Goal: Register for event/course

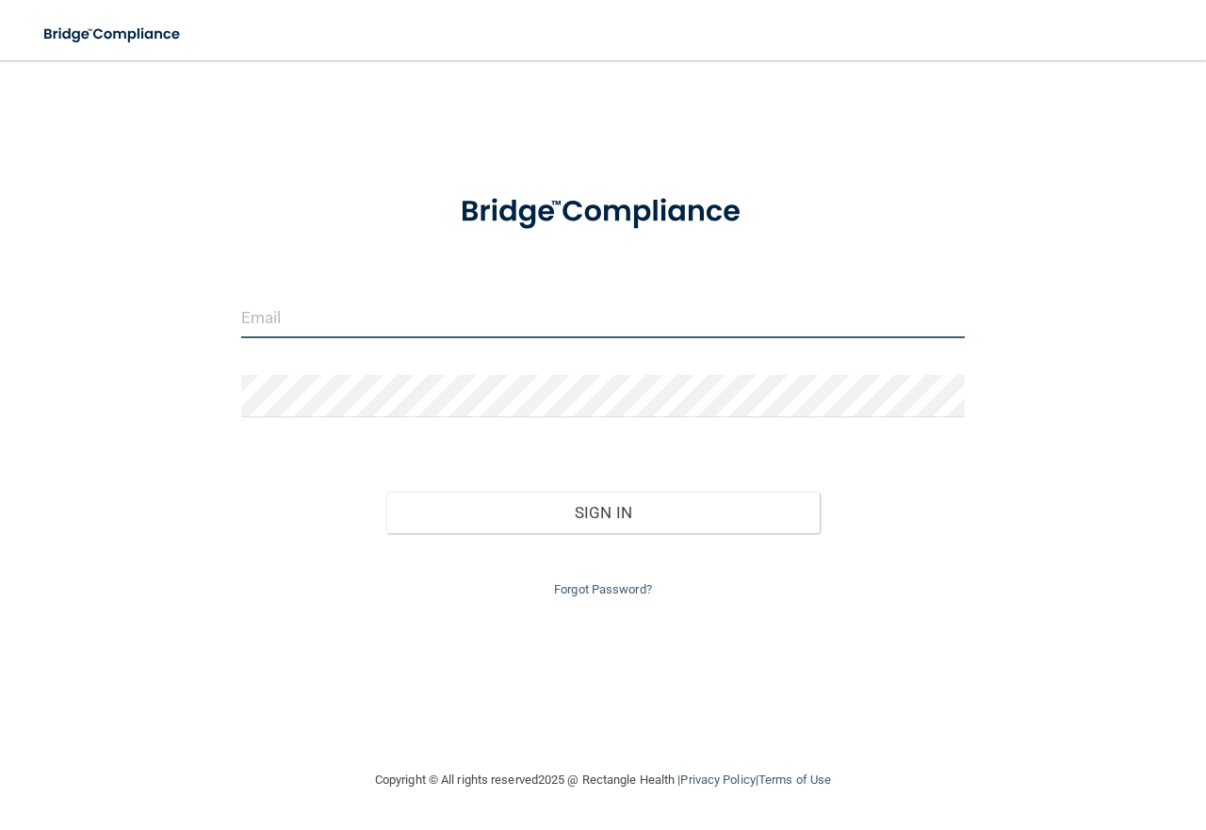
click at [634, 322] on input "email" at bounding box center [603, 317] width 724 height 42
type input "[EMAIL_ADDRESS][DOMAIN_NAME]"
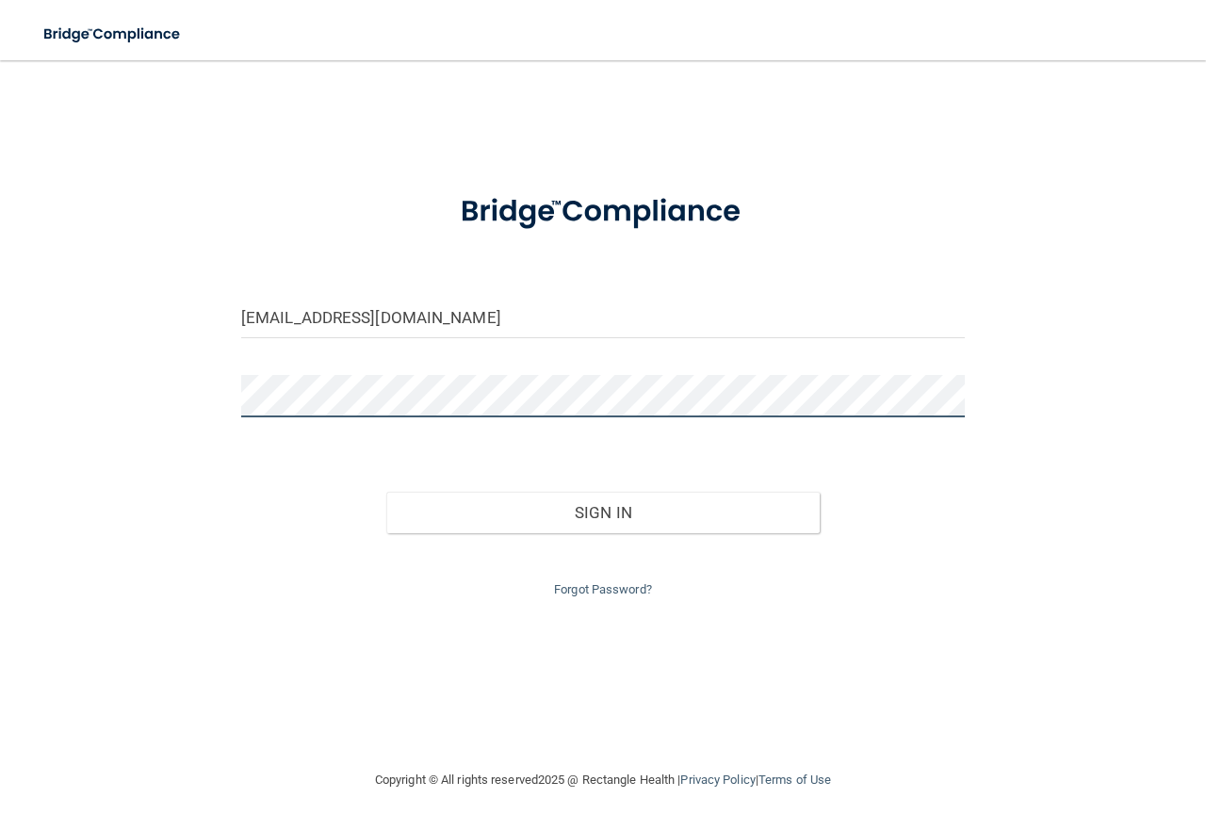
click at [386, 492] on button "Sign In" at bounding box center [603, 512] width 434 height 41
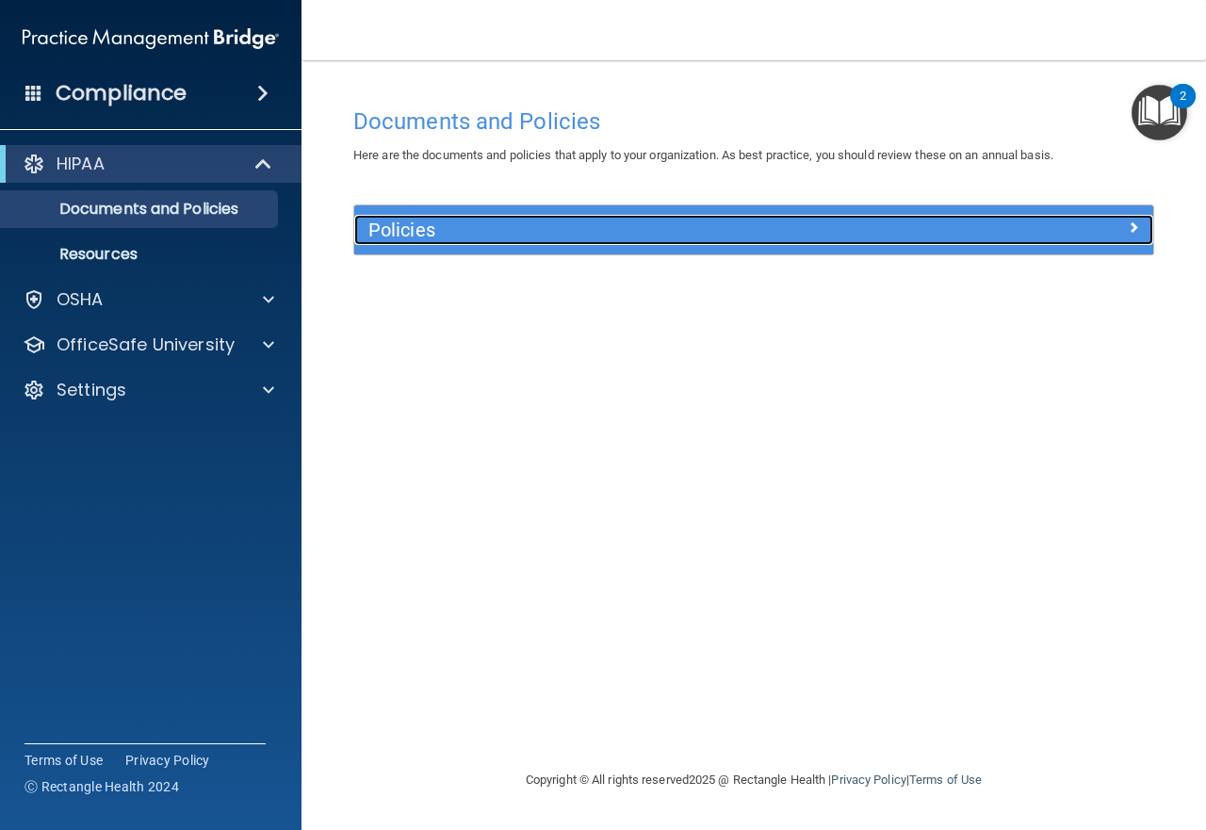
click at [1112, 233] on div at bounding box center [1054, 226] width 200 height 23
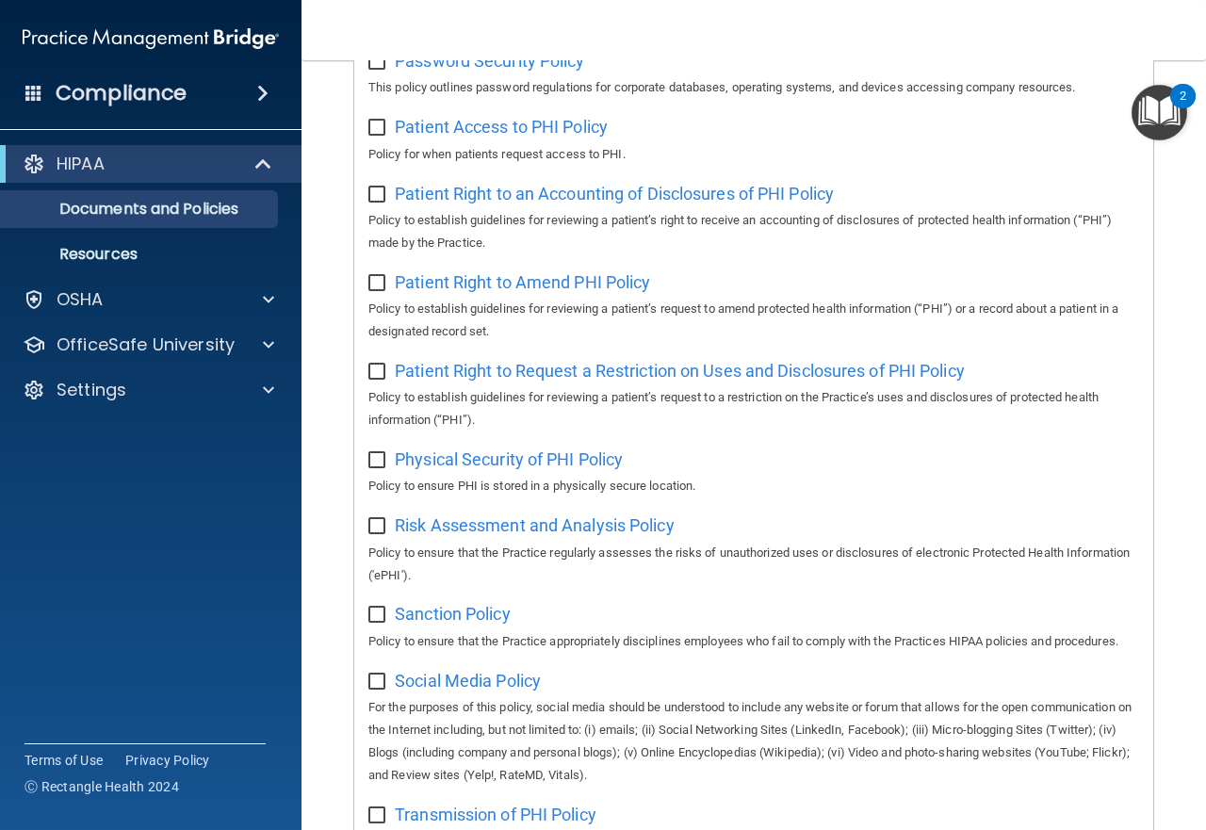
scroll to position [1225, 0]
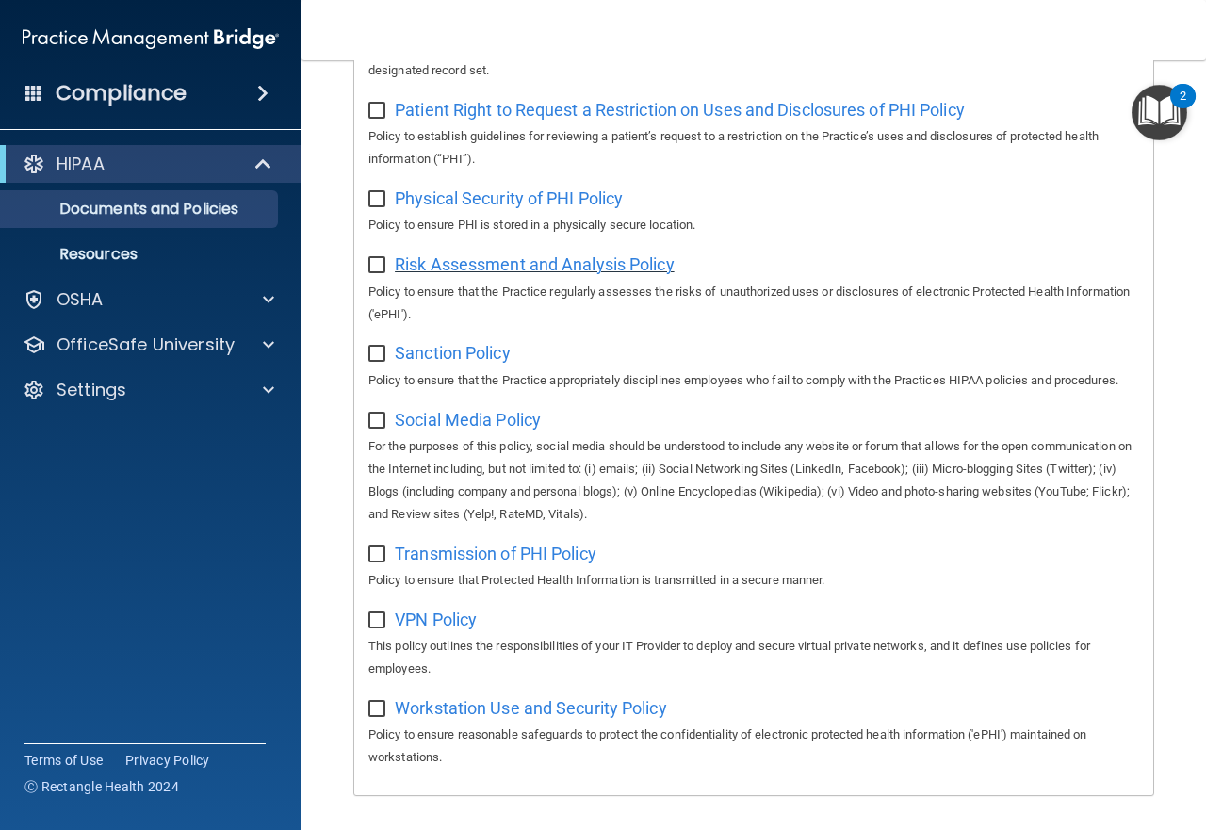
click at [662, 267] on span "Risk Assessment and Analysis Policy" at bounding box center [535, 264] width 280 height 20
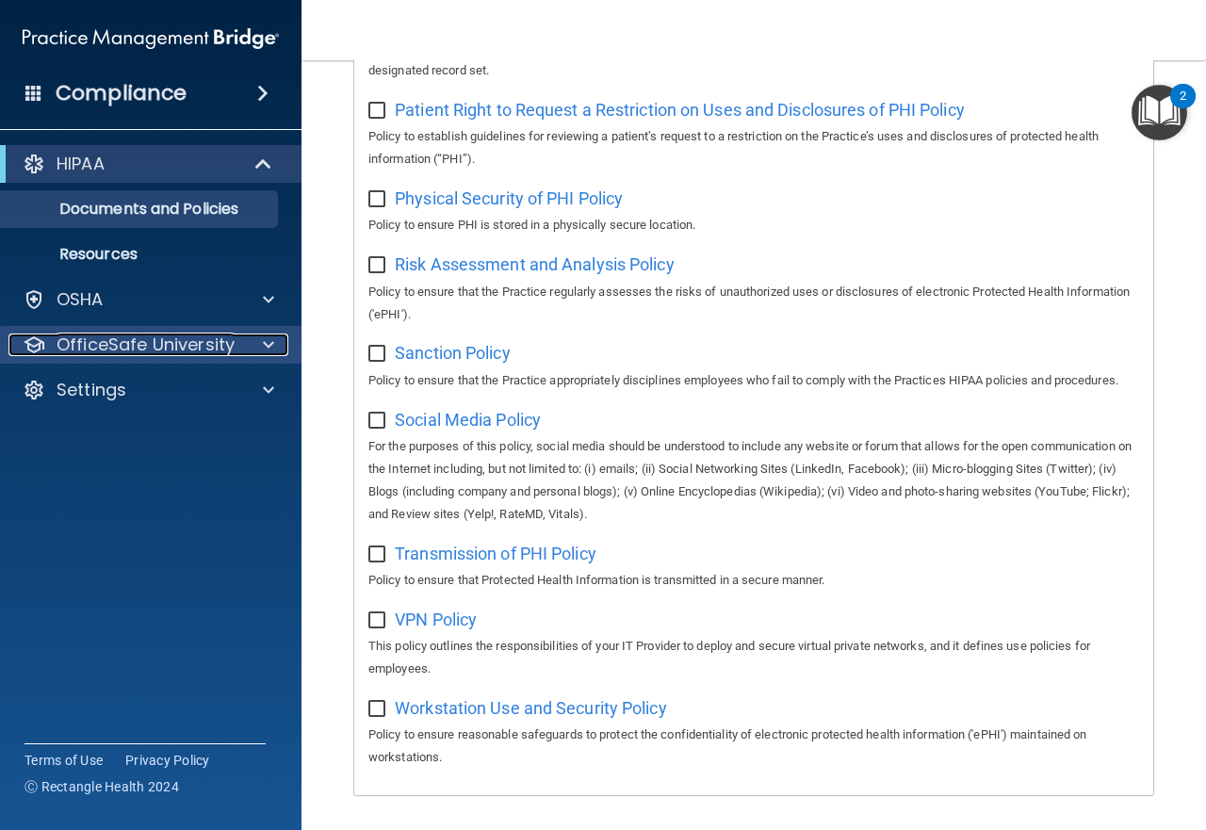
click at [272, 342] on span at bounding box center [268, 345] width 11 height 23
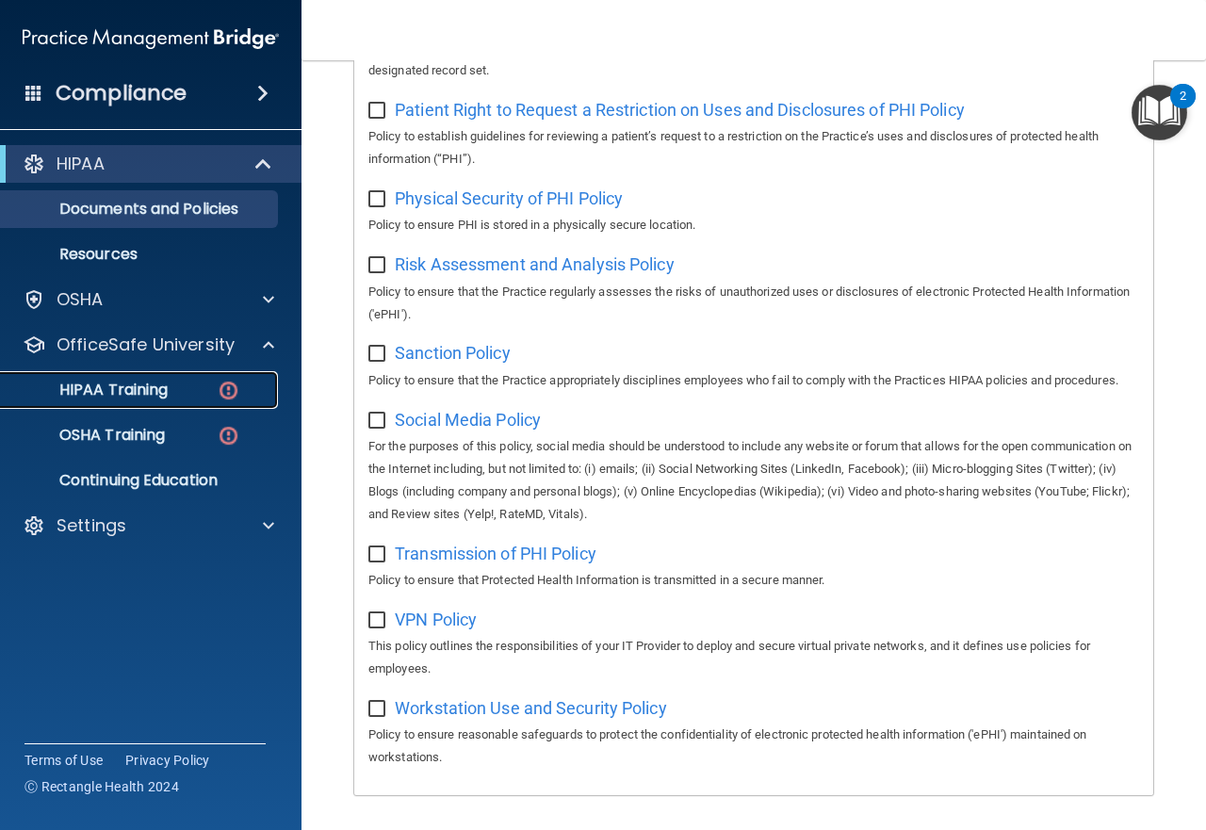
click at [129, 389] on p "HIPAA Training" at bounding box center [89, 390] width 155 height 19
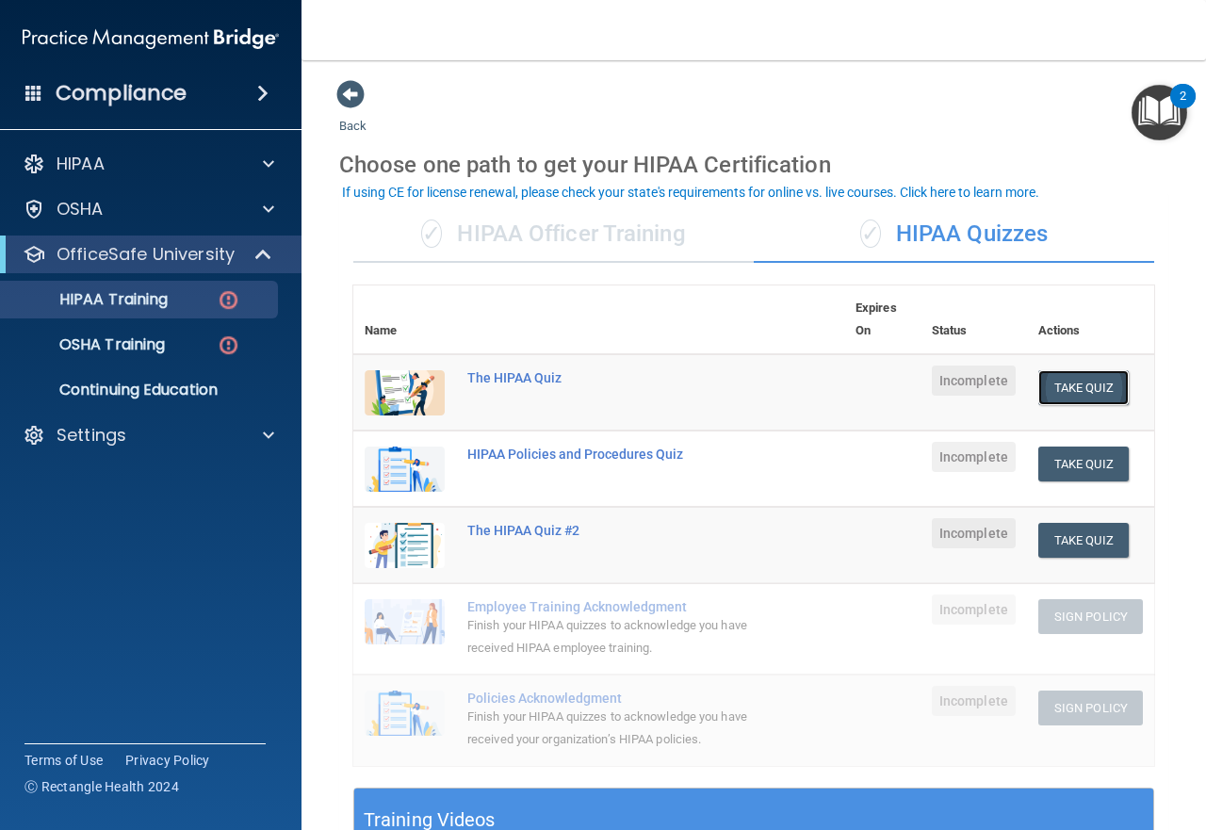
click at [1054, 386] on button "Take Quiz" at bounding box center [1083, 387] width 90 height 35
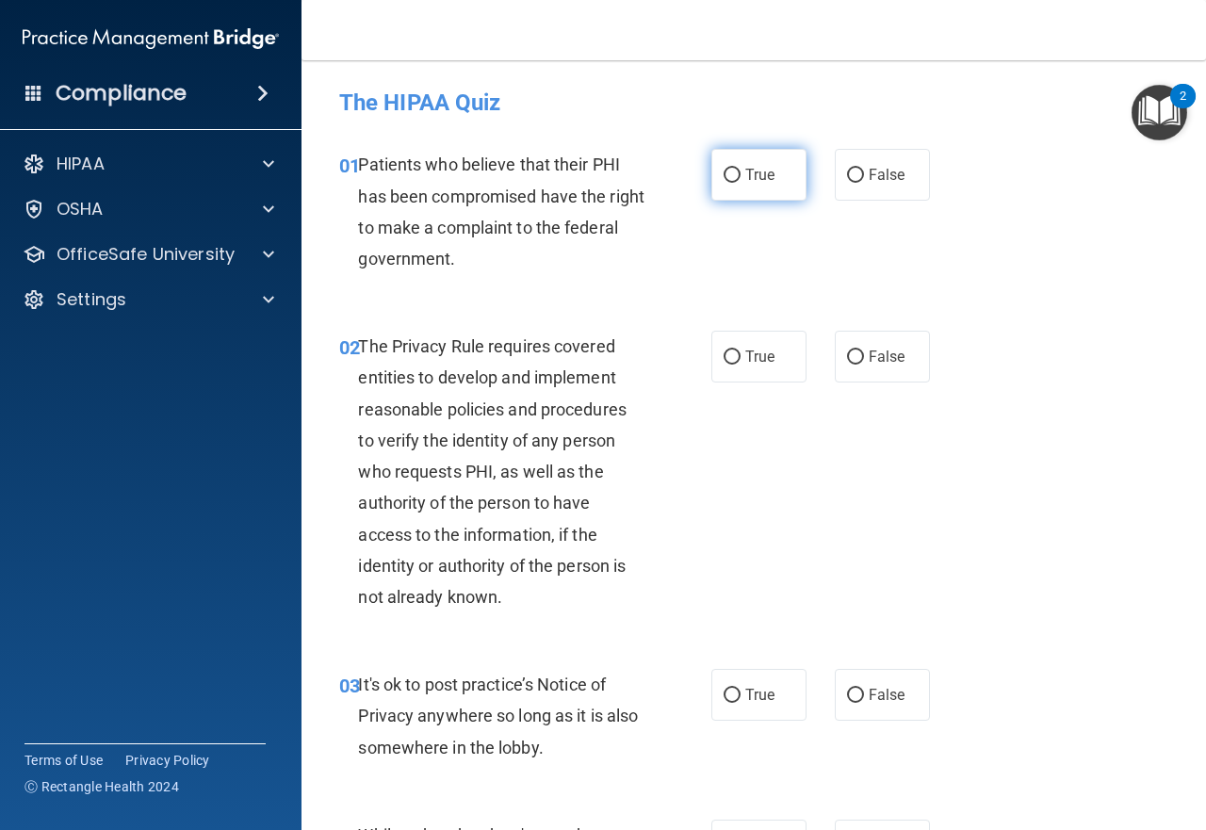
click at [758, 179] on span "True" at bounding box center [759, 175] width 29 height 18
click at [741, 179] on input "True" at bounding box center [732, 176] width 17 height 14
radio input "true"
click at [745, 376] on label "True" at bounding box center [758, 357] width 95 height 52
click at [741, 365] on input "True" at bounding box center [732, 358] width 17 height 14
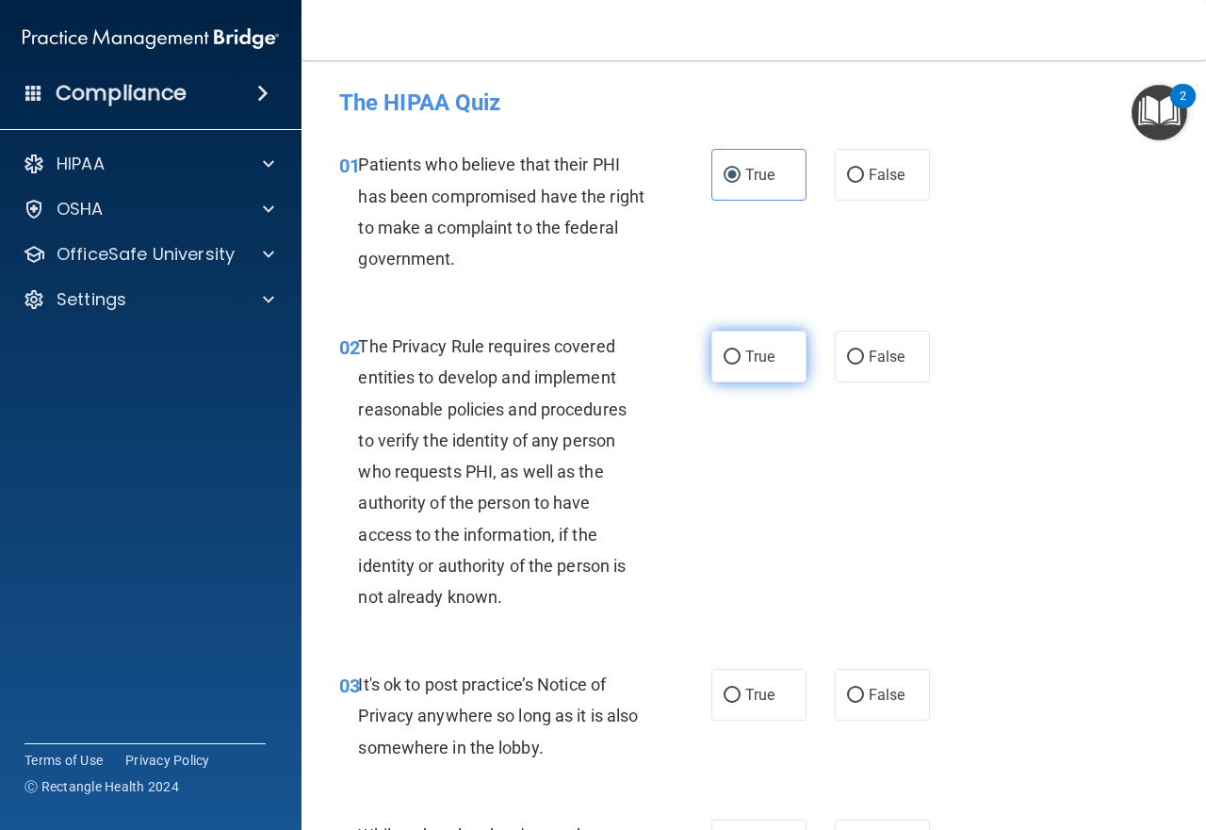
radio input "true"
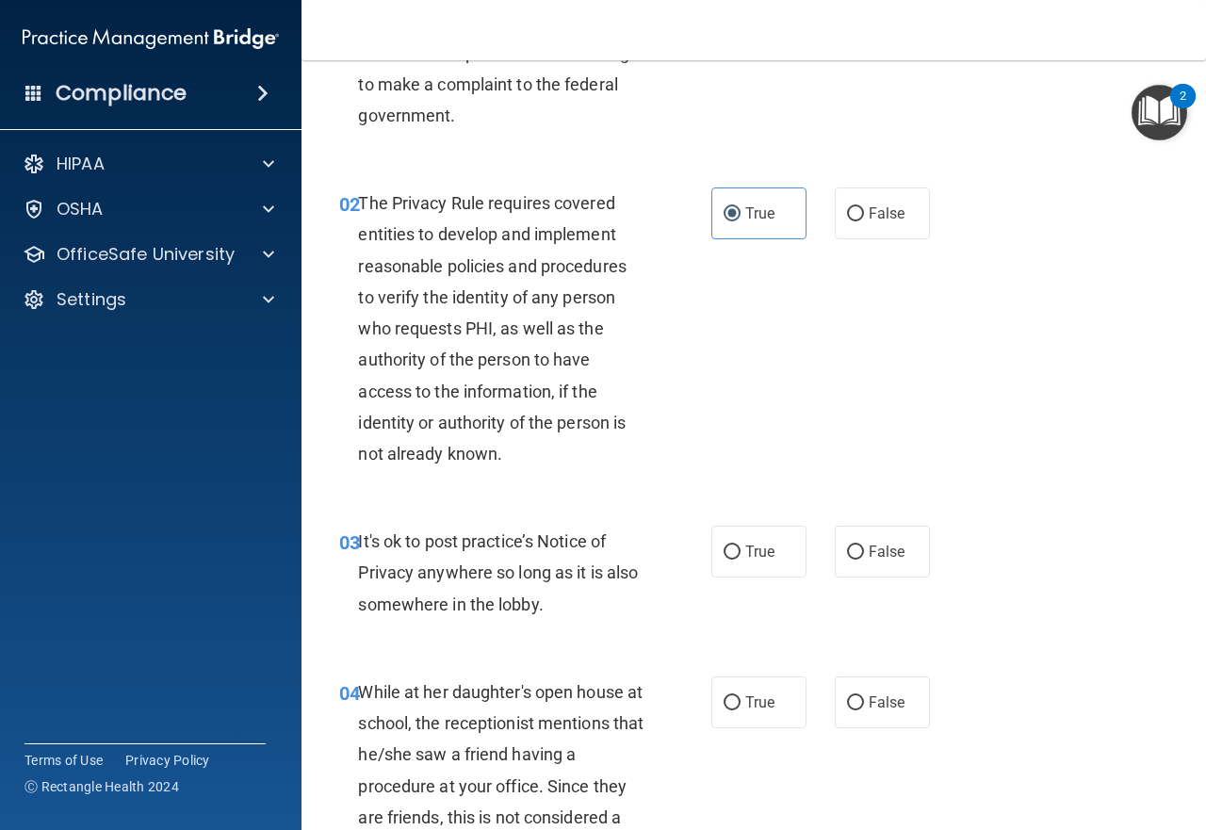
scroll to position [283, 0]
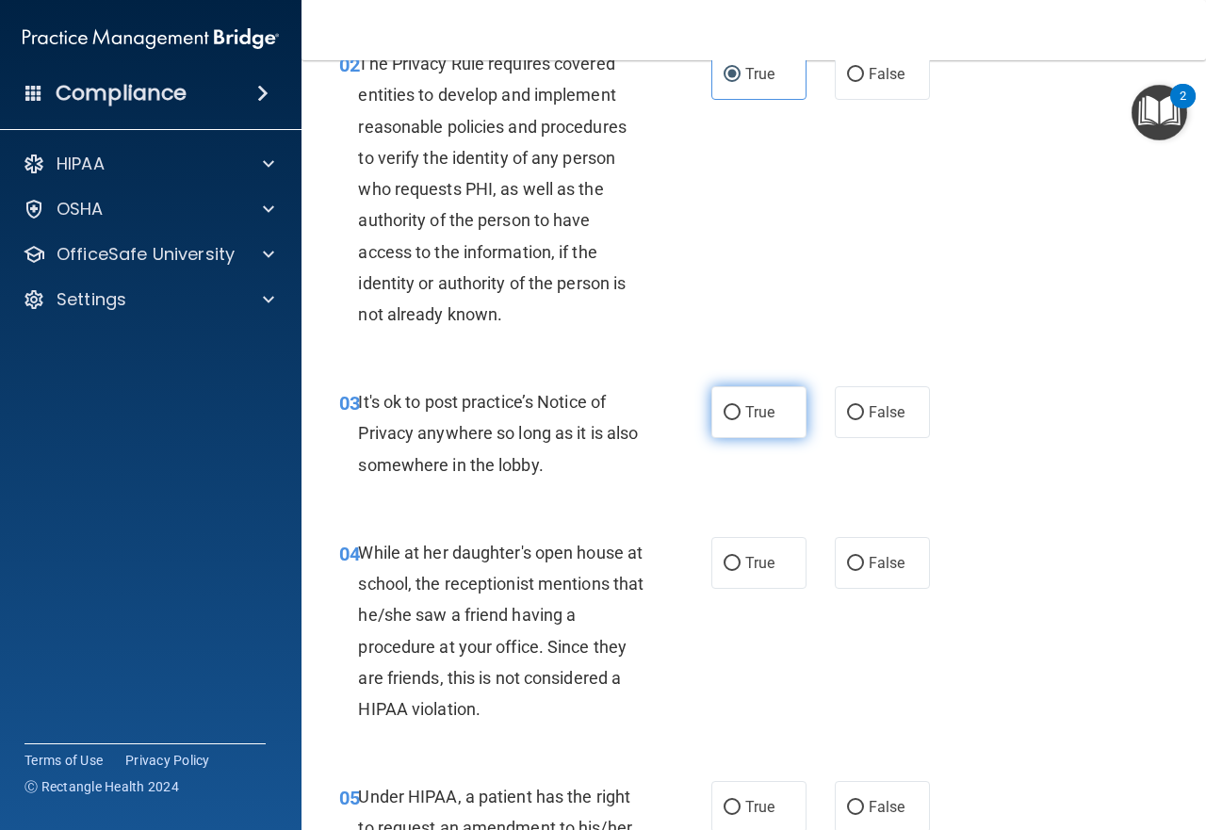
click at [765, 417] on span "True" at bounding box center [759, 412] width 29 height 18
click at [741, 417] on input "True" at bounding box center [732, 413] width 17 height 14
radio input "true"
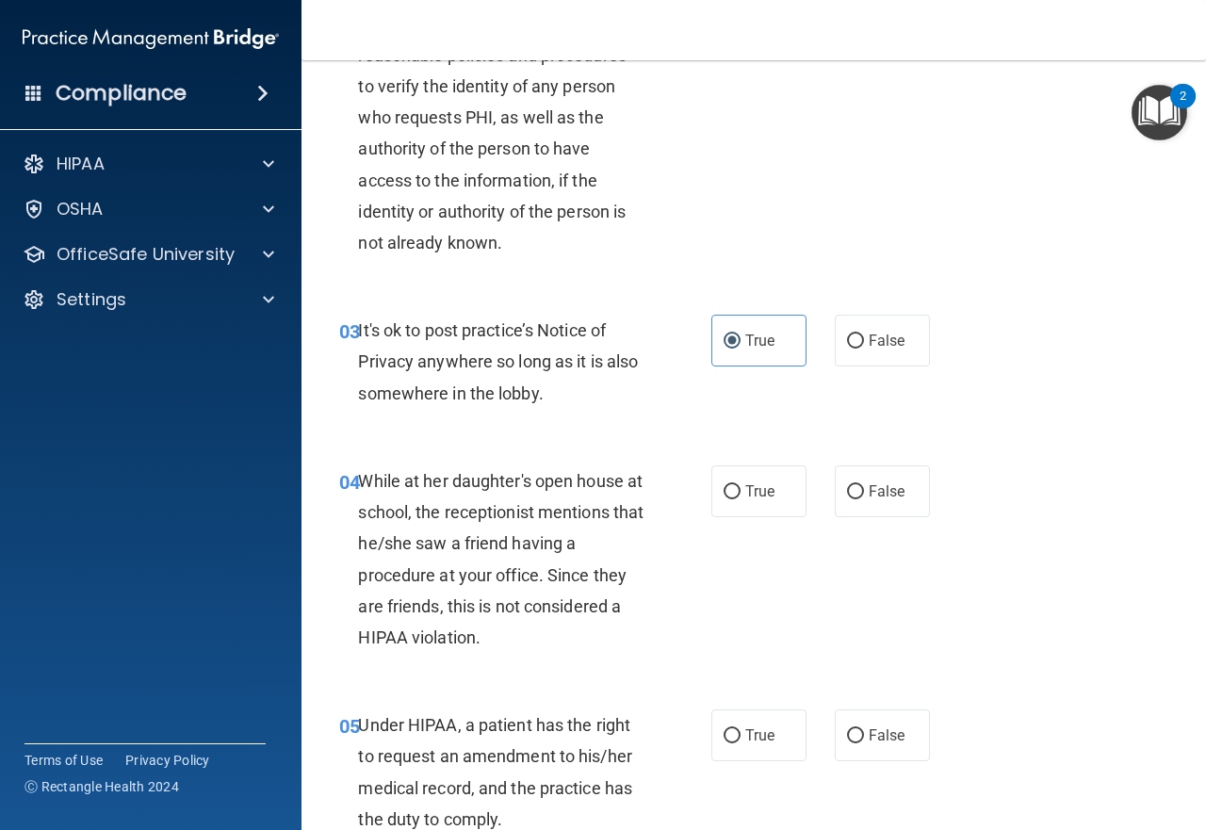
scroll to position [471, 0]
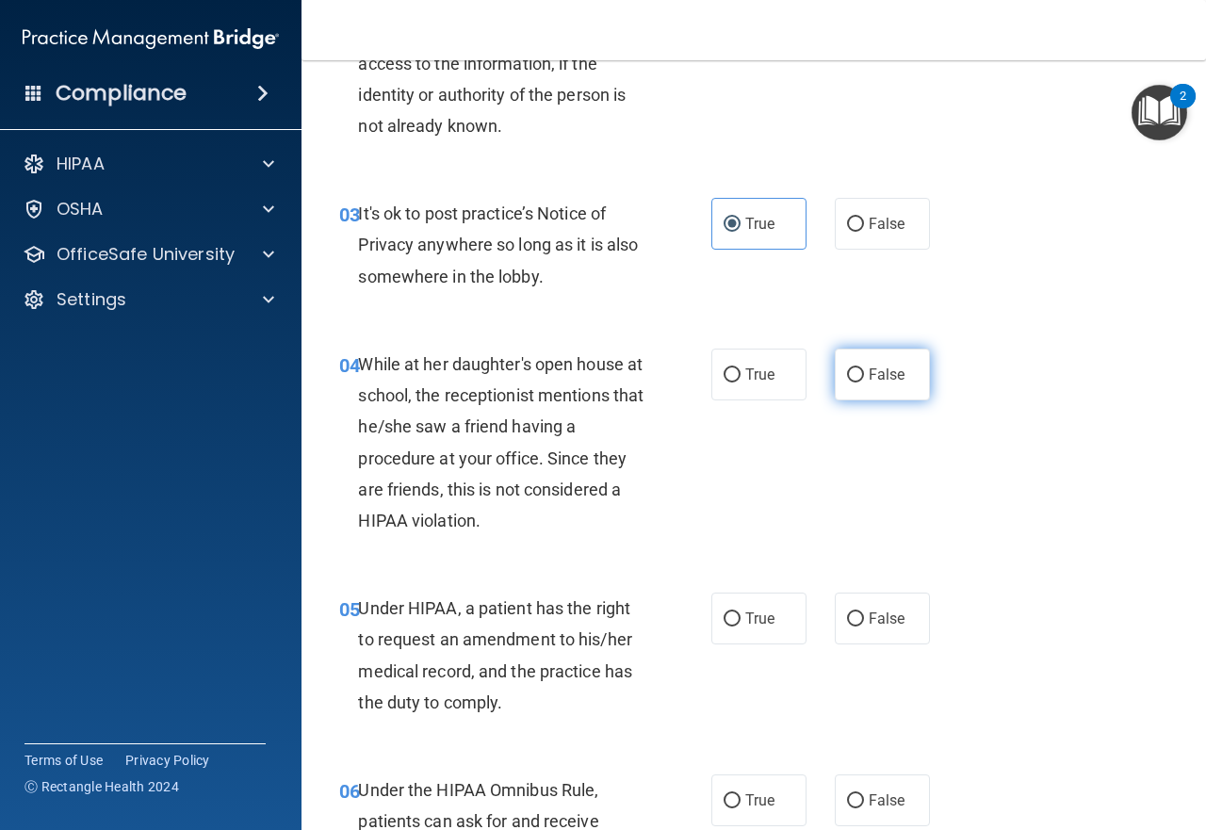
click at [839, 385] on label "False" at bounding box center [882, 375] width 95 height 52
click at [847, 383] on input "False" at bounding box center [855, 375] width 17 height 14
radio input "true"
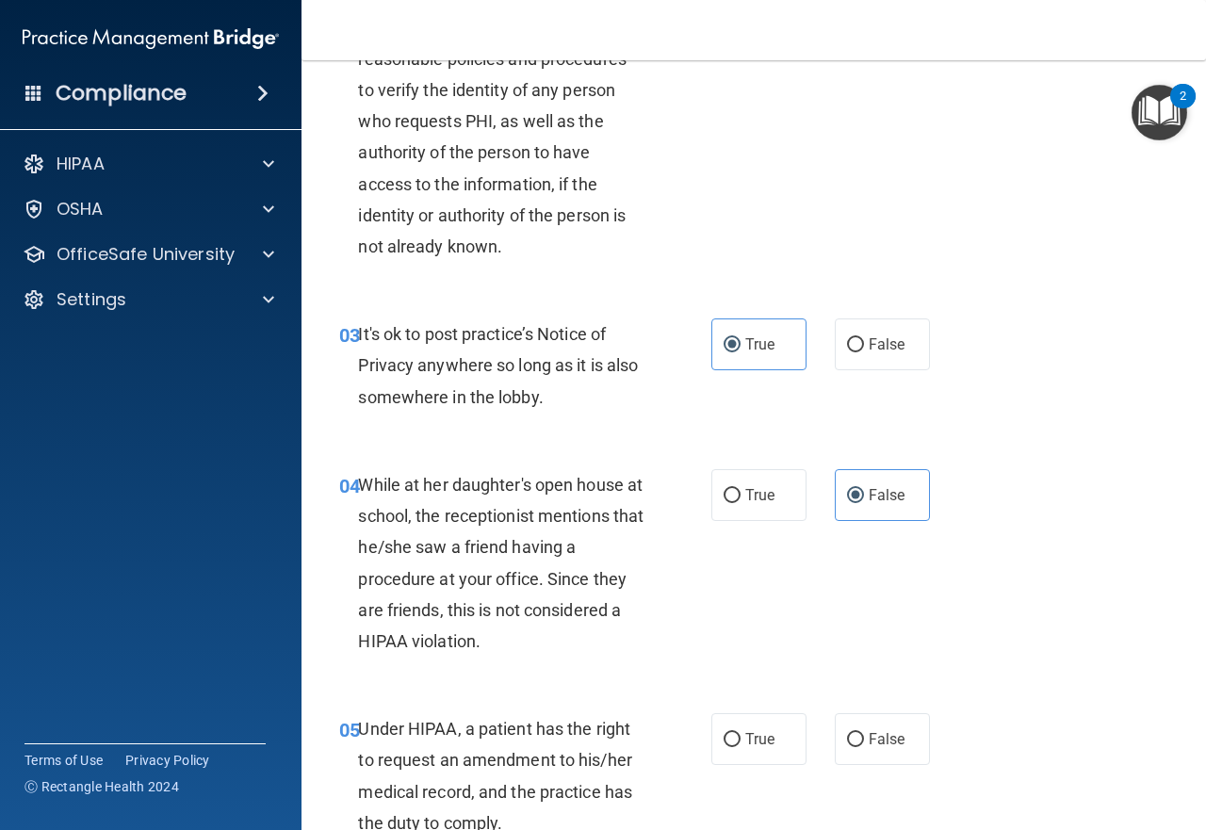
scroll to position [565, 0]
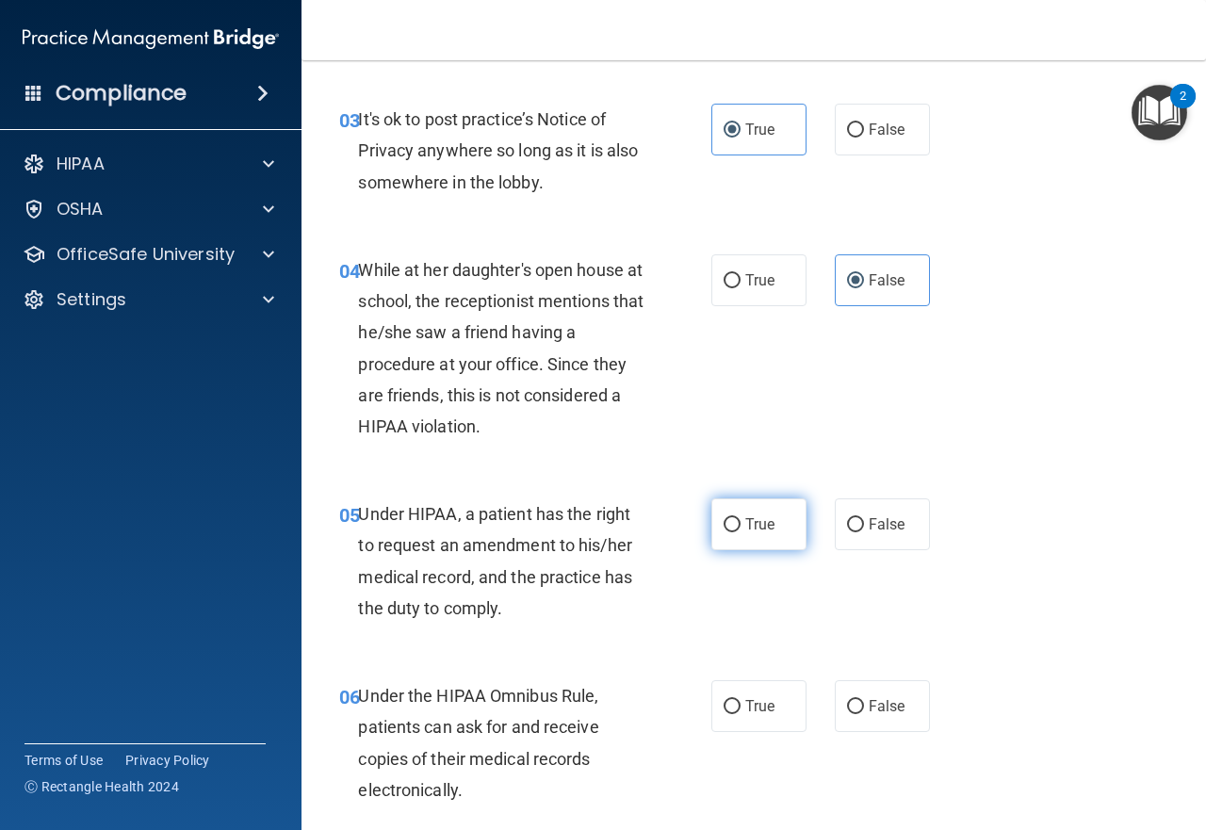
click at [745, 530] on span "True" at bounding box center [759, 524] width 29 height 18
click at [739, 530] on input "True" at bounding box center [732, 525] width 17 height 14
radio input "true"
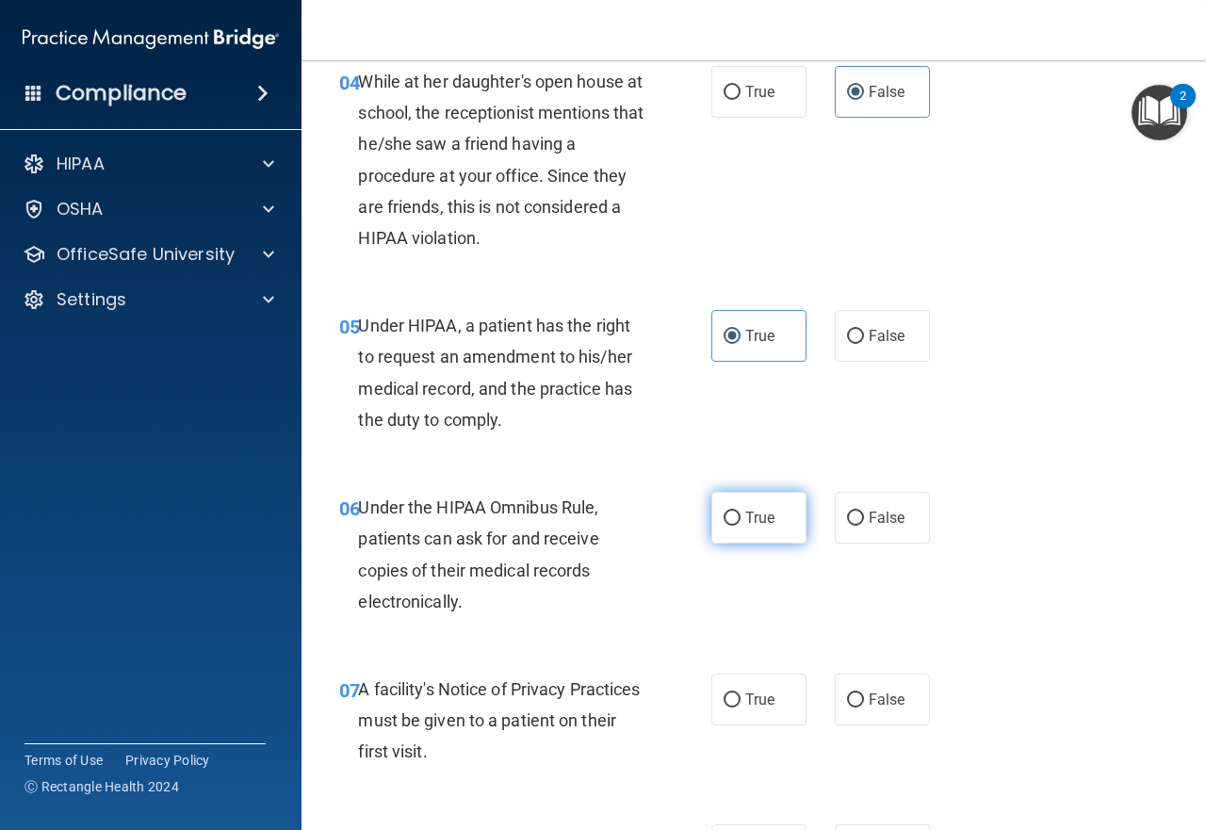
scroll to position [942, 0]
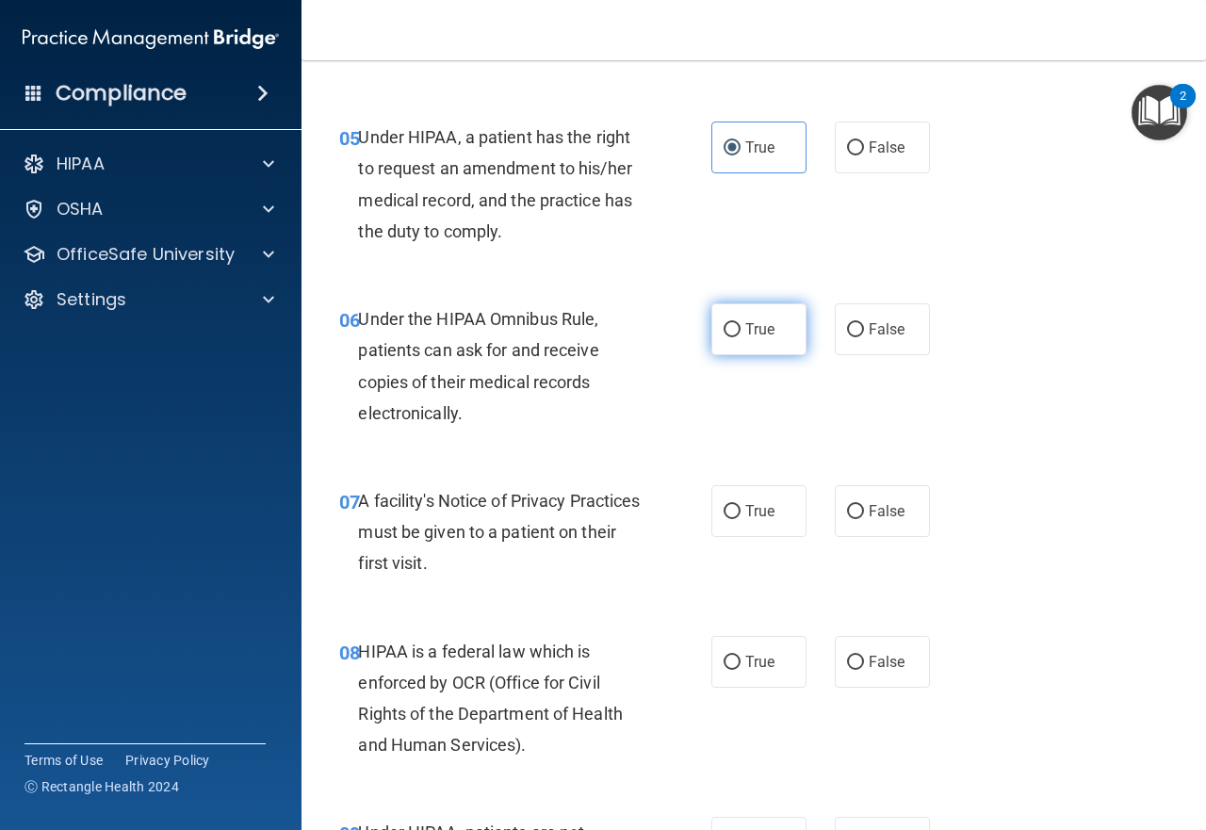
click at [748, 324] on span "True" at bounding box center [759, 329] width 29 height 18
click at [741, 324] on input "True" at bounding box center [732, 330] width 17 height 14
radio input "true"
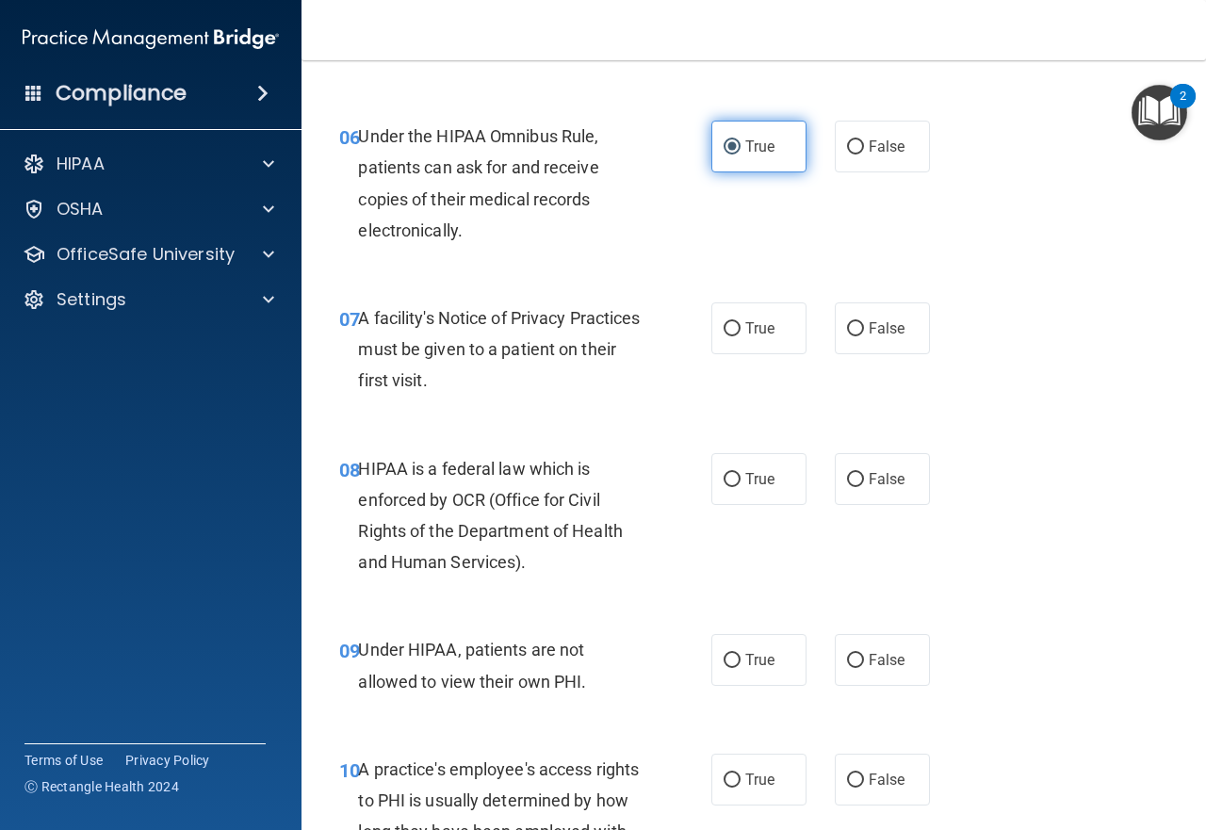
scroll to position [1131, 0]
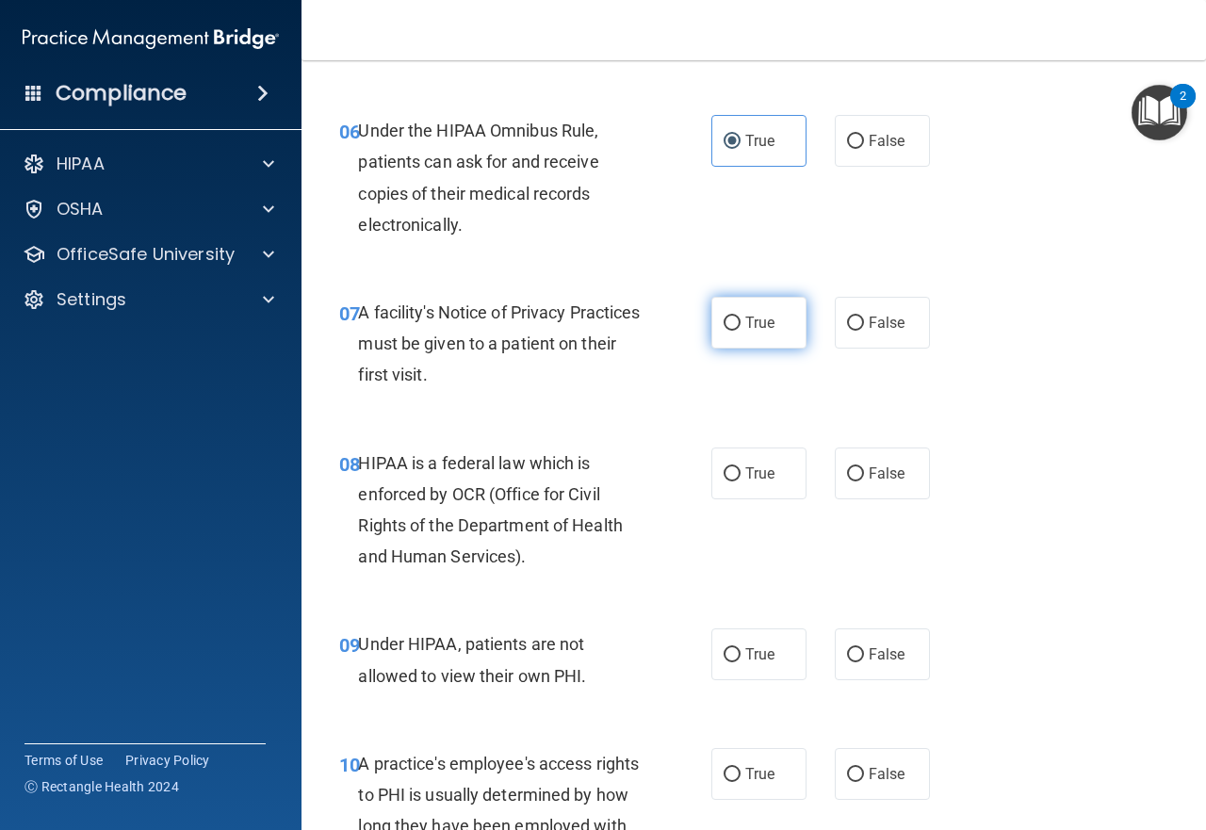
click at [764, 319] on span "True" at bounding box center [759, 323] width 29 height 18
click at [741, 319] on input "True" at bounding box center [732, 324] width 17 height 14
radio input "true"
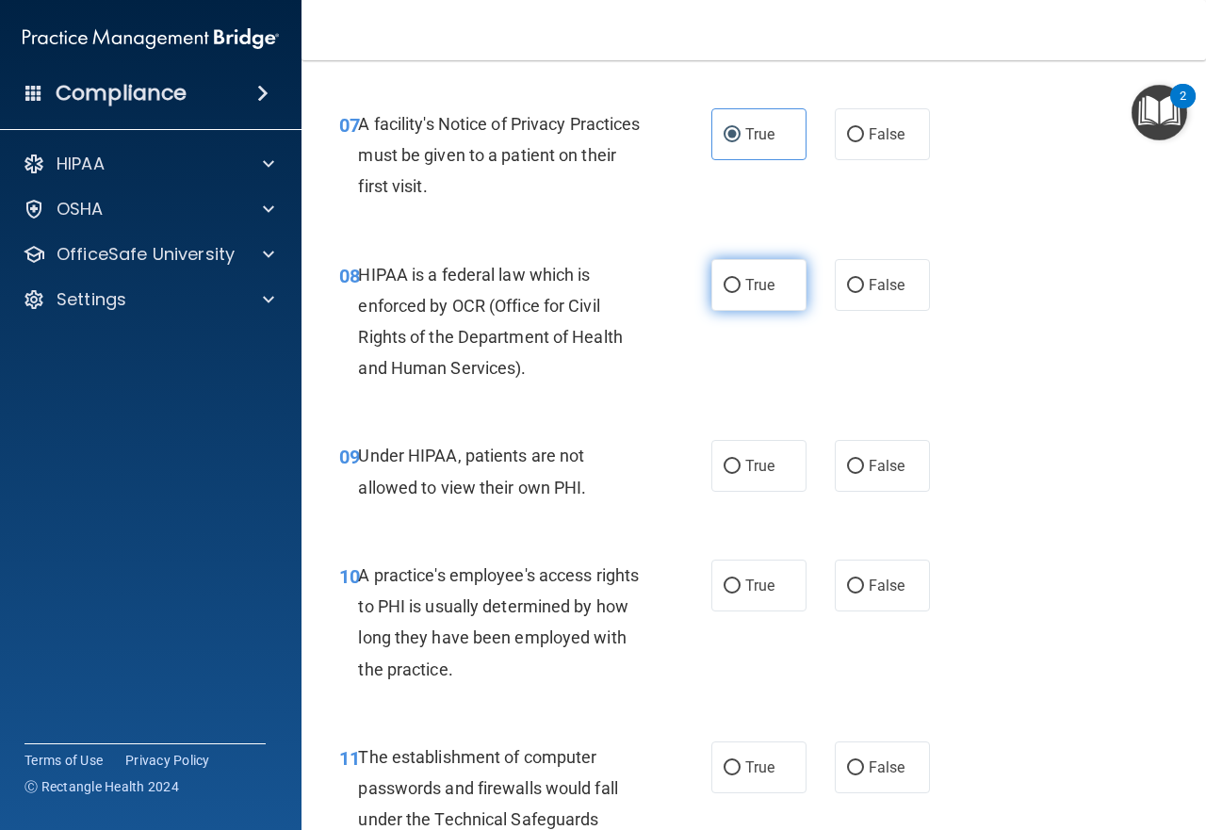
click at [741, 270] on label "True" at bounding box center [758, 285] width 95 height 52
click at [741, 279] on input "True" at bounding box center [732, 286] width 17 height 14
radio input "true"
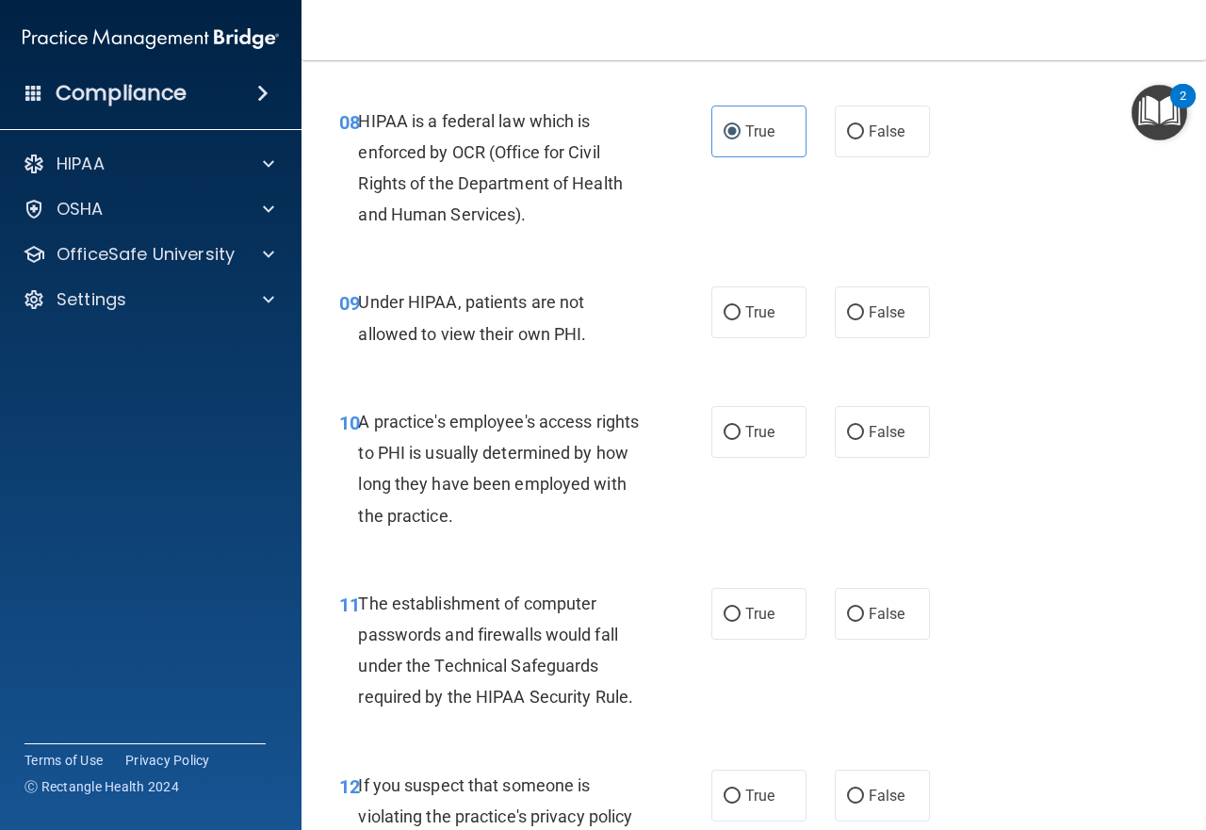
scroll to position [1508, 0]
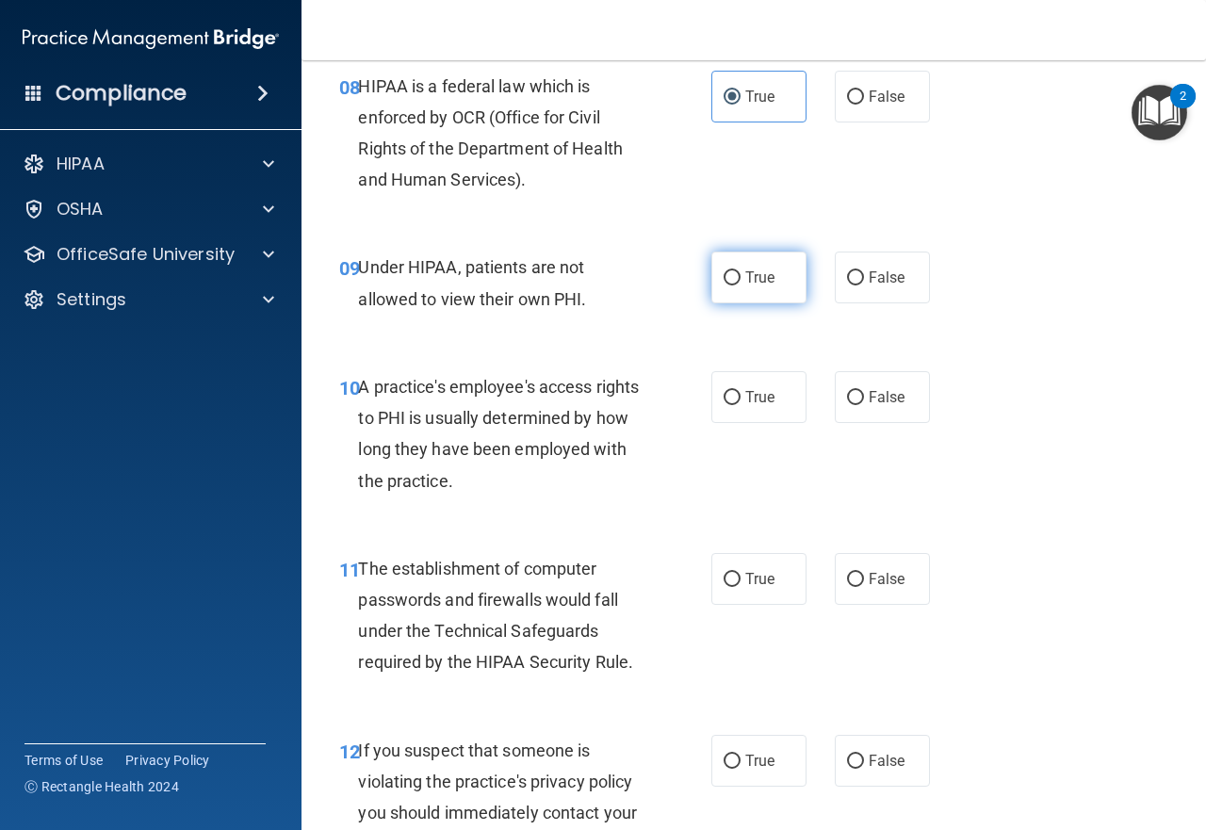
click at [735, 277] on label "True" at bounding box center [758, 278] width 95 height 52
click at [735, 277] on input "True" at bounding box center [732, 278] width 17 height 14
radio input "true"
click at [847, 283] on input "False" at bounding box center [855, 278] width 17 height 14
radio input "true"
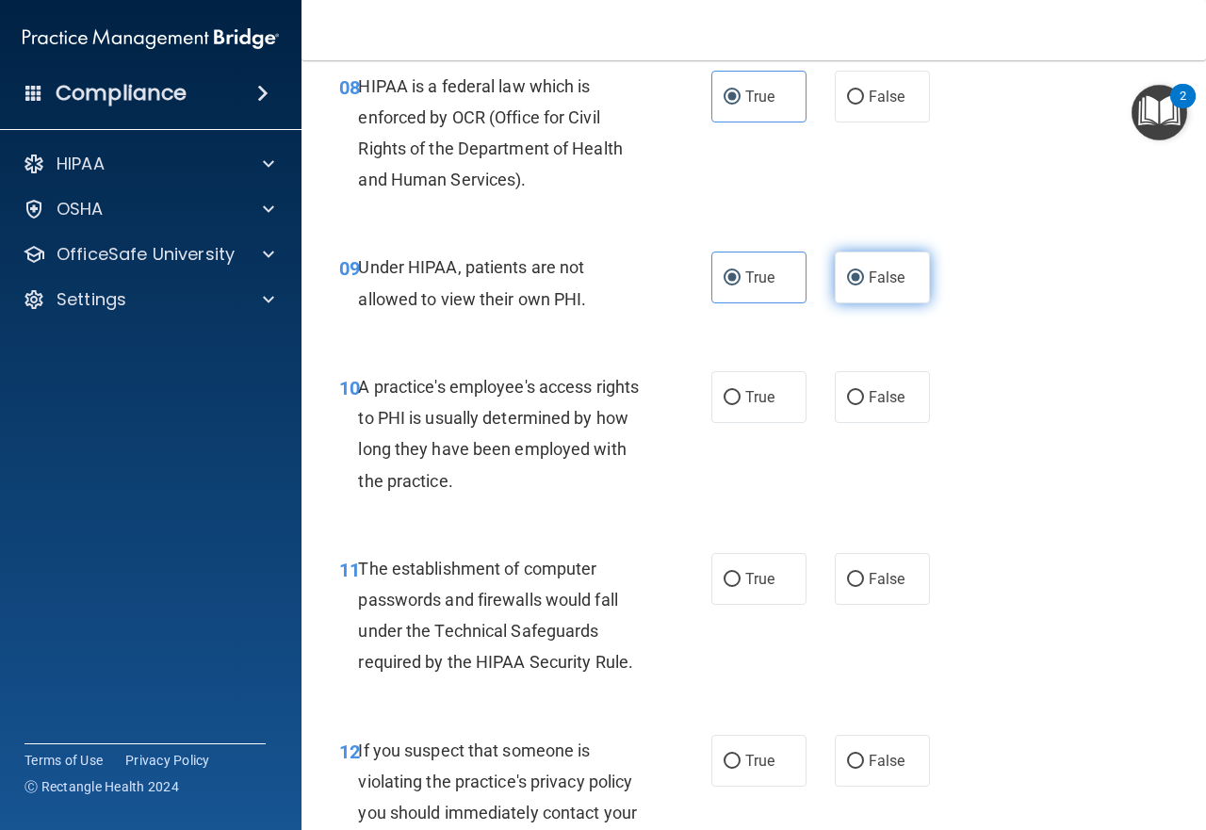
radio input "false"
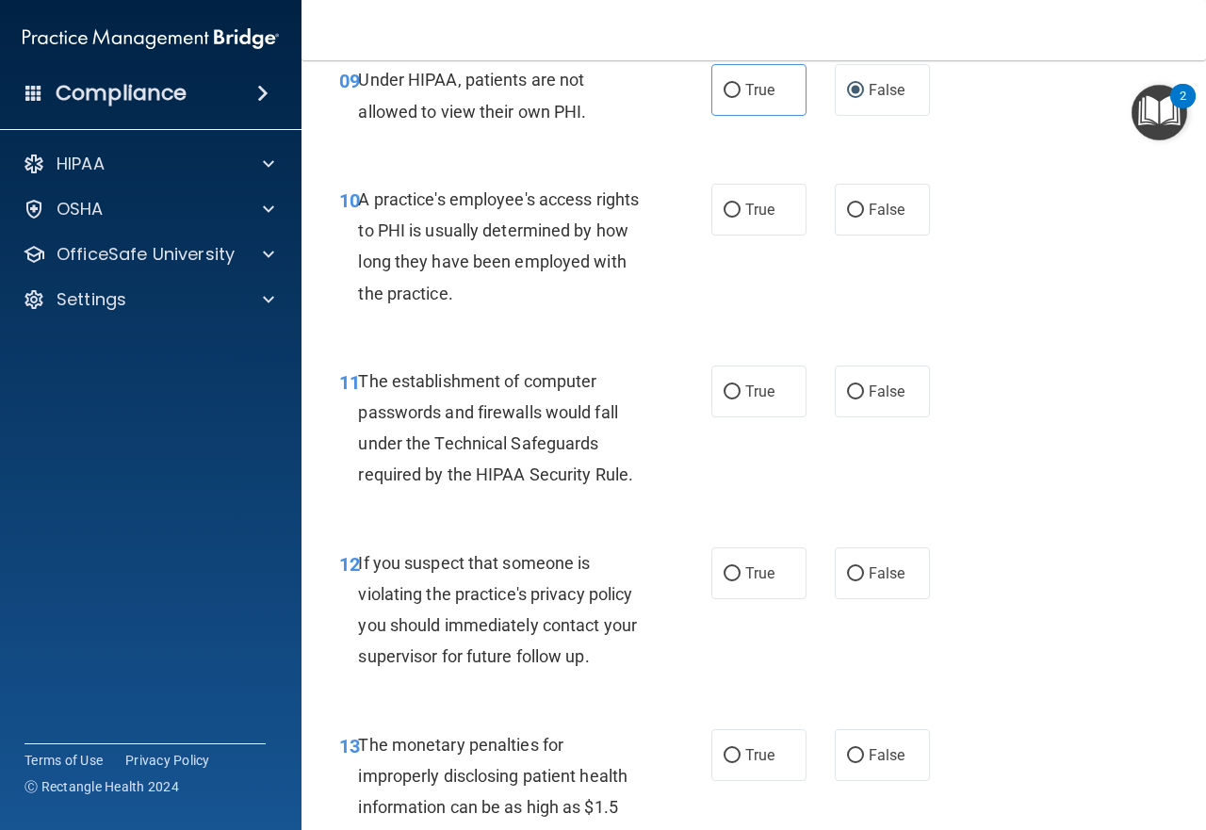
scroll to position [1696, 0]
click at [855, 201] on label "False" at bounding box center [882, 209] width 95 height 52
click at [855, 203] on input "False" at bounding box center [855, 210] width 17 height 14
radio input "true"
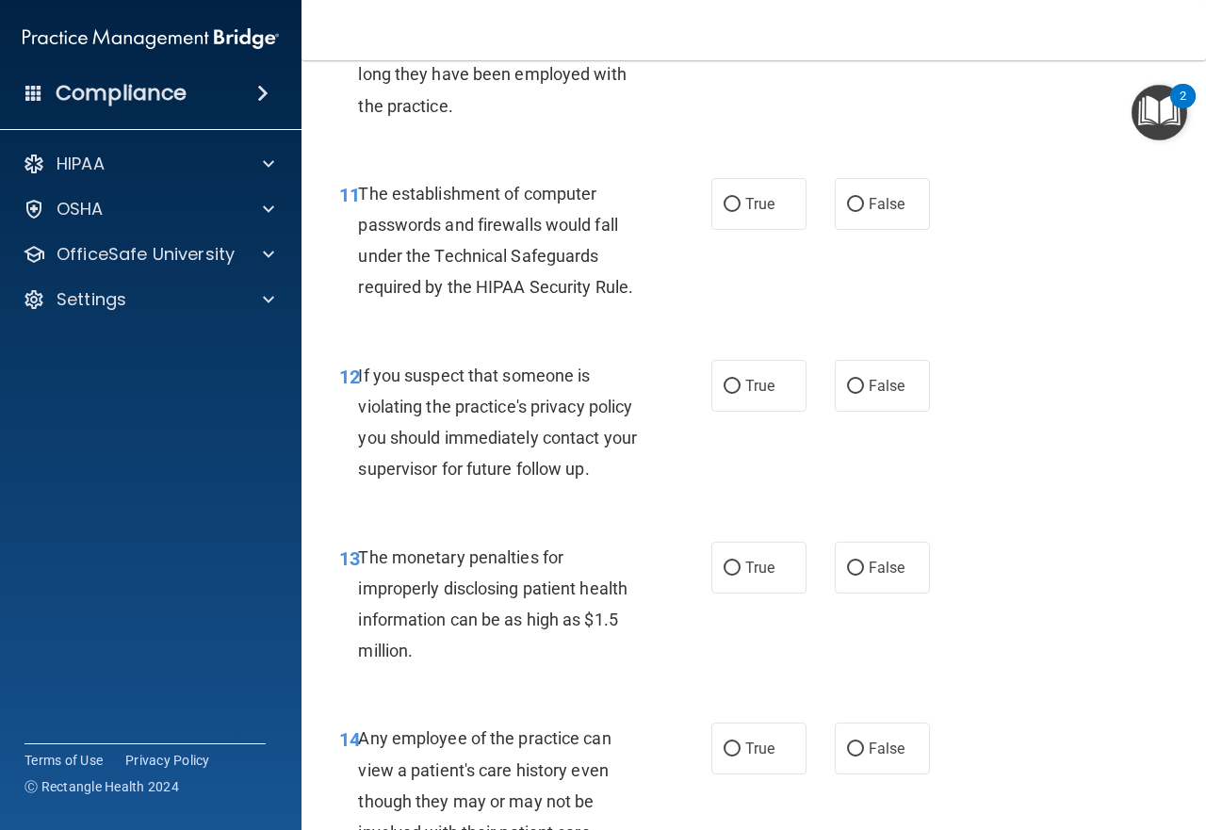
scroll to position [1885, 0]
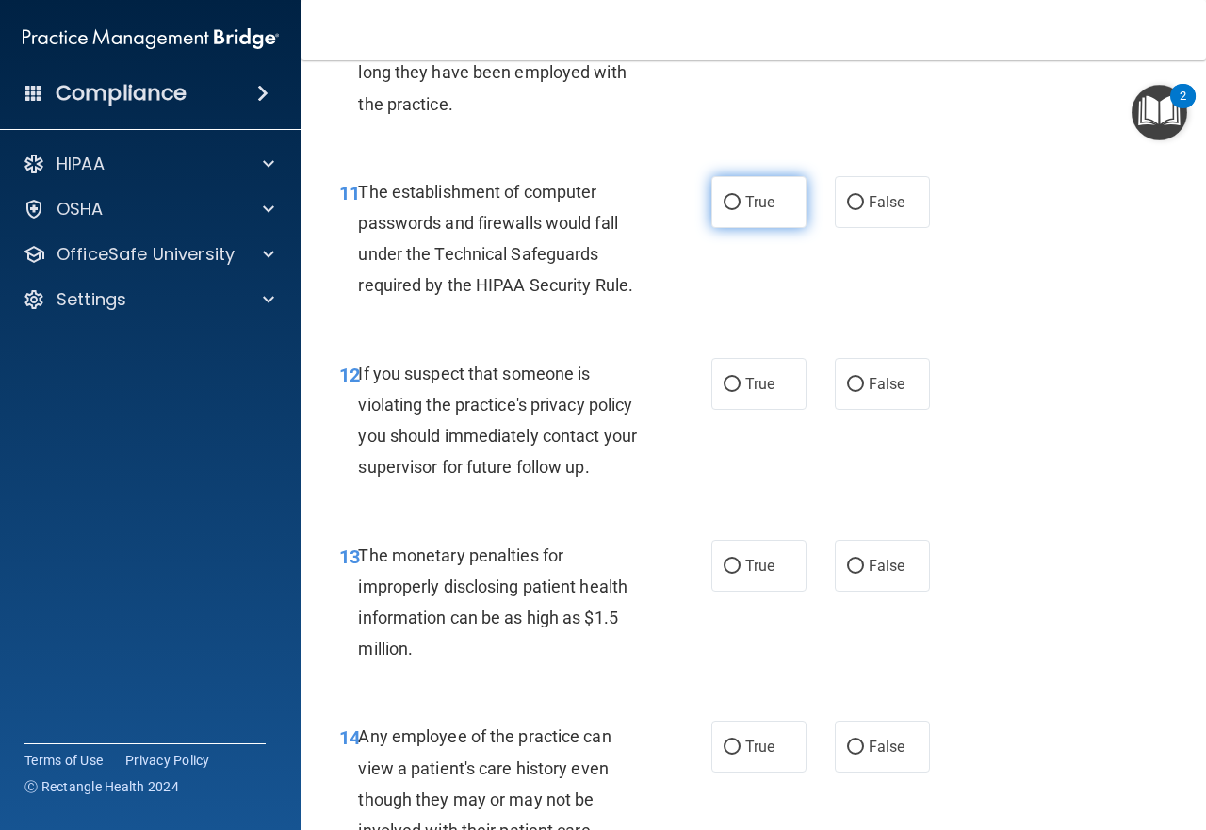
click at [724, 218] on label "True" at bounding box center [758, 202] width 95 height 52
click at [724, 210] on input "True" at bounding box center [732, 203] width 17 height 14
radio input "true"
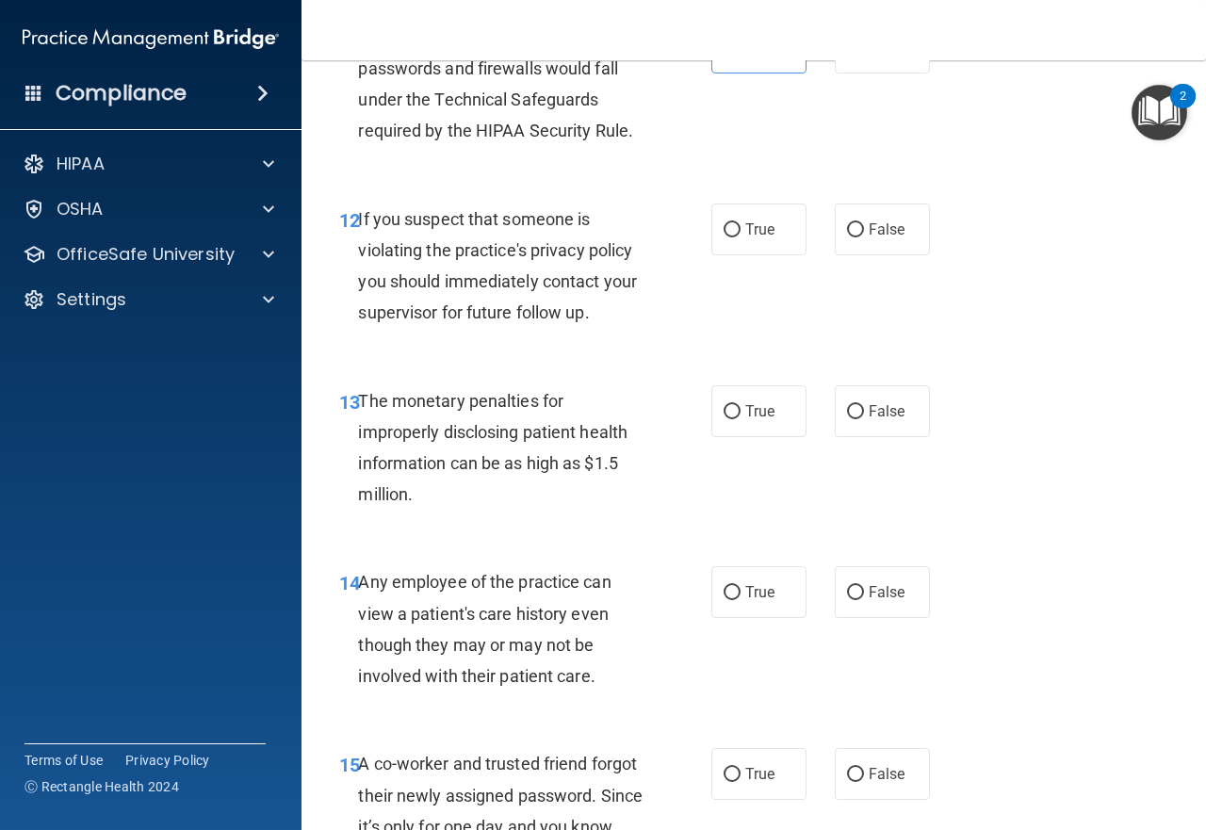
scroll to position [2073, 0]
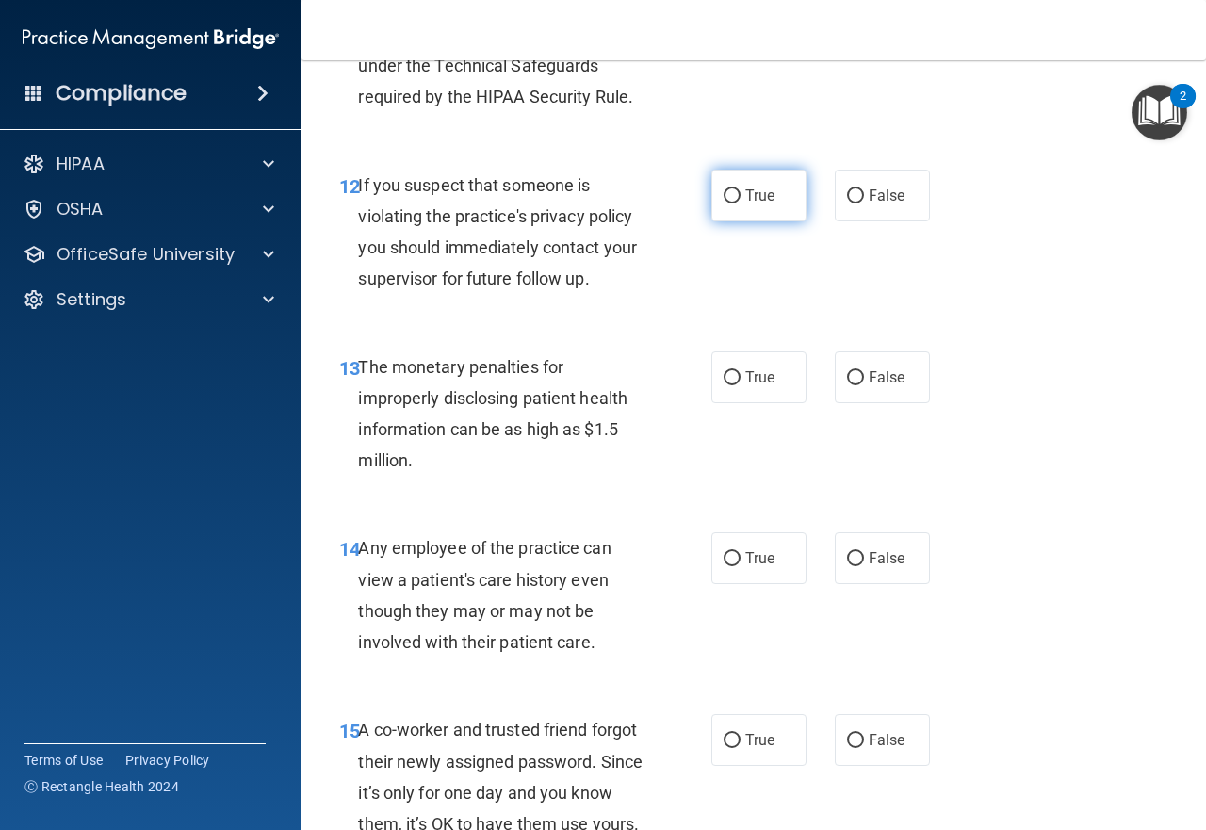
click at [727, 215] on label "True" at bounding box center [758, 196] width 95 height 52
click at [727, 204] on input "True" at bounding box center [732, 196] width 17 height 14
radio input "true"
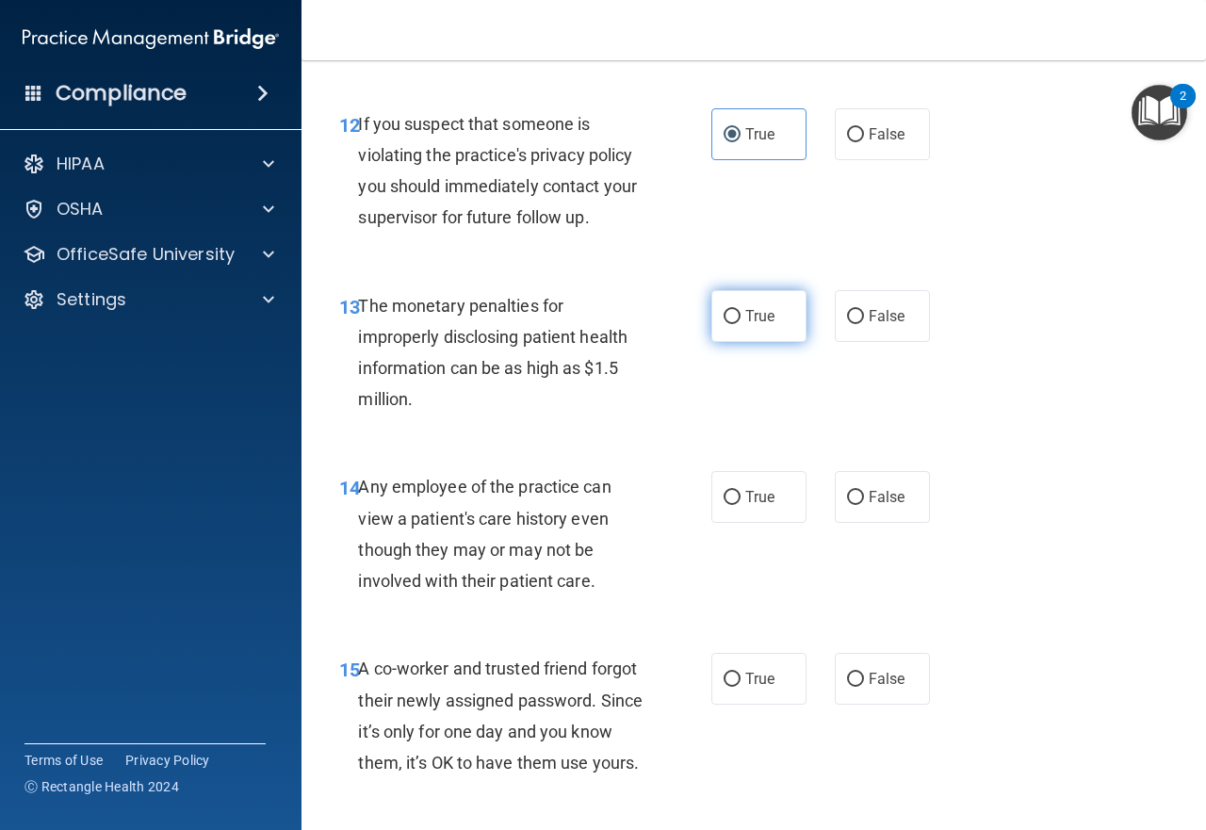
scroll to position [2167, 0]
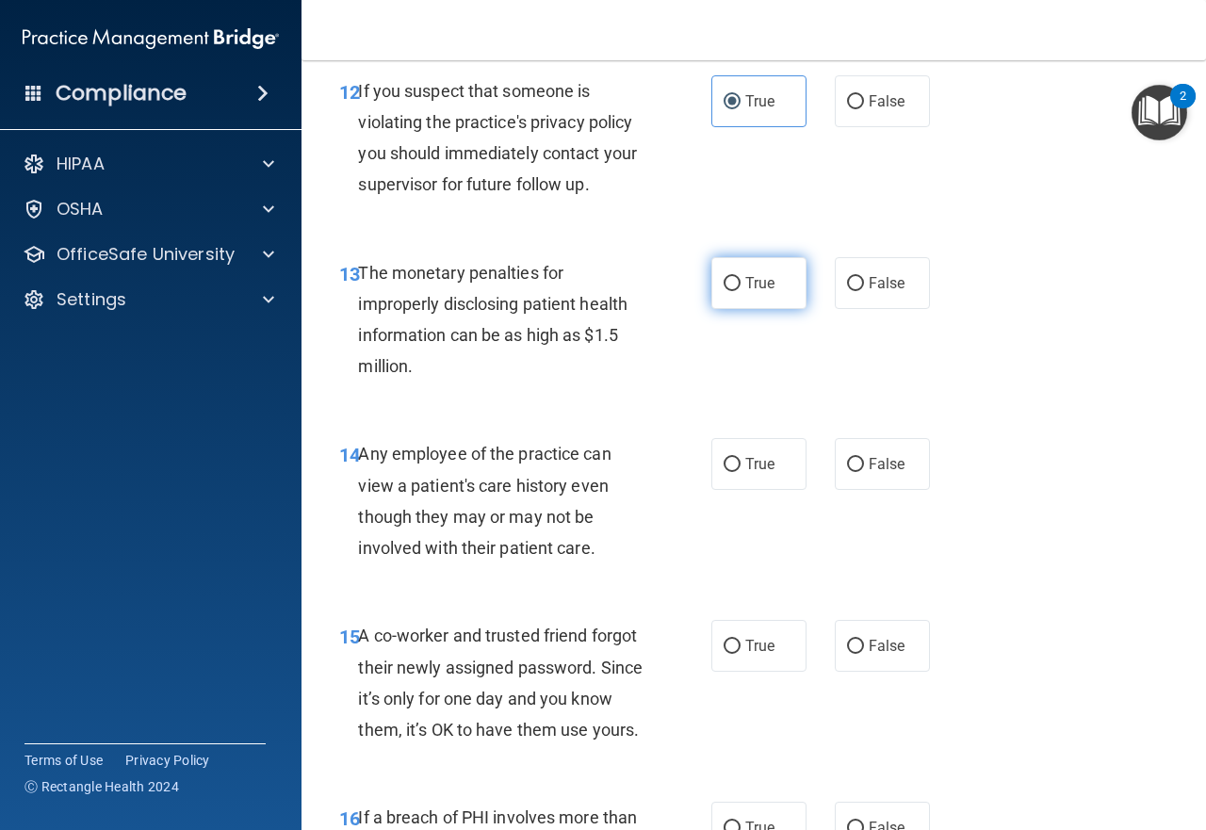
click at [739, 272] on label "True" at bounding box center [758, 283] width 95 height 52
click at [739, 277] on input "True" at bounding box center [732, 284] width 17 height 14
radio input "true"
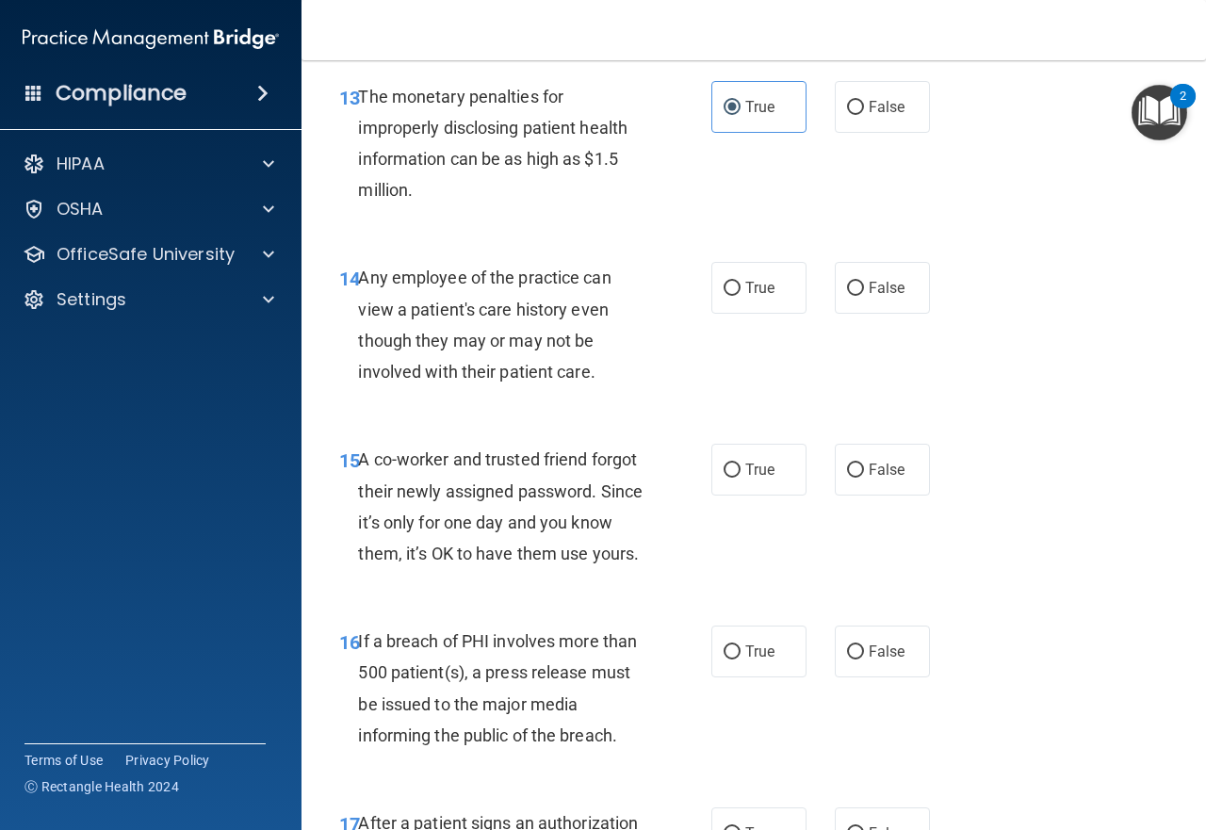
scroll to position [2450, 0]
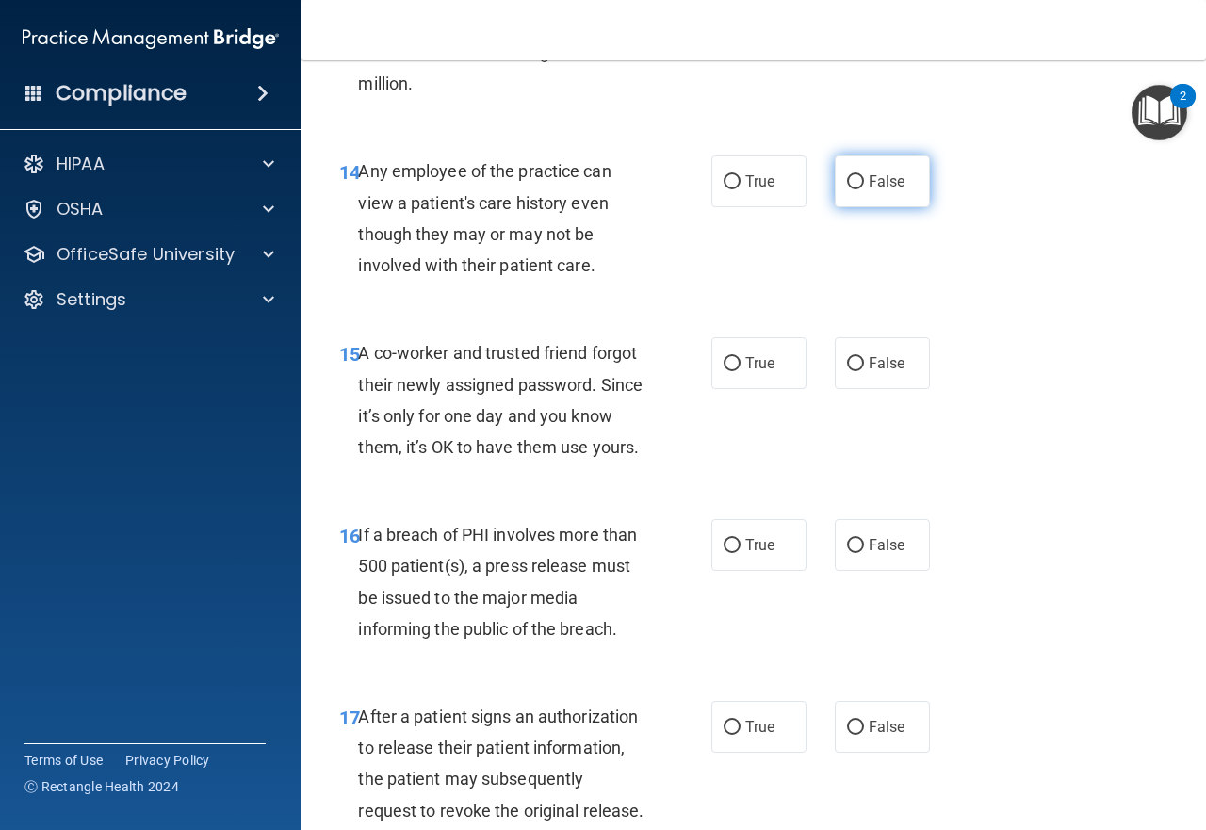
click at [853, 183] on input "False" at bounding box center [855, 182] width 17 height 14
radio input "true"
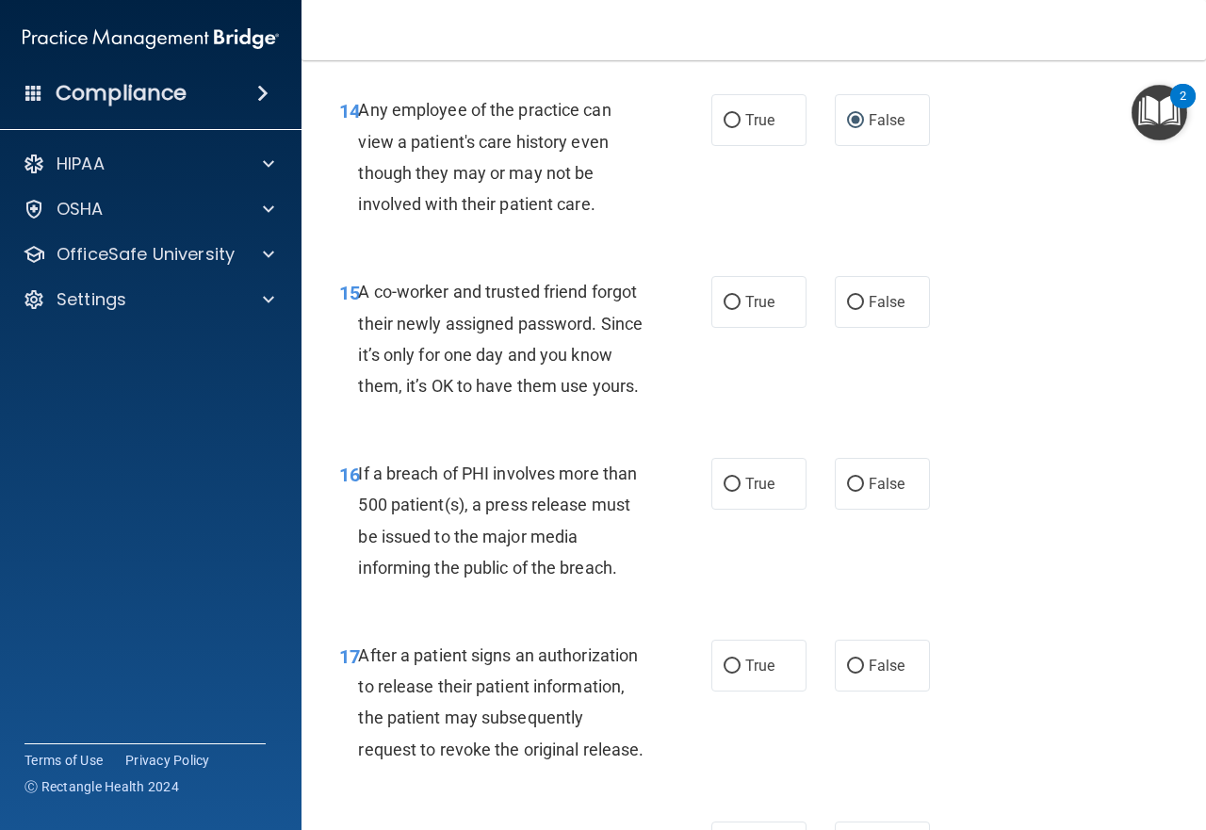
scroll to position [2544, 0]
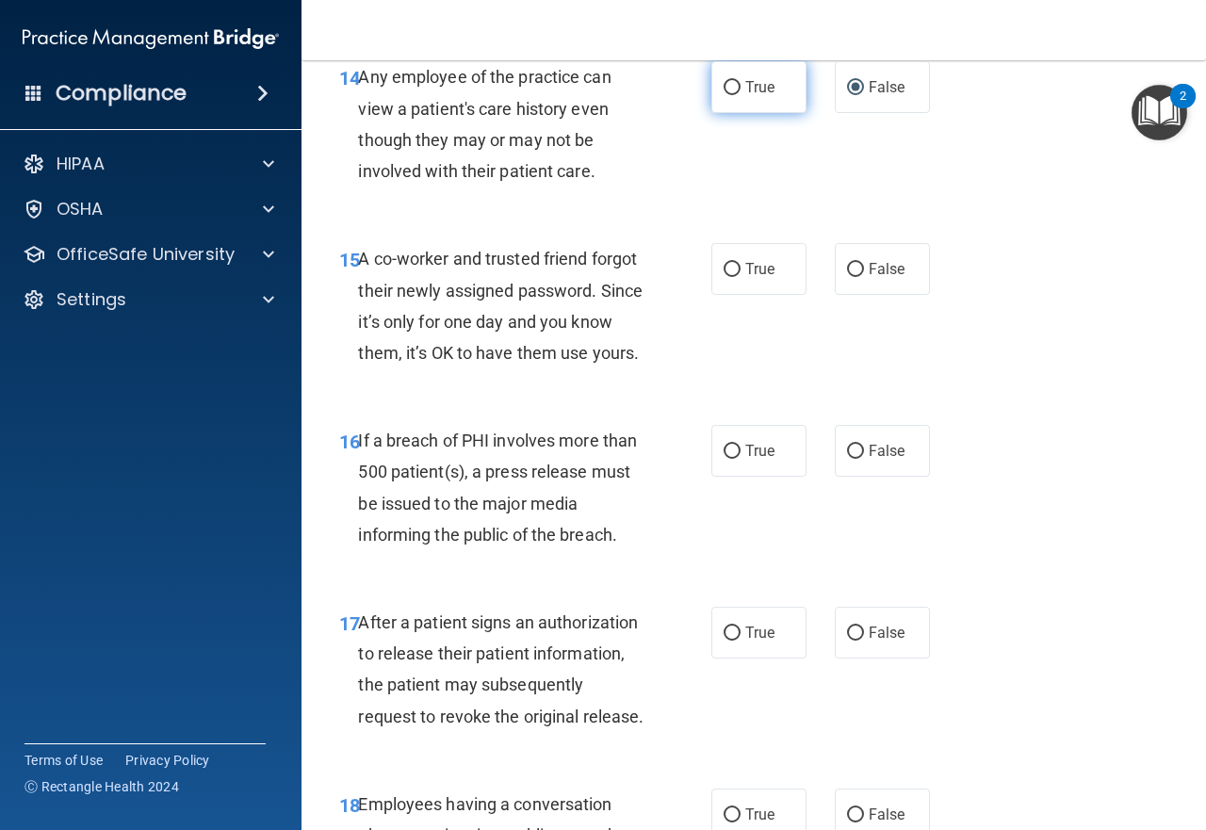
click at [757, 109] on label "True" at bounding box center [758, 87] width 95 height 52
click at [741, 95] on input "True" at bounding box center [732, 88] width 17 height 14
radio input "true"
click at [835, 106] on label "False" at bounding box center [882, 87] width 95 height 52
click at [847, 95] on input "False" at bounding box center [855, 88] width 17 height 14
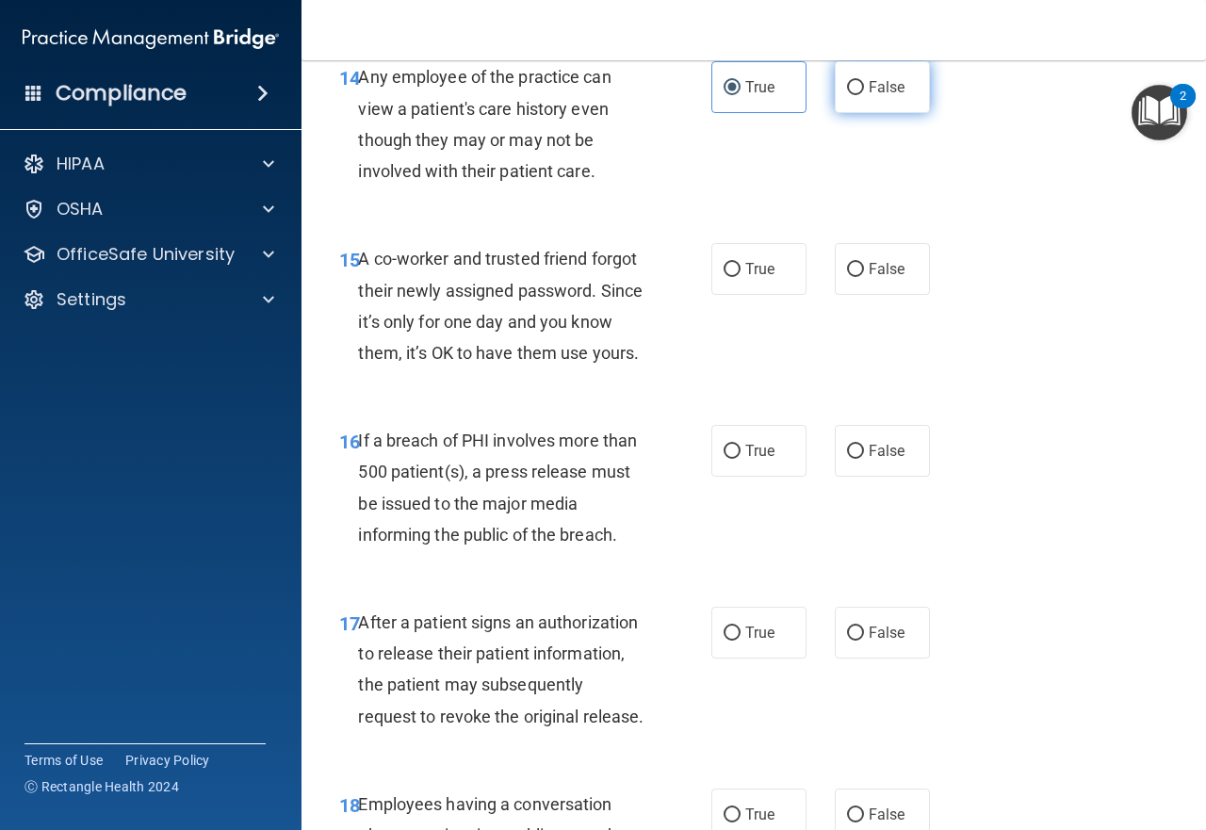
radio input "true"
click at [723, 106] on label "True" at bounding box center [758, 87] width 95 height 52
click at [724, 95] on input "True" at bounding box center [732, 88] width 17 height 14
radio input "true"
radio input "false"
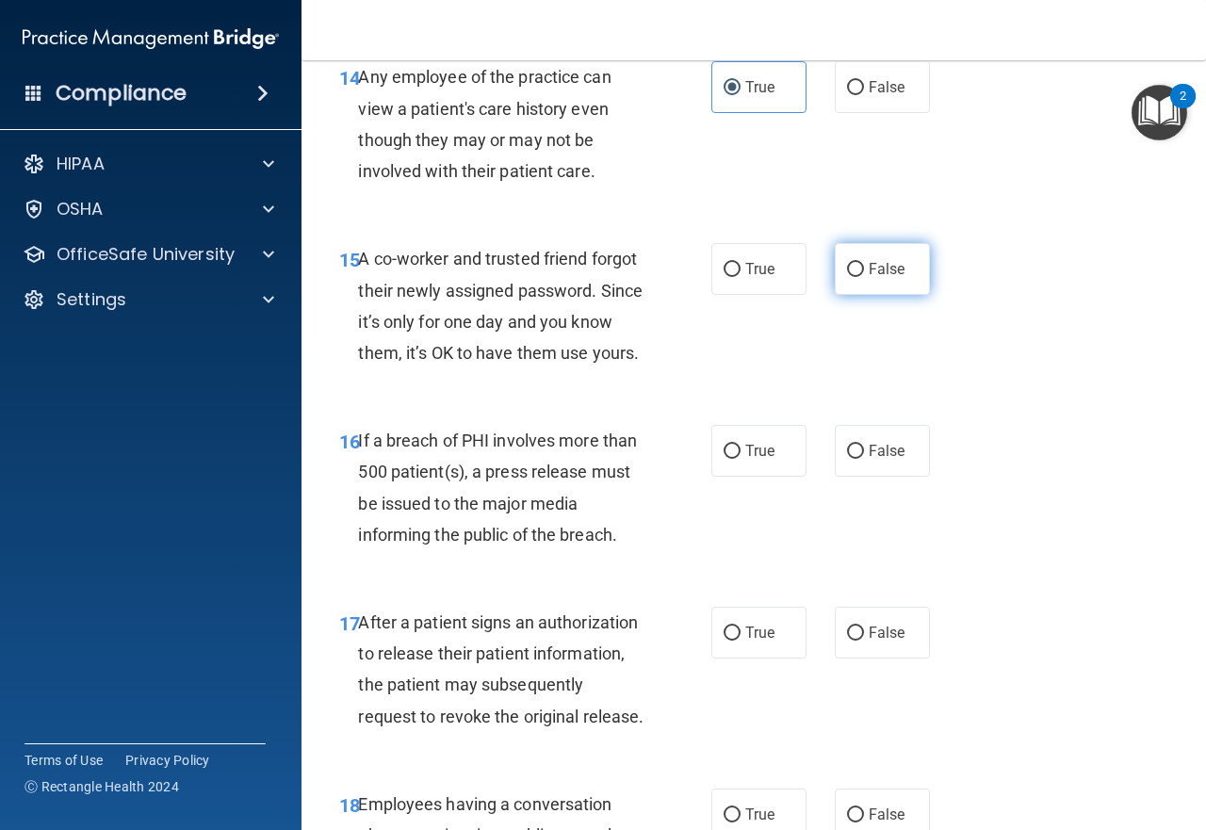
click at [835, 258] on label "False" at bounding box center [882, 269] width 95 height 52
click at [847, 263] on input "False" at bounding box center [855, 270] width 17 height 14
radio input "true"
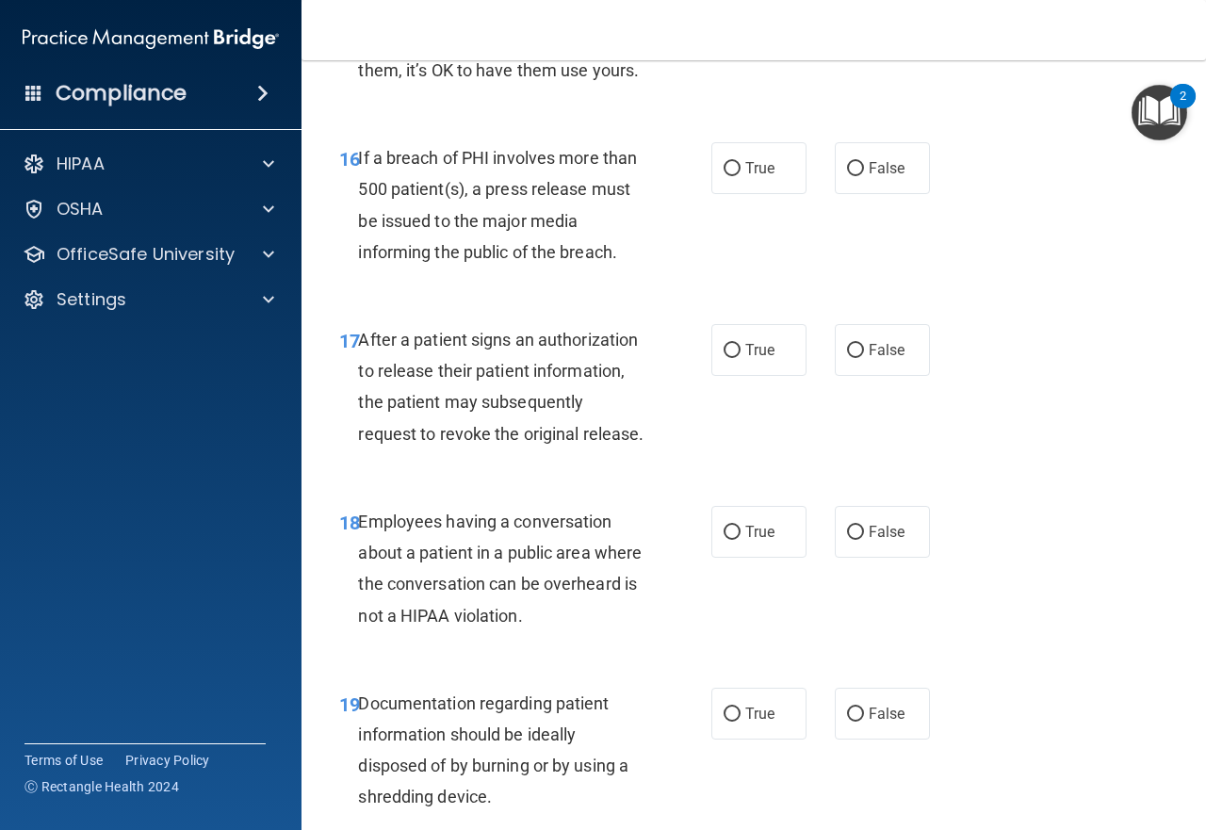
scroll to position [2921, 0]
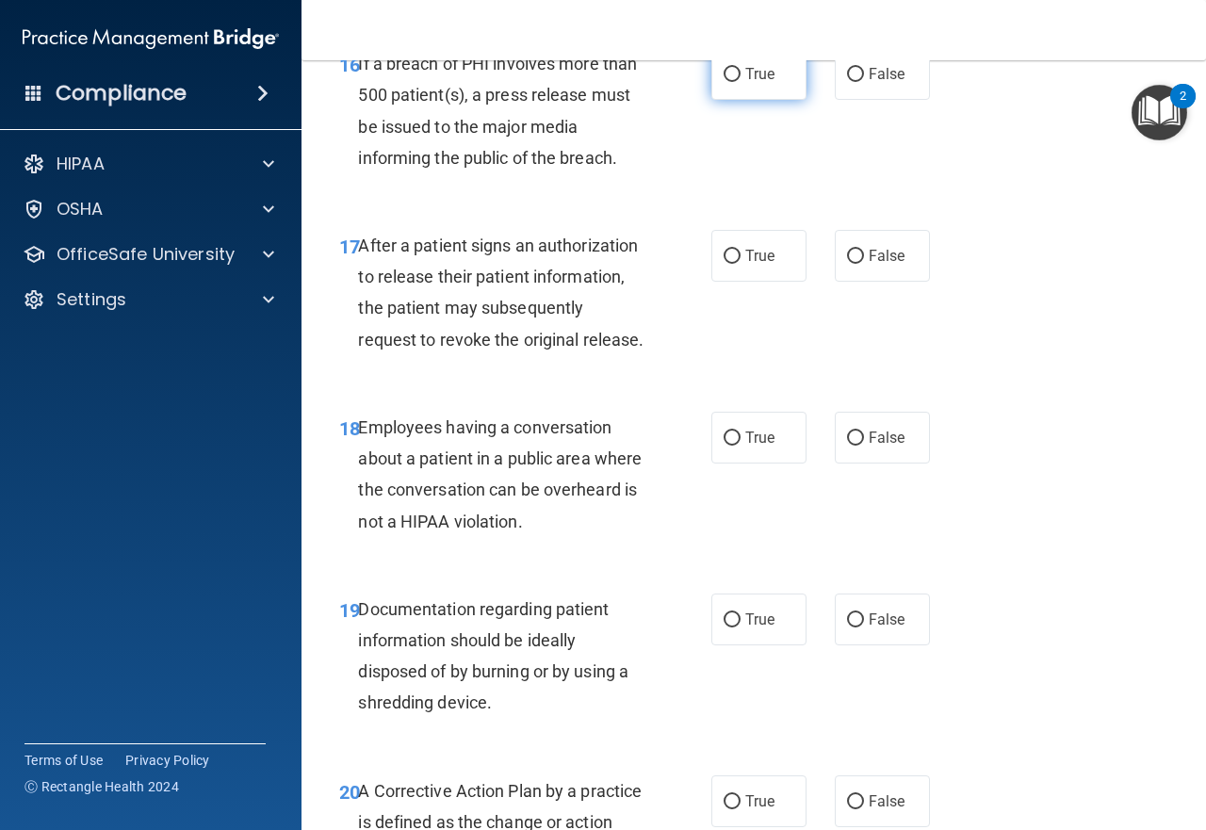
click at [769, 100] on label "True" at bounding box center [758, 74] width 95 height 52
click at [741, 82] on input "True" at bounding box center [732, 75] width 17 height 14
radio input "true"
click at [847, 264] on input "False" at bounding box center [855, 257] width 17 height 14
radio input "true"
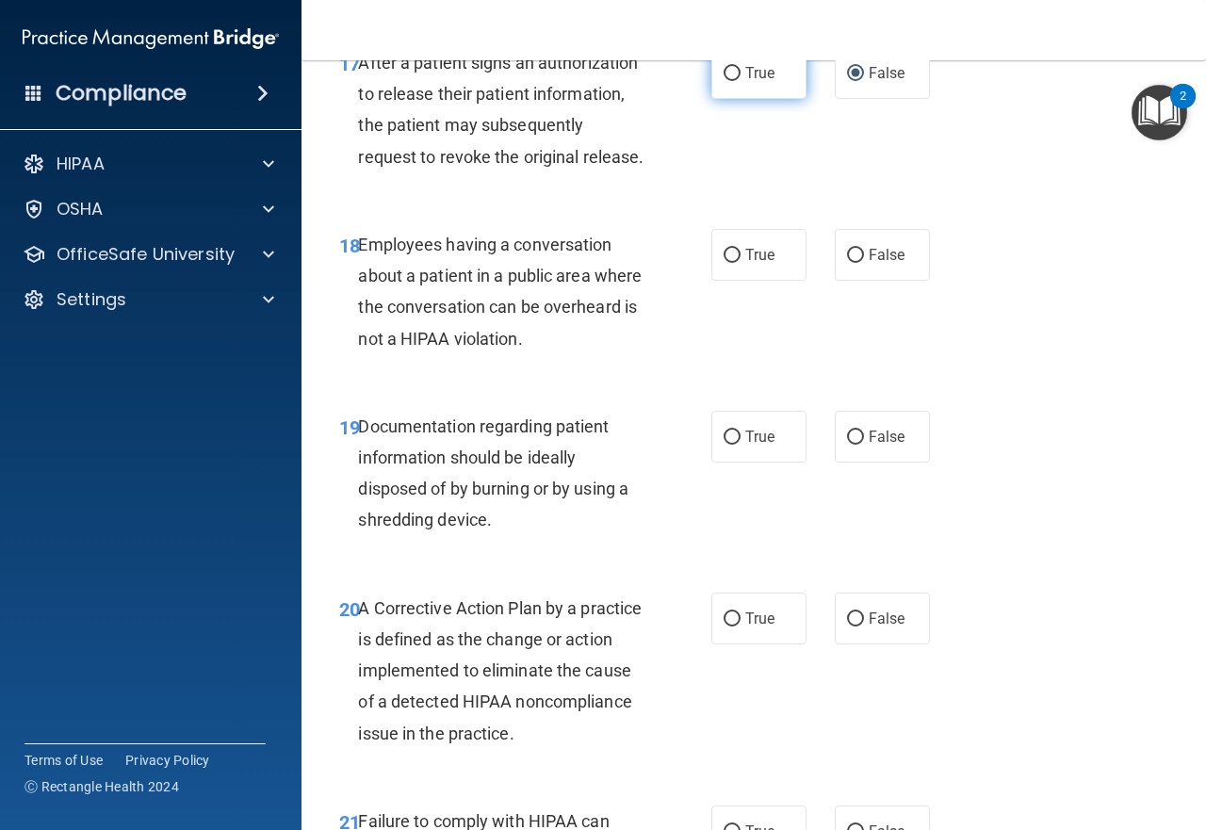
scroll to position [3111, 0]
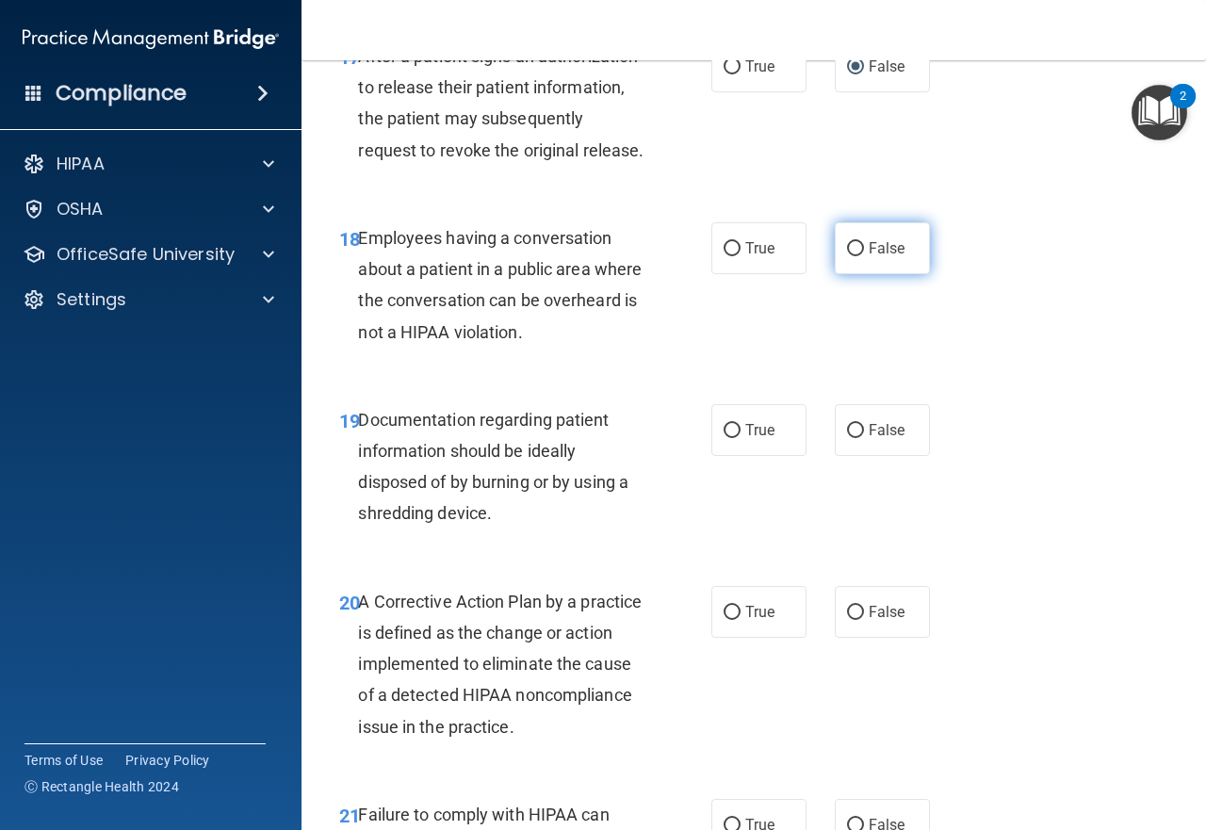
click at [861, 274] on label "False" at bounding box center [882, 248] width 95 height 52
click at [861, 256] on input "False" at bounding box center [855, 249] width 17 height 14
radio input "true"
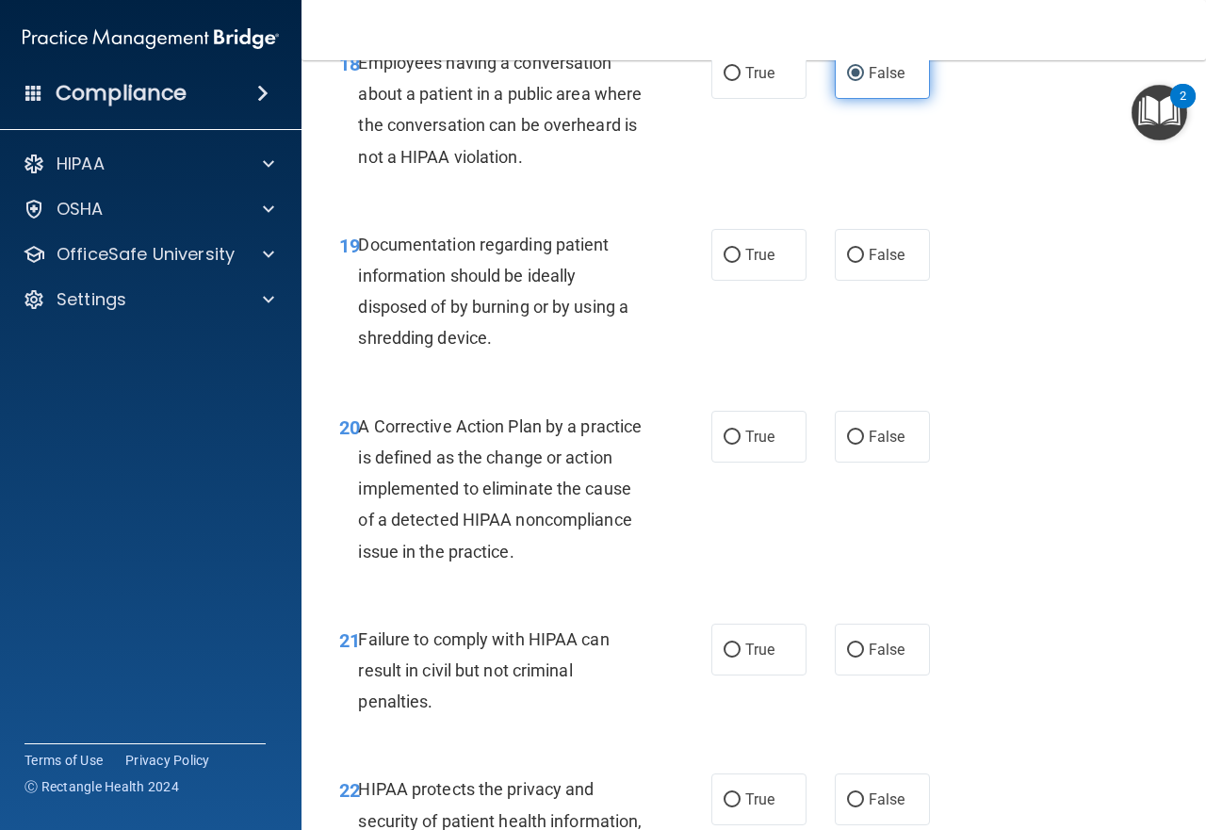
scroll to position [3488, 0]
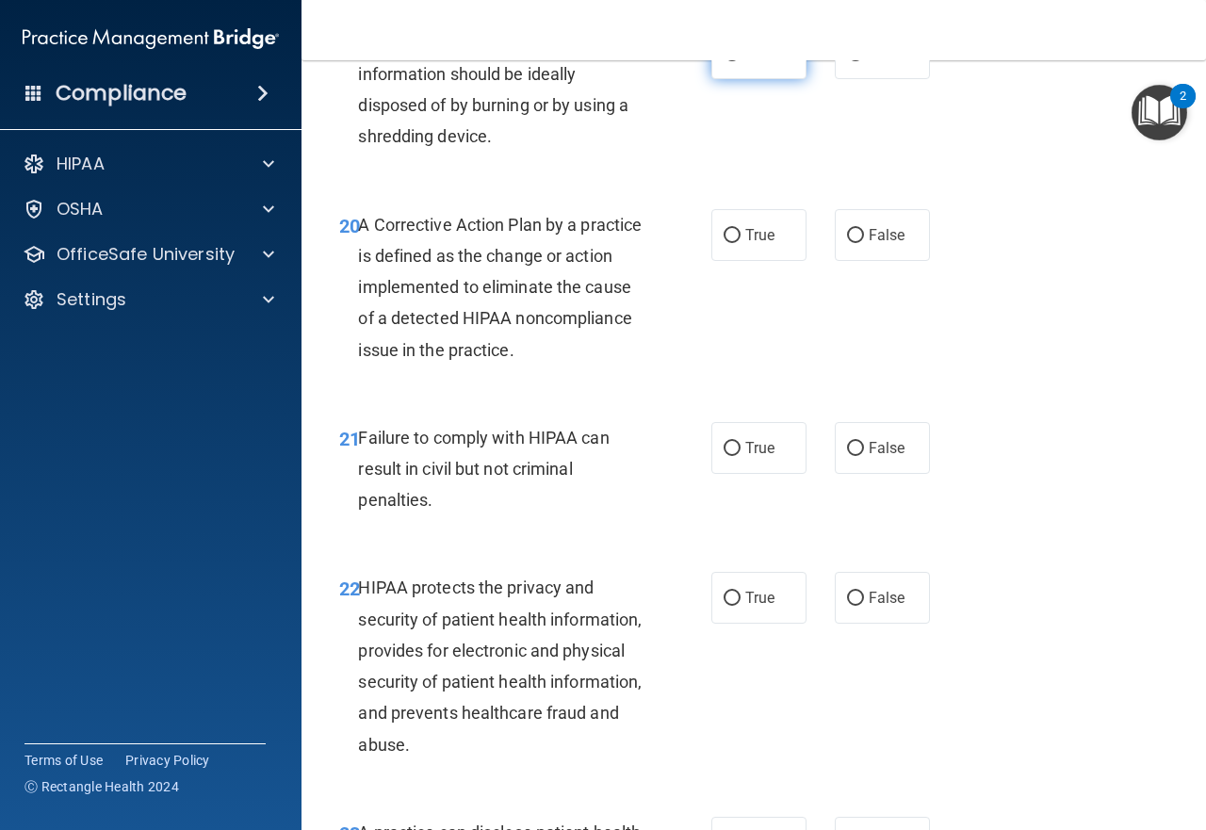
click at [745, 62] on span "True" at bounding box center [759, 53] width 29 height 18
click at [741, 61] on input "True" at bounding box center [732, 54] width 17 height 14
radio input "true"
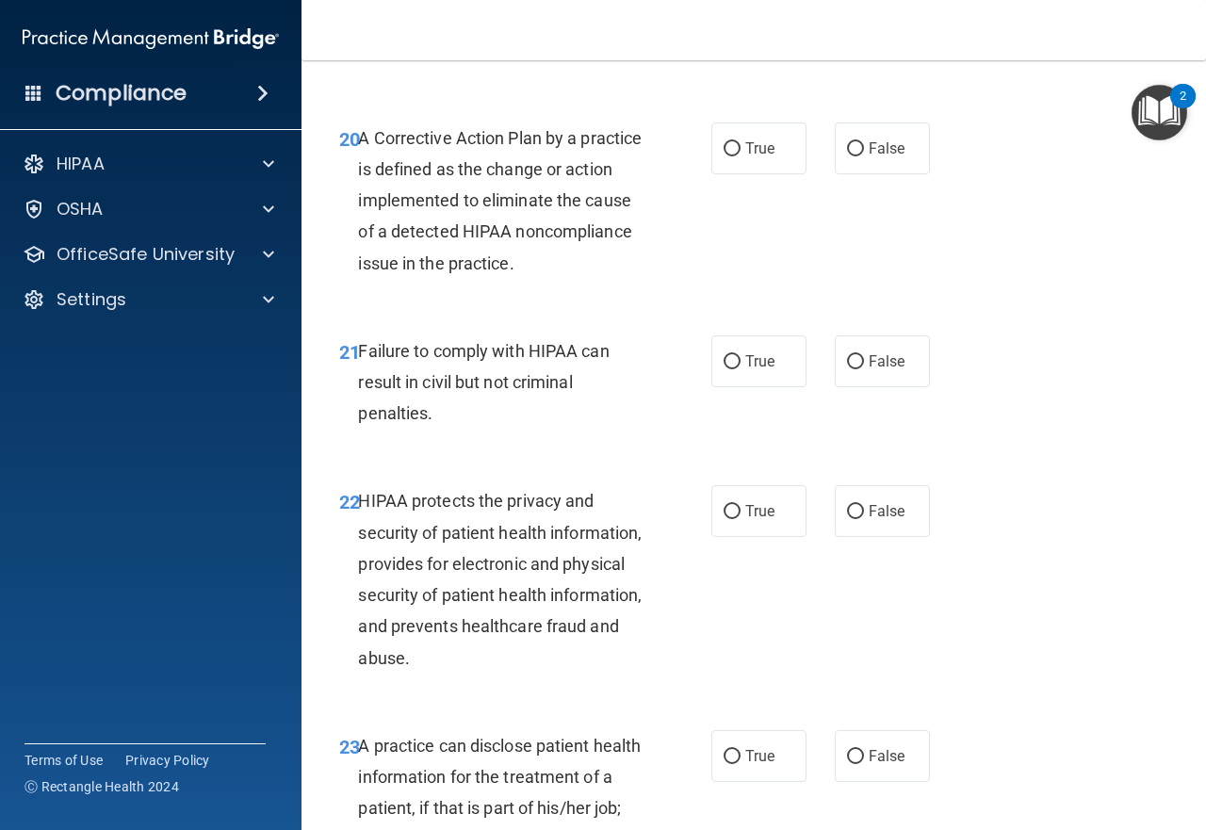
scroll to position [3676, 0]
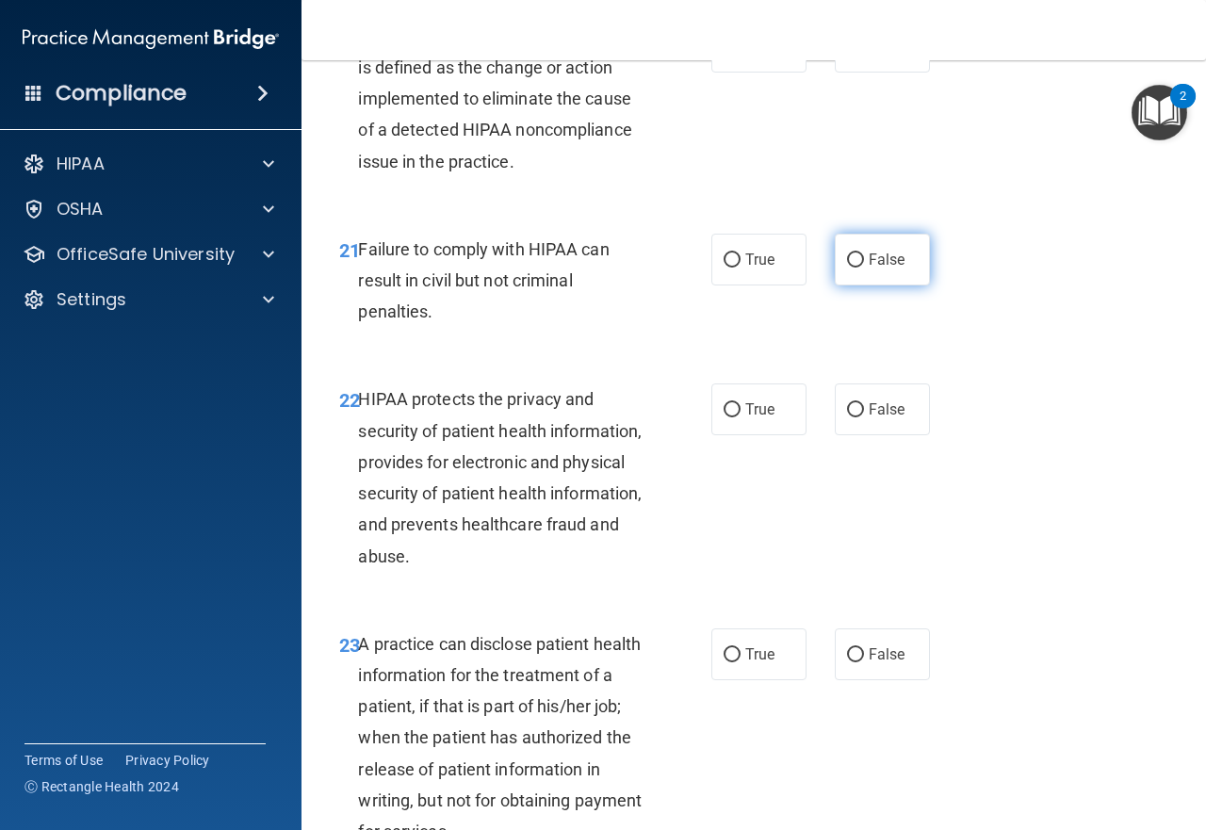
click at [895, 286] on label "False" at bounding box center [882, 260] width 95 height 52
click at [864, 268] on input "False" at bounding box center [855, 260] width 17 height 14
radio input "true"
click at [724, 55] on input "True" at bounding box center [732, 48] width 17 height 14
radio input "true"
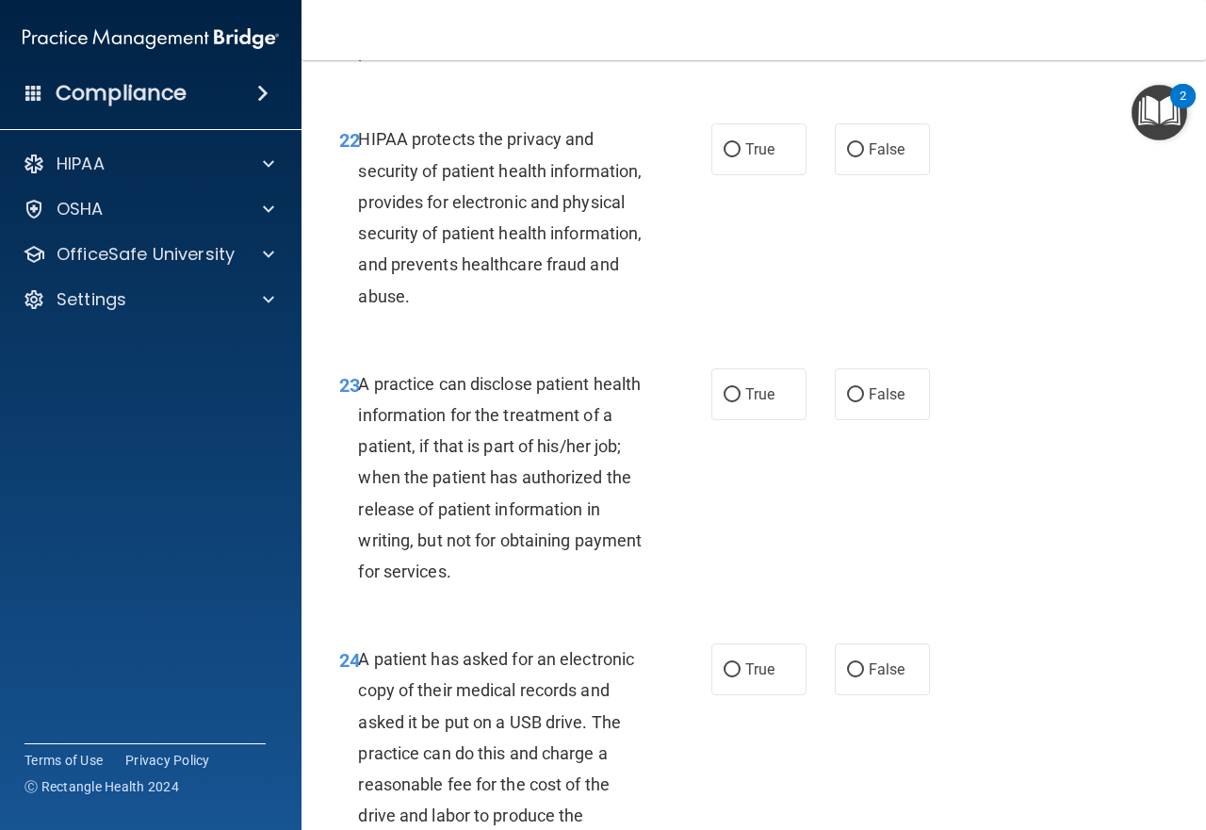
scroll to position [3959, 0]
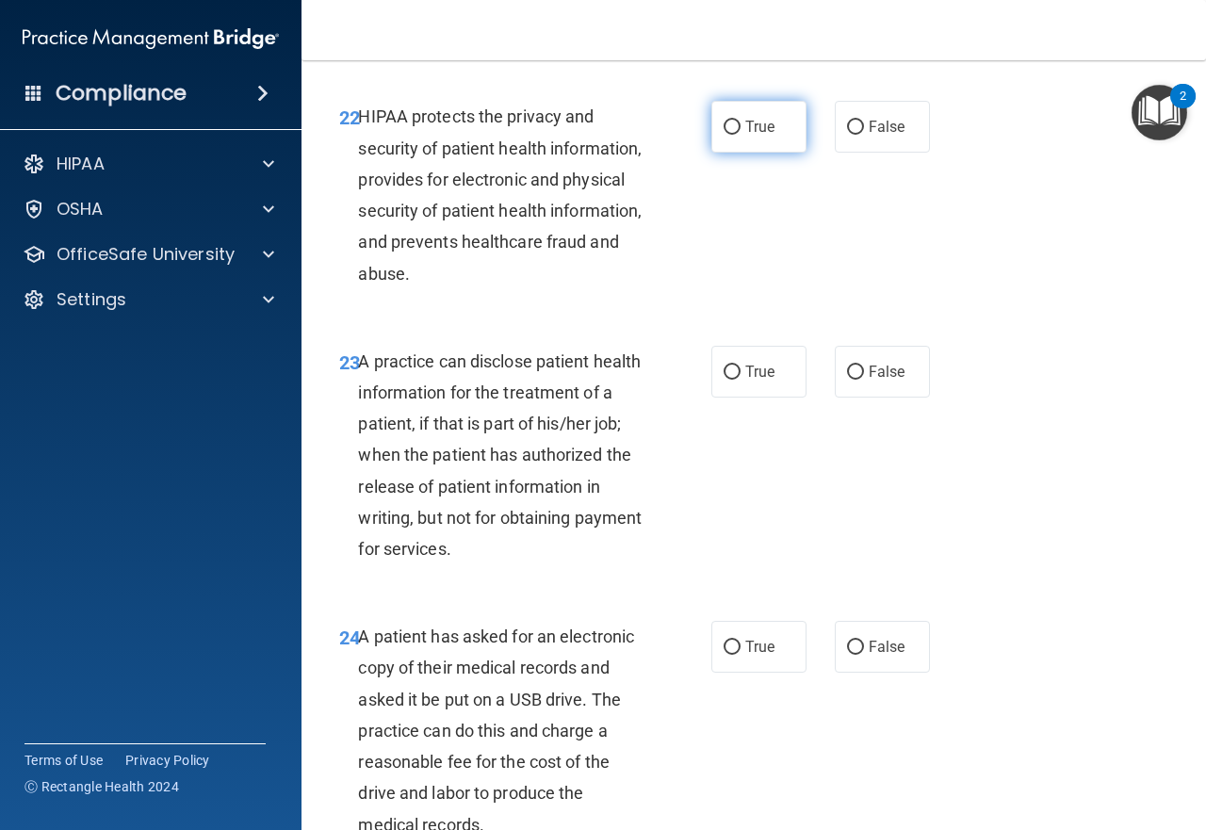
click at [750, 153] on label "True" at bounding box center [758, 127] width 95 height 52
click at [741, 135] on input "True" at bounding box center [732, 128] width 17 height 14
radio input "true"
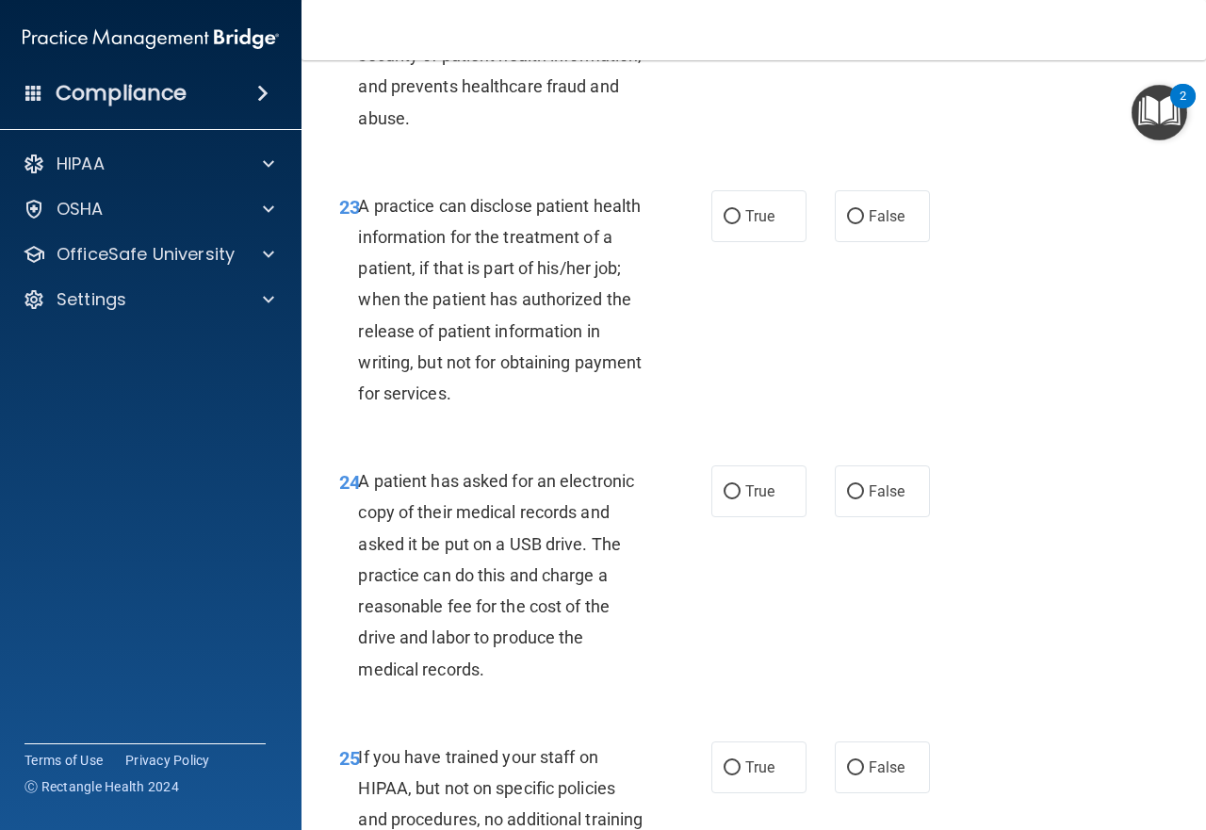
scroll to position [4147, 0]
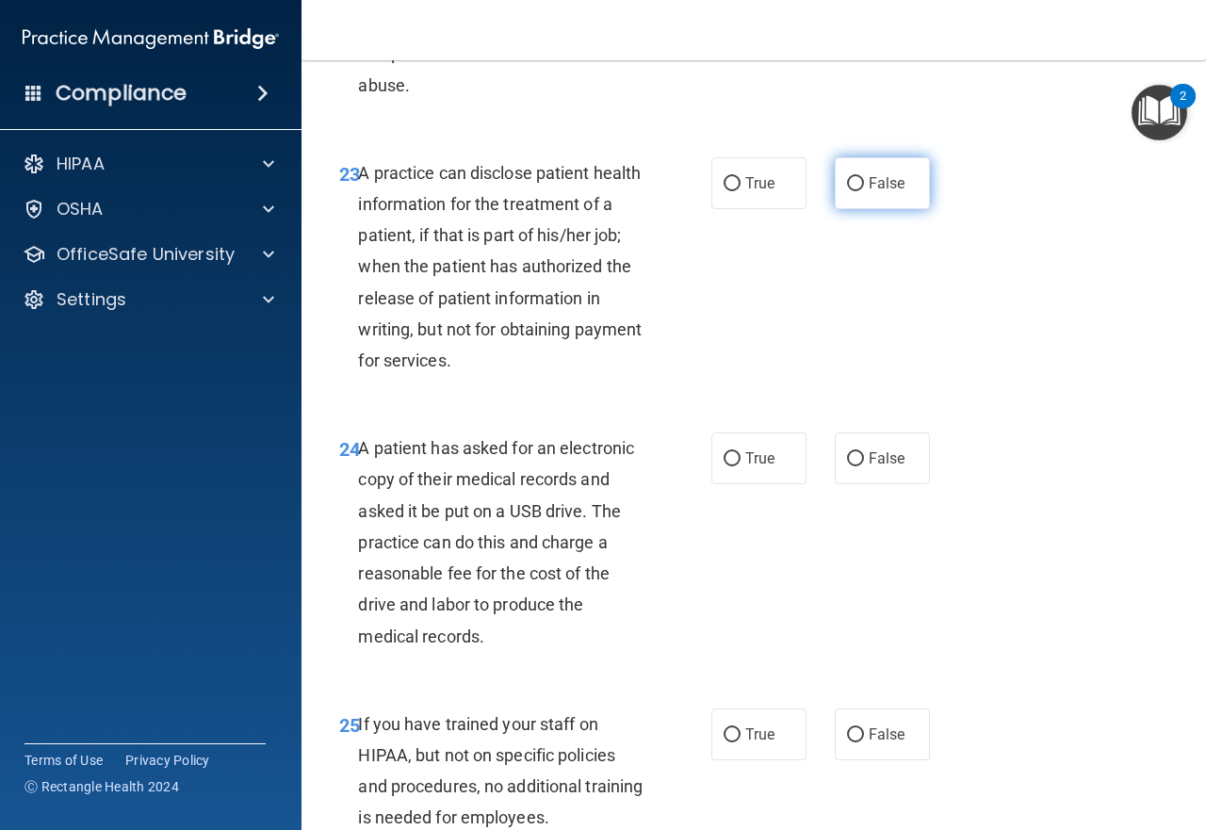
click at [835, 209] on label "False" at bounding box center [882, 183] width 95 height 52
click at [847, 191] on input "False" at bounding box center [855, 184] width 17 height 14
radio input "true"
click at [761, 209] on label "True" at bounding box center [758, 183] width 95 height 52
click at [741, 191] on input "True" at bounding box center [732, 184] width 17 height 14
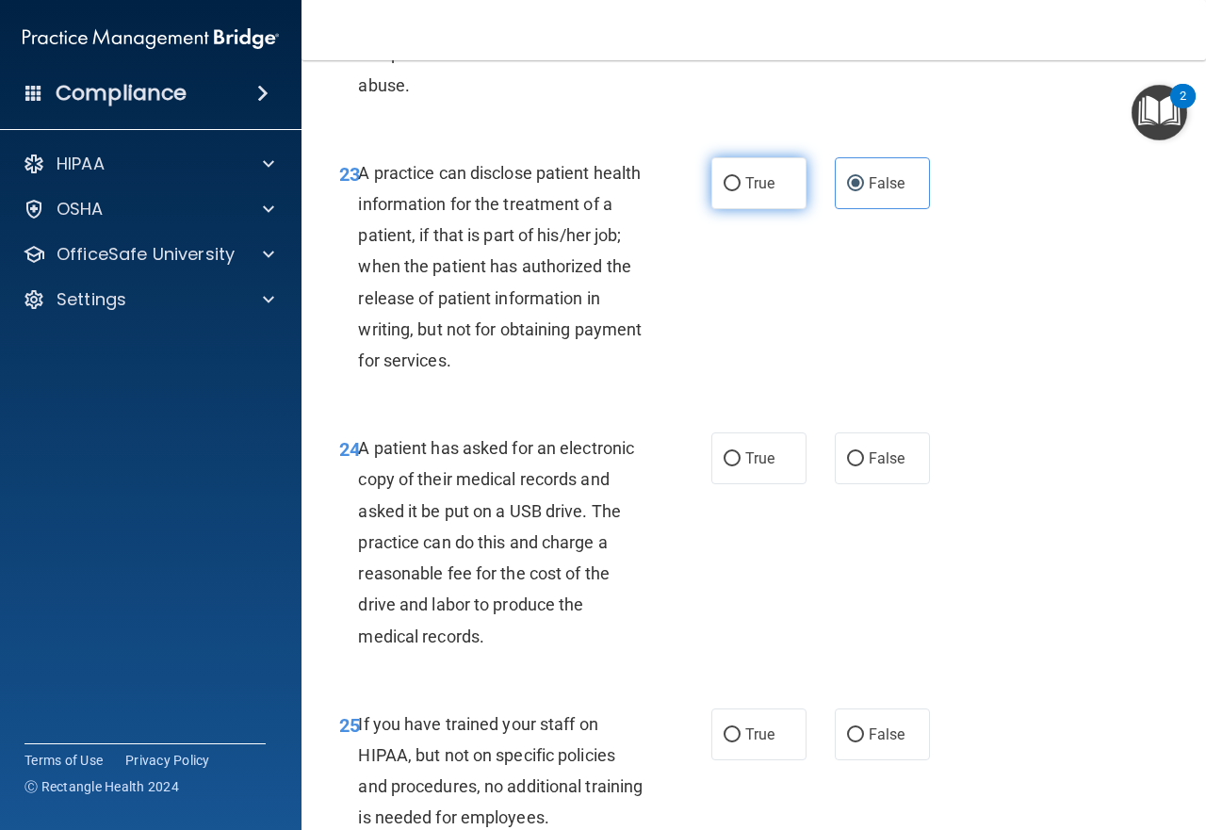
radio input "true"
radio input "false"
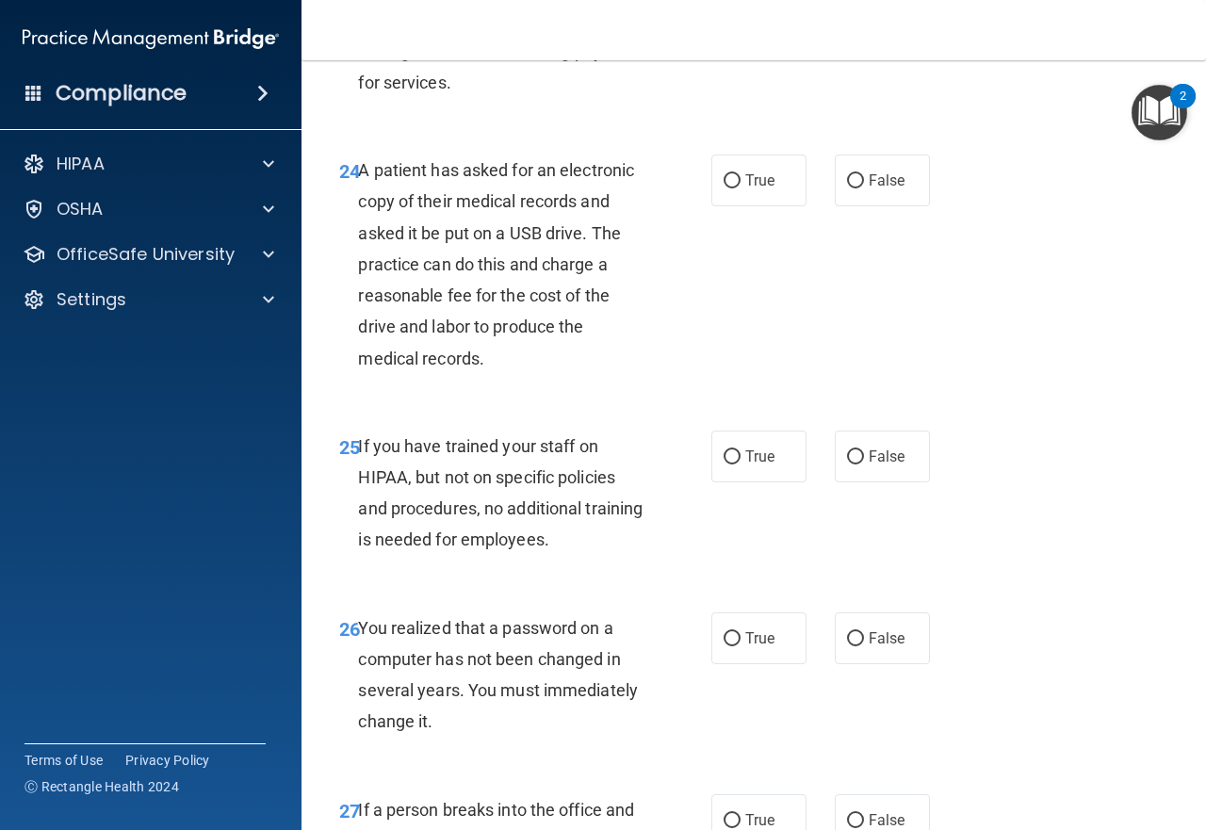
scroll to position [4430, 0]
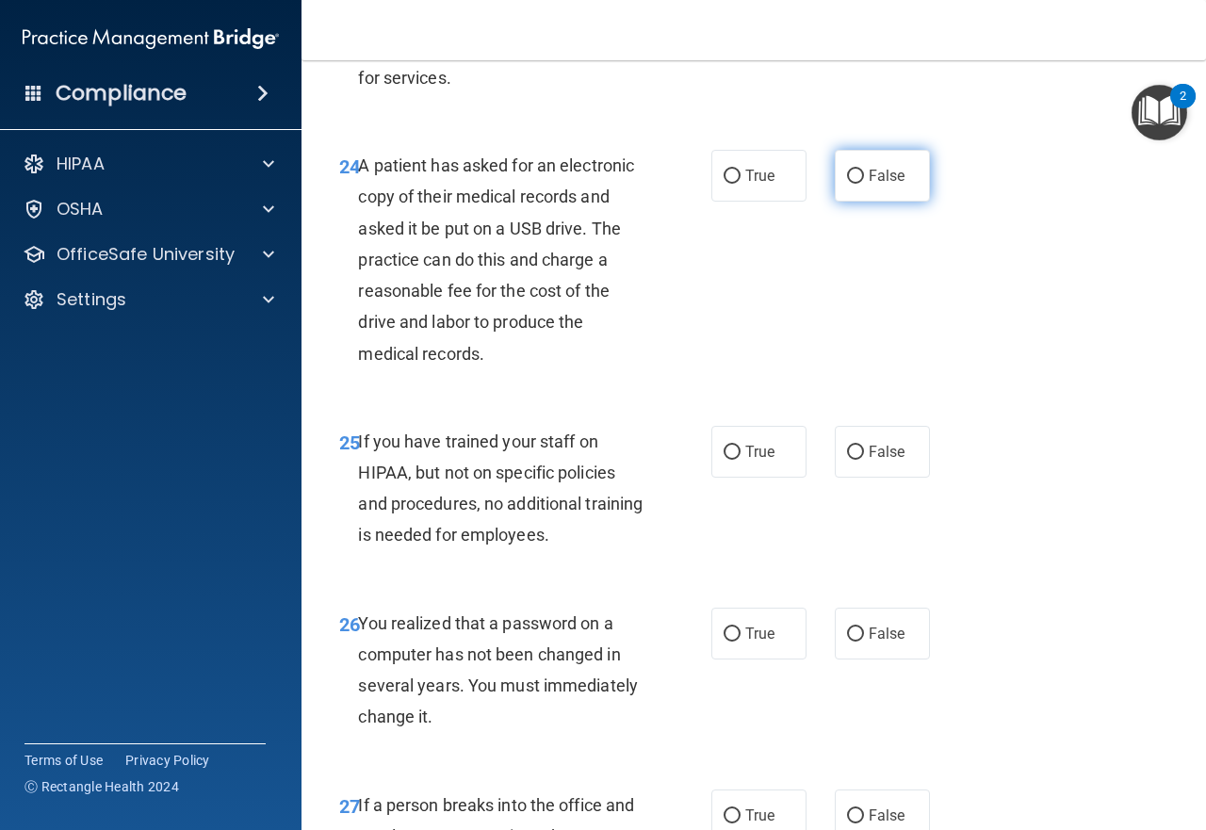
click at [873, 202] on label "False" at bounding box center [882, 176] width 95 height 52
click at [864, 184] on input "False" at bounding box center [855, 177] width 17 height 14
radio input "true"
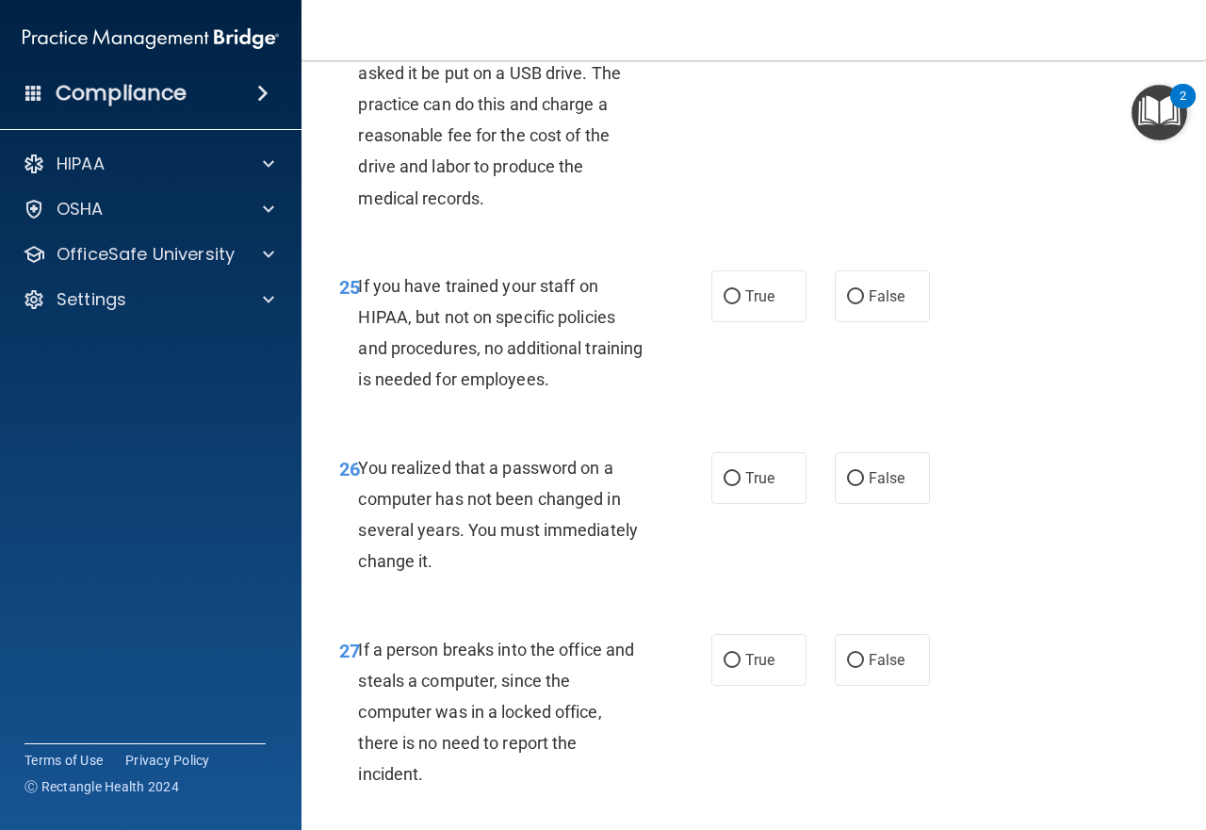
scroll to position [4618, 0]
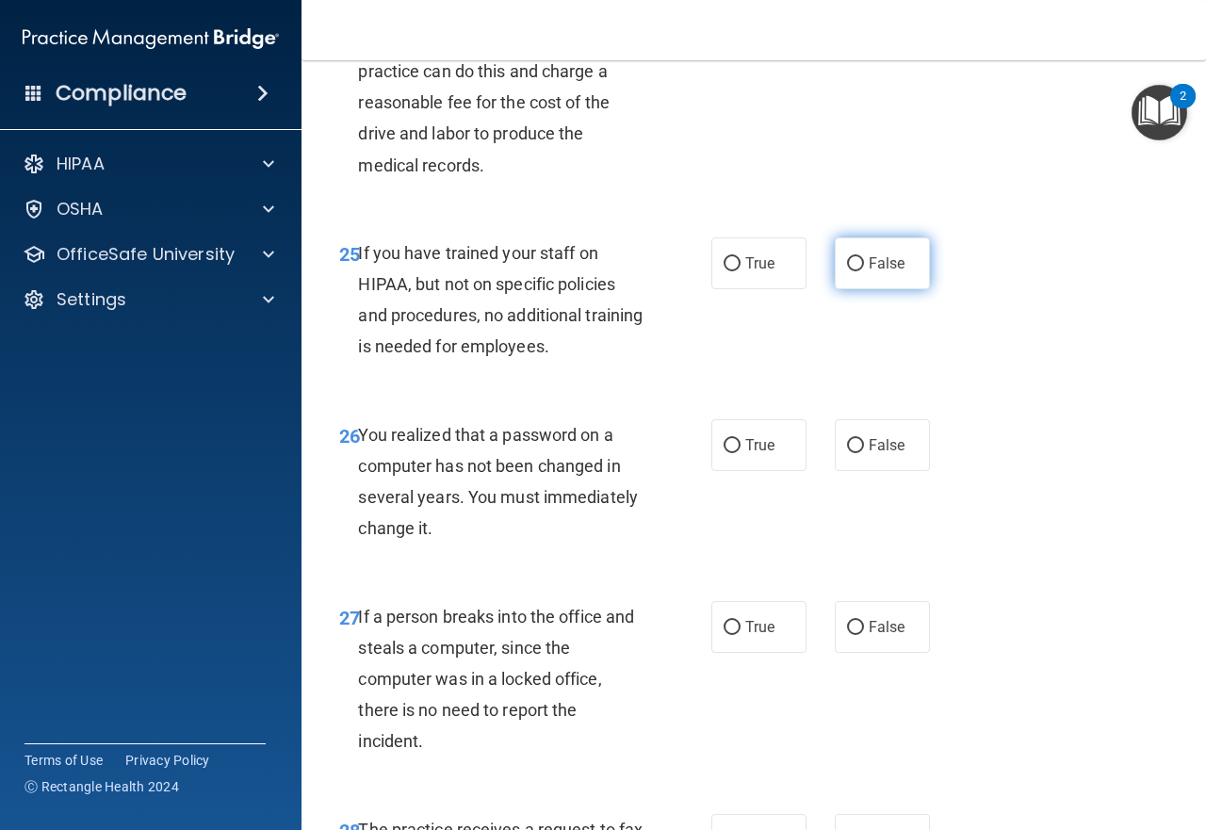
click at [848, 289] on label "False" at bounding box center [882, 263] width 95 height 52
click at [848, 271] on input "False" at bounding box center [855, 264] width 17 height 14
radio input "true"
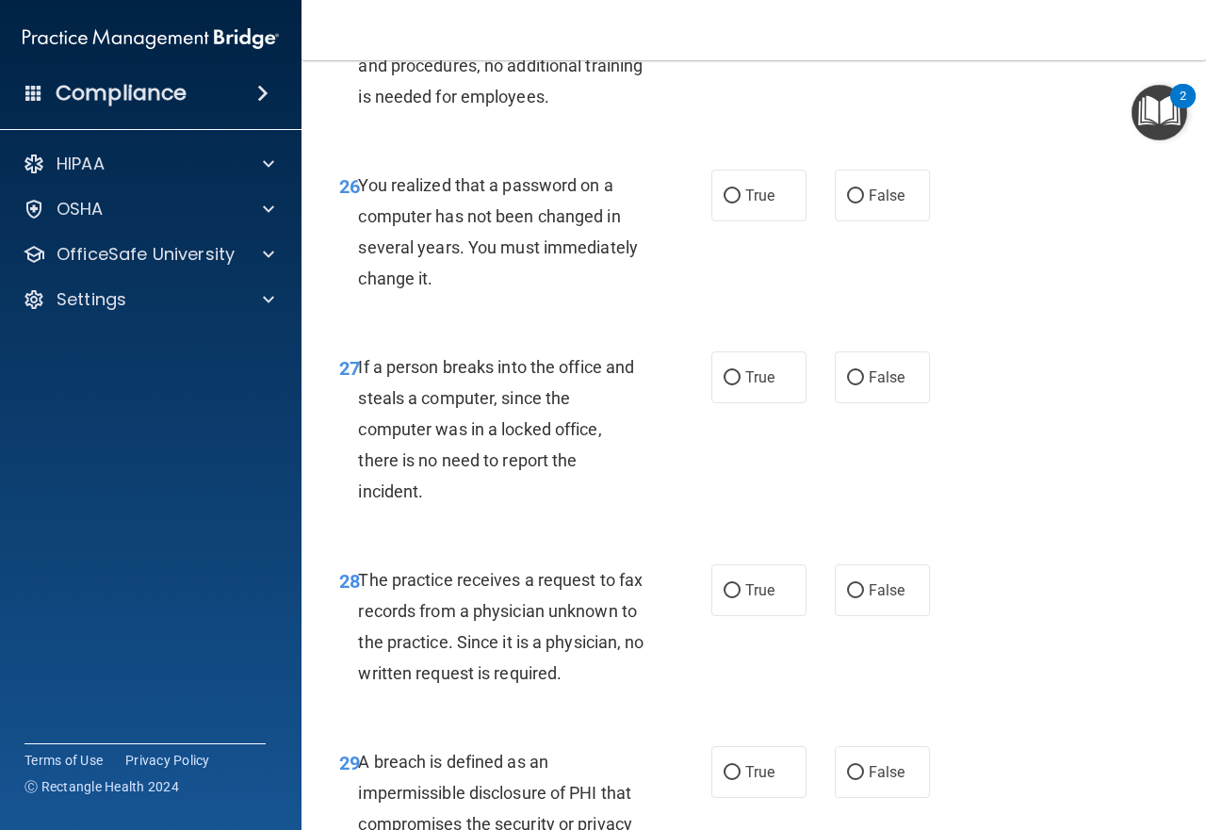
scroll to position [4901, 0]
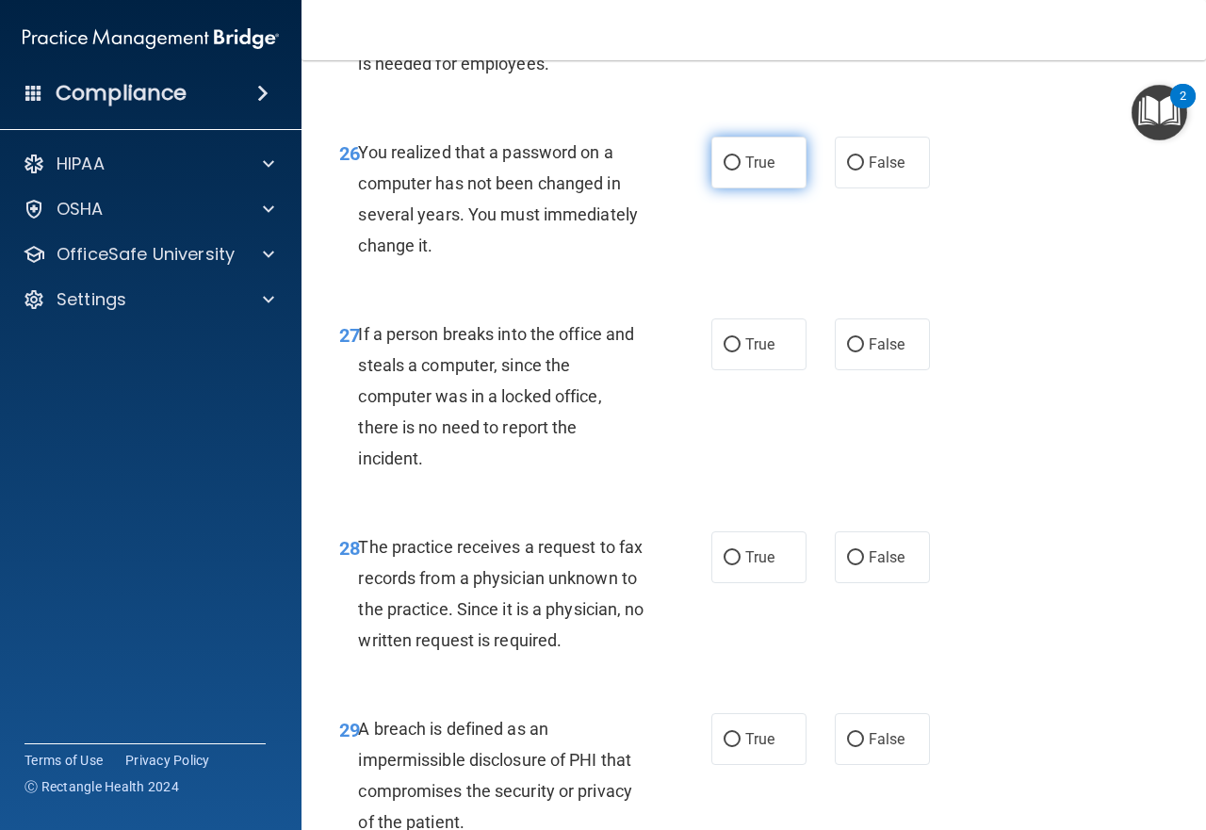
click at [740, 188] on label "True" at bounding box center [758, 163] width 95 height 52
click at [740, 171] on input "True" at bounding box center [732, 163] width 17 height 14
radio input "true"
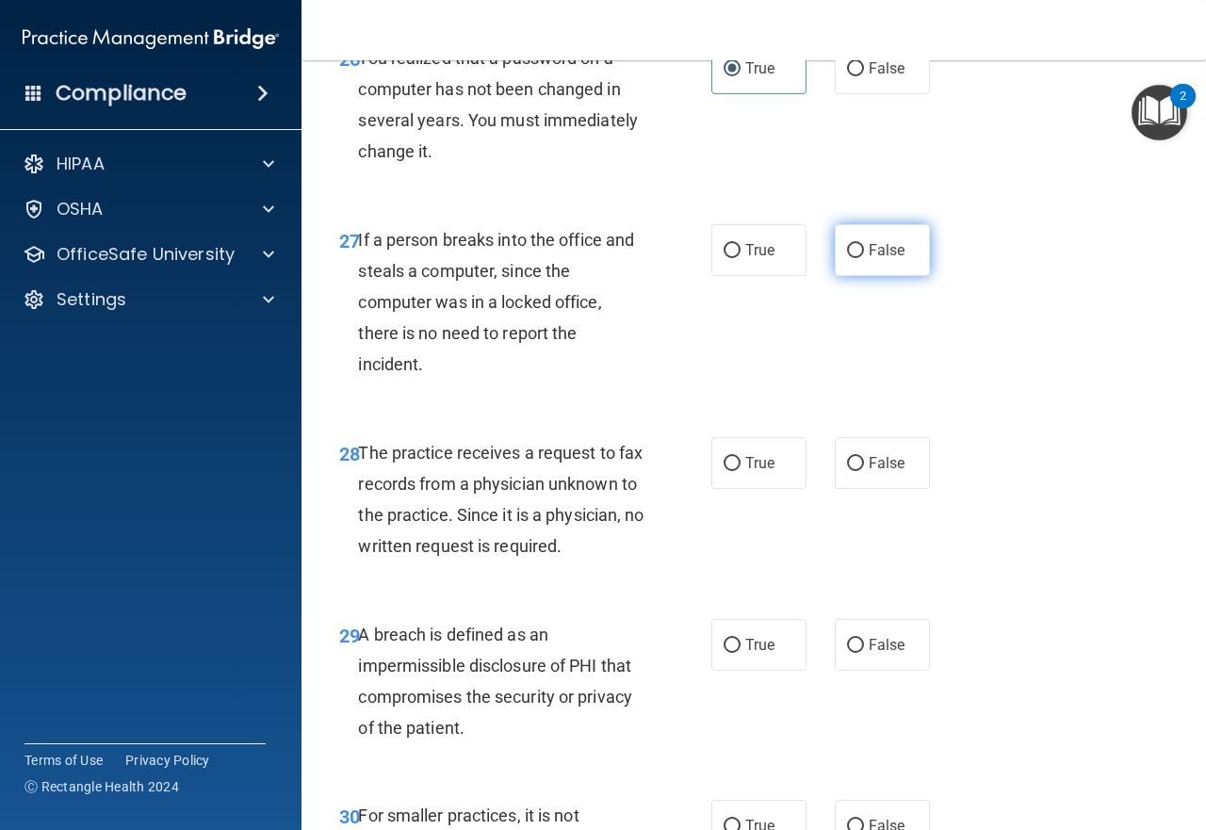
click at [861, 276] on label "False" at bounding box center [882, 250] width 95 height 52
click at [861, 258] on input "False" at bounding box center [855, 251] width 17 height 14
radio input "true"
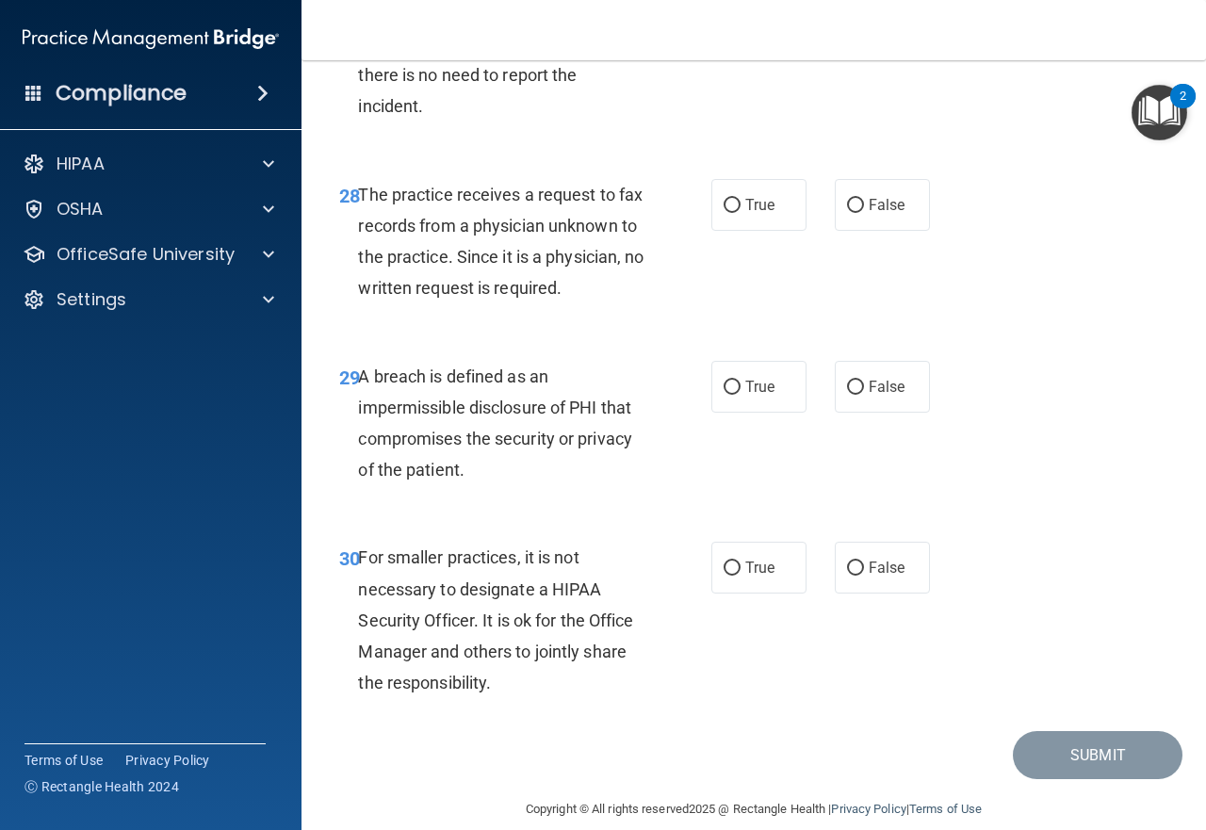
scroll to position [5278, 0]
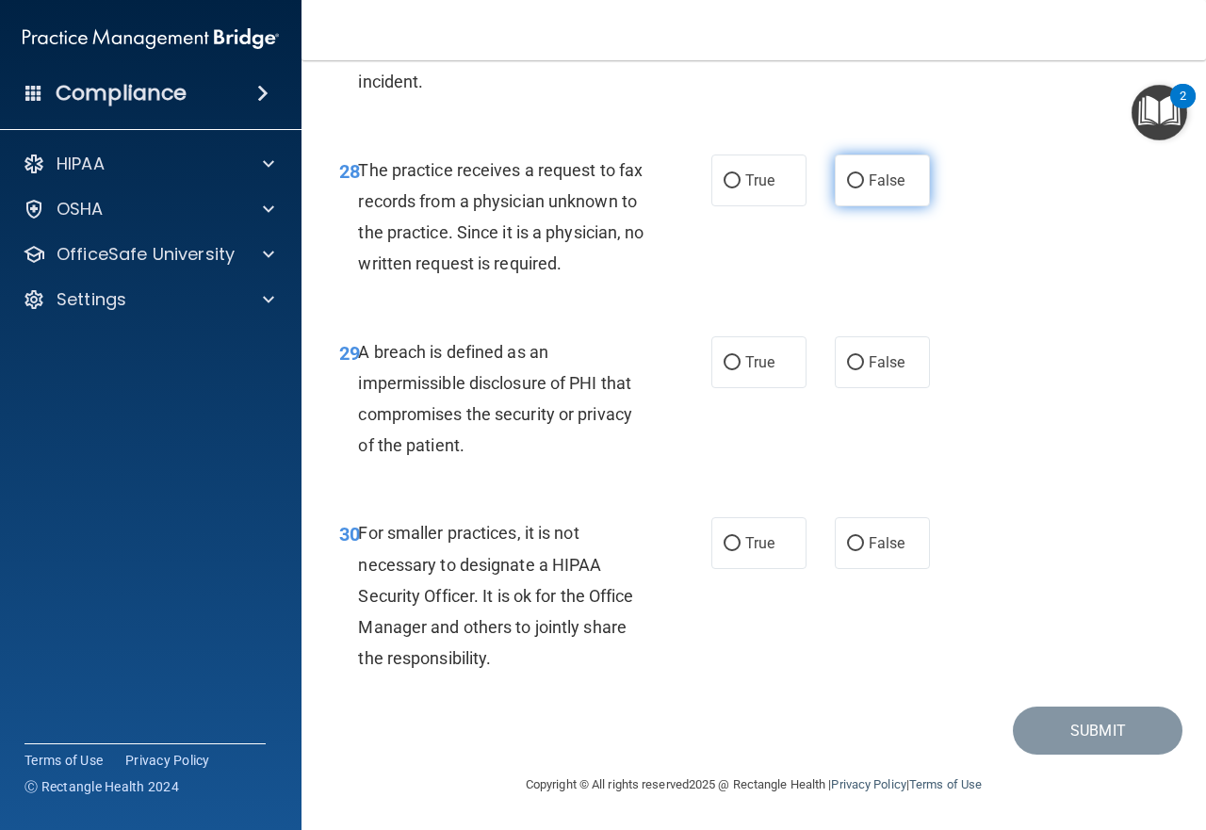
click at [874, 189] on span "False" at bounding box center [887, 181] width 37 height 18
click at [864, 188] on input "False" at bounding box center [855, 181] width 17 height 14
radio input "true"
click at [752, 353] on span "True" at bounding box center [759, 362] width 29 height 18
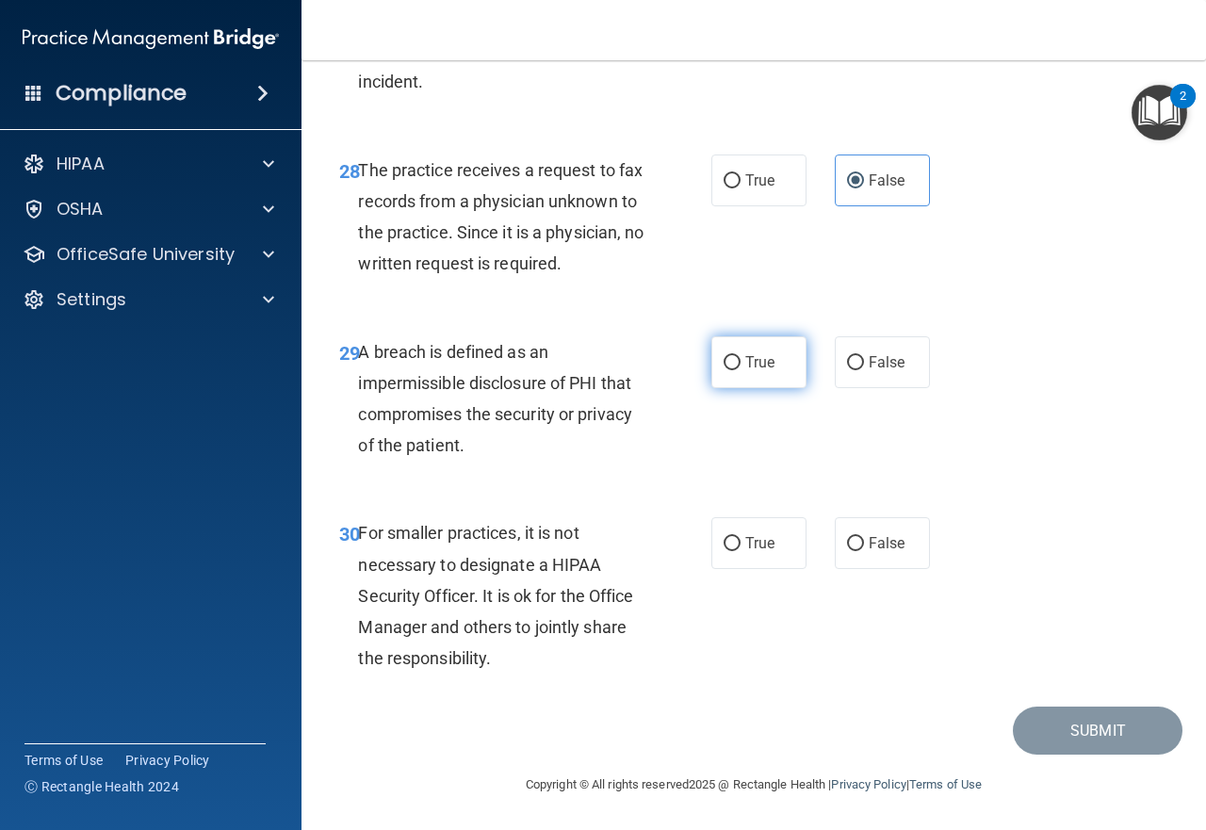
click at [741, 356] on input "True" at bounding box center [732, 363] width 17 height 14
radio input "true"
click at [874, 553] on label "False" at bounding box center [882, 543] width 95 height 52
click at [864, 551] on input "False" at bounding box center [855, 544] width 17 height 14
radio input "true"
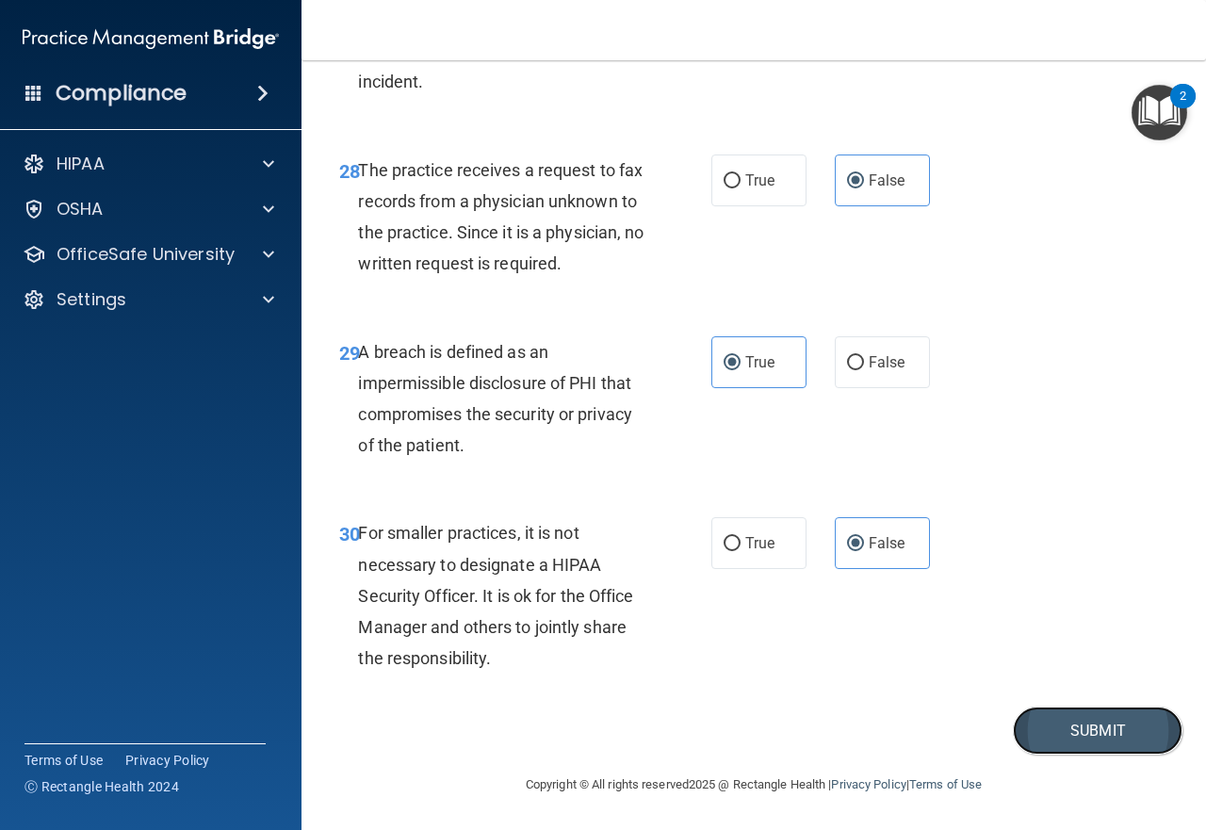
click at [1054, 712] on button "Submit" at bounding box center [1098, 731] width 170 height 48
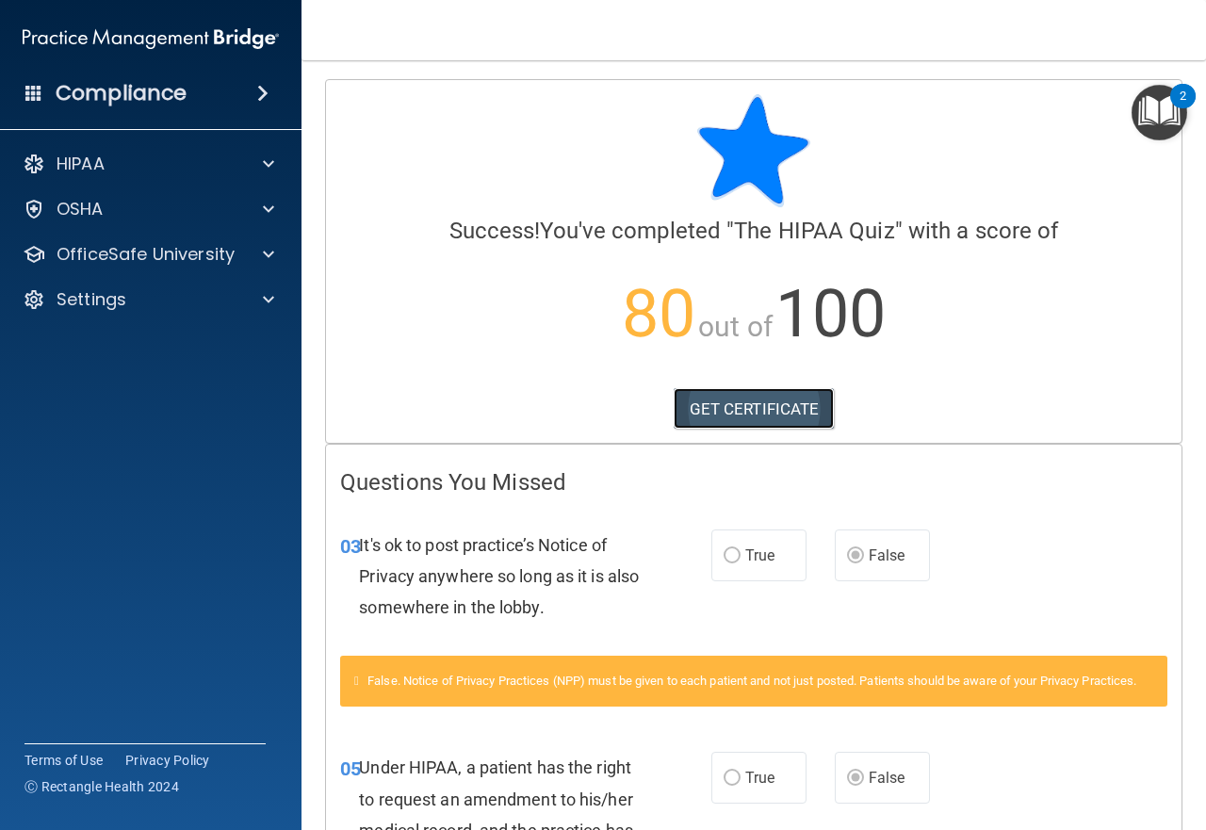
click at [751, 410] on link "GET CERTIFICATE" at bounding box center [754, 408] width 161 height 41
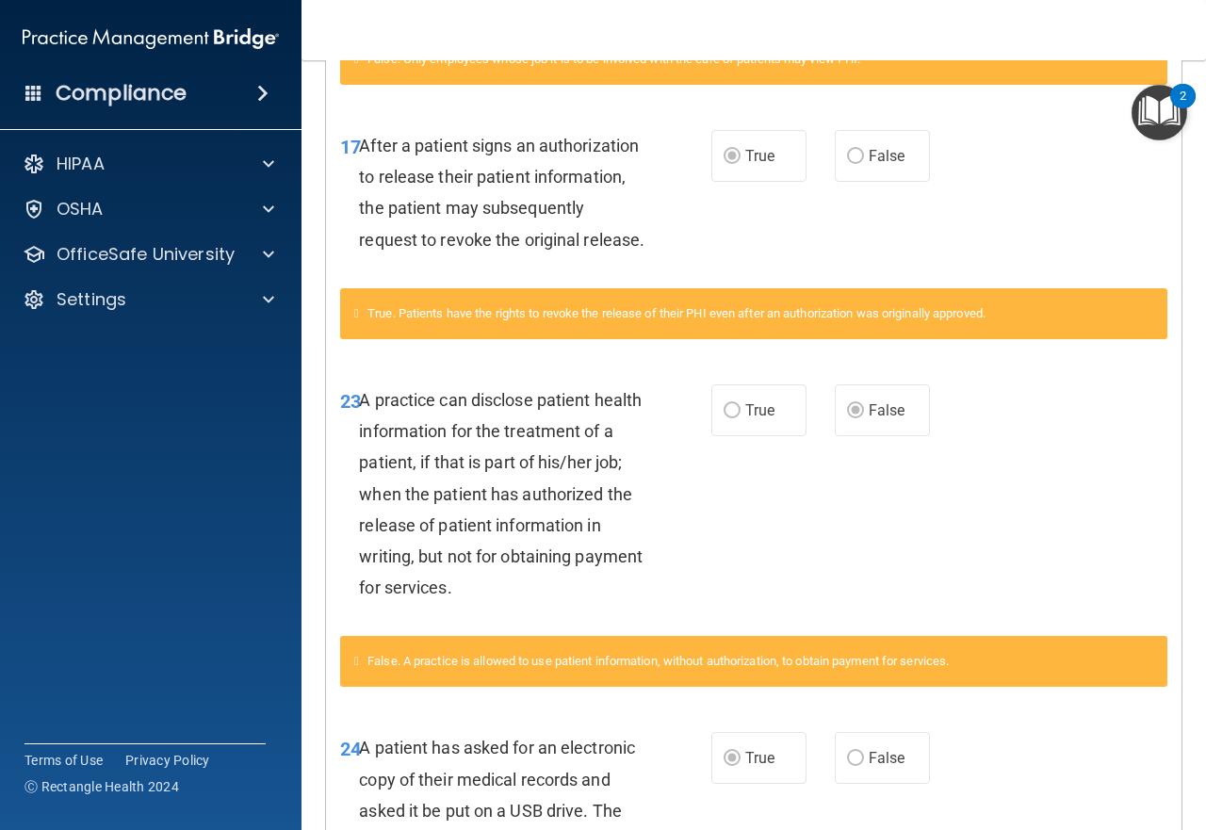
scroll to position [1502, 0]
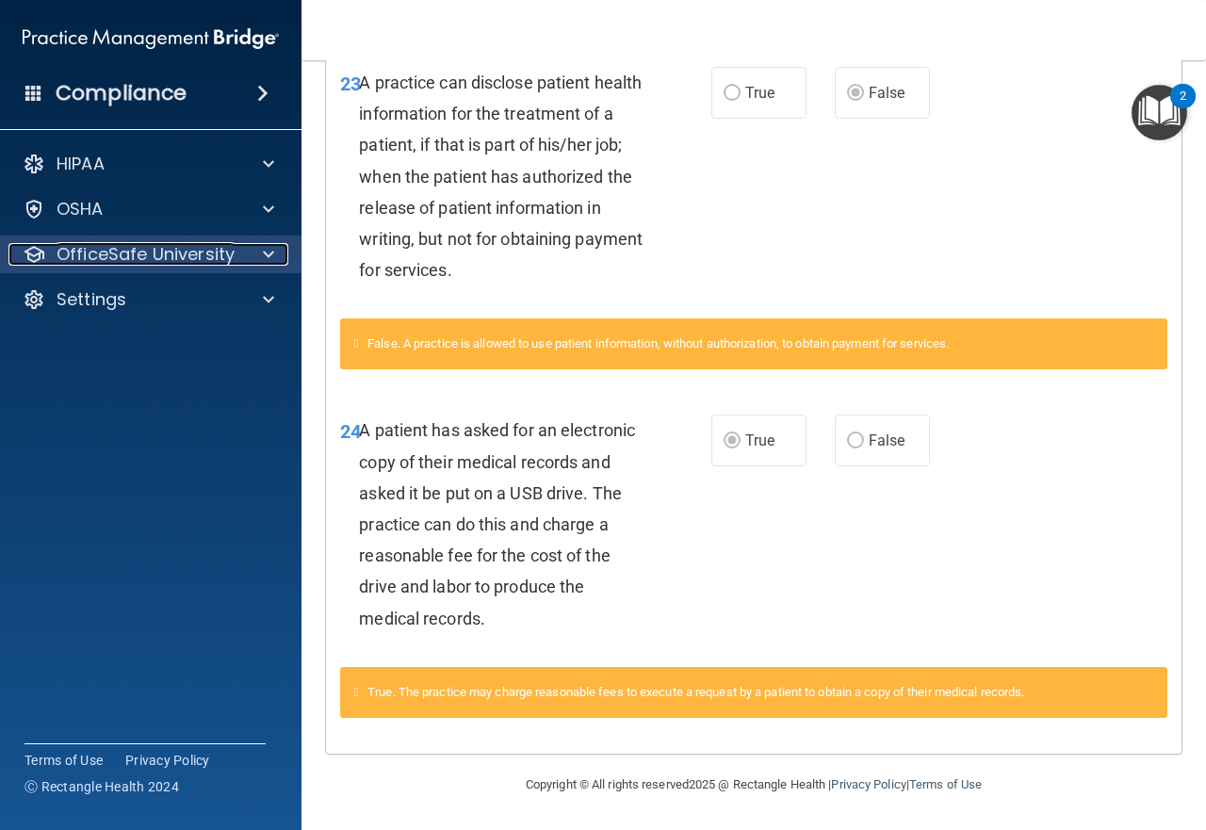
click at [260, 255] on div at bounding box center [265, 254] width 47 height 23
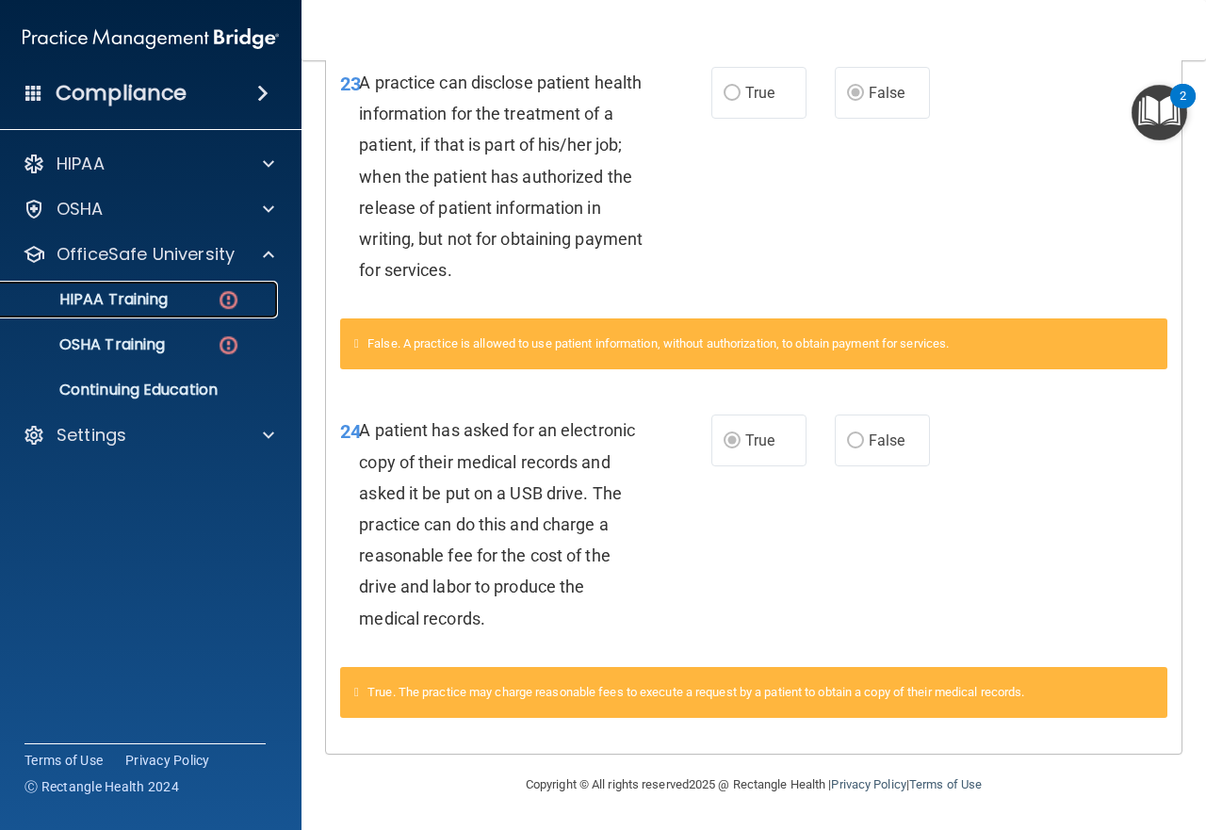
click at [146, 302] on p "HIPAA Training" at bounding box center [89, 299] width 155 height 19
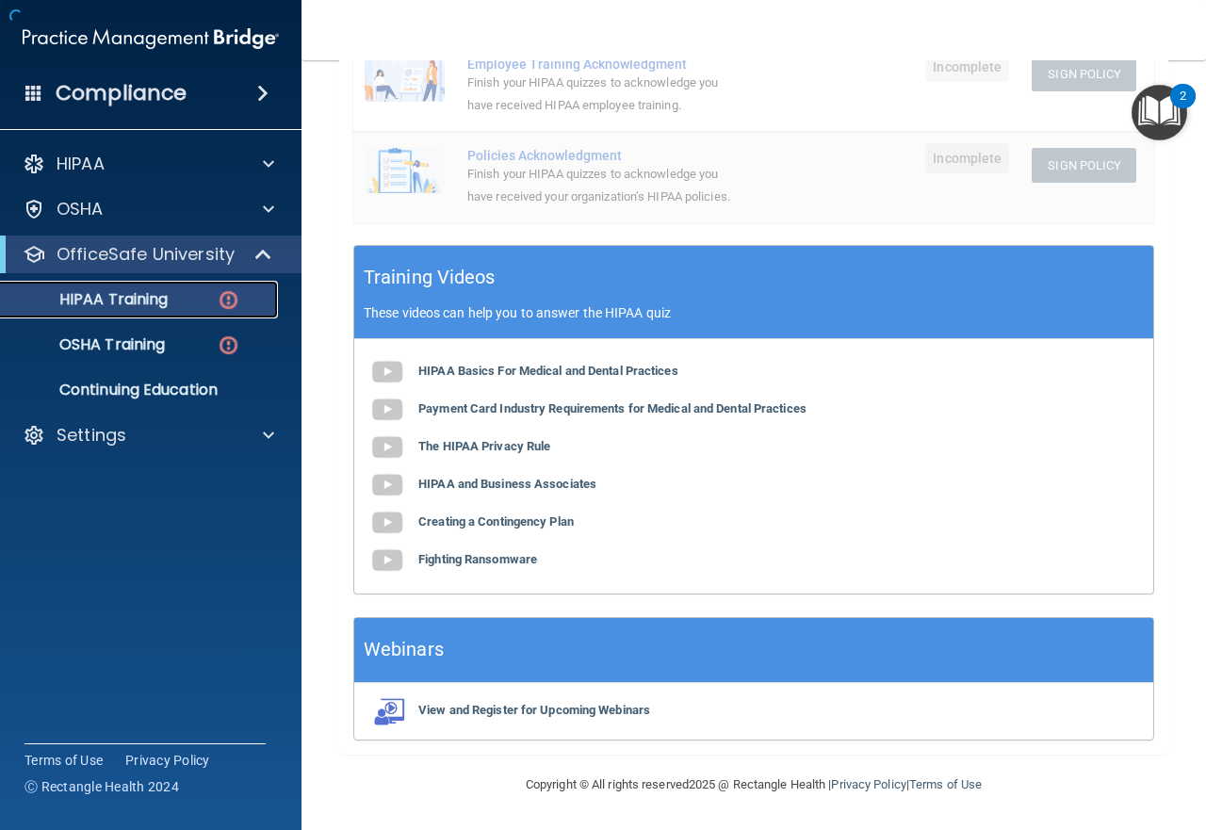
scroll to position [585, 0]
click at [166, 256] on p "OfficeSafe University" at bounding box center [146, 254] width 178 height 23
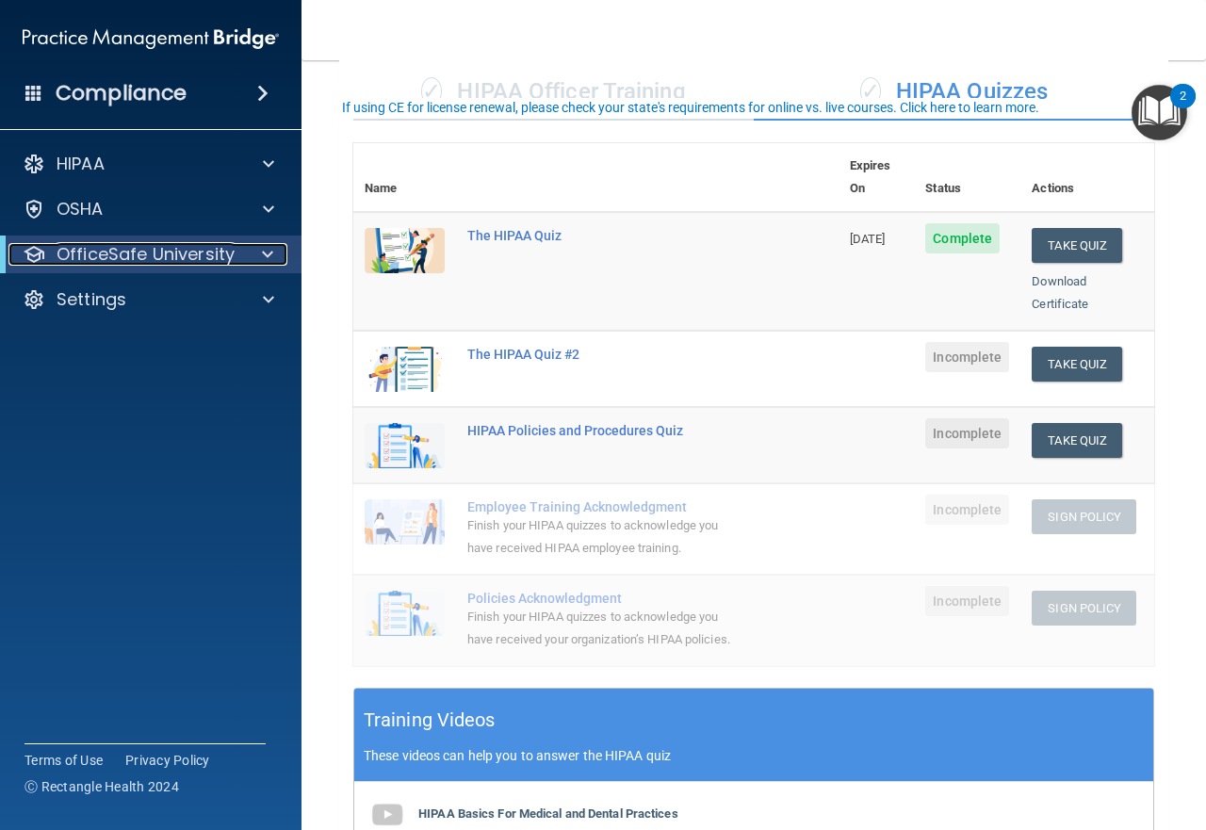
scroll to position [20, 0]
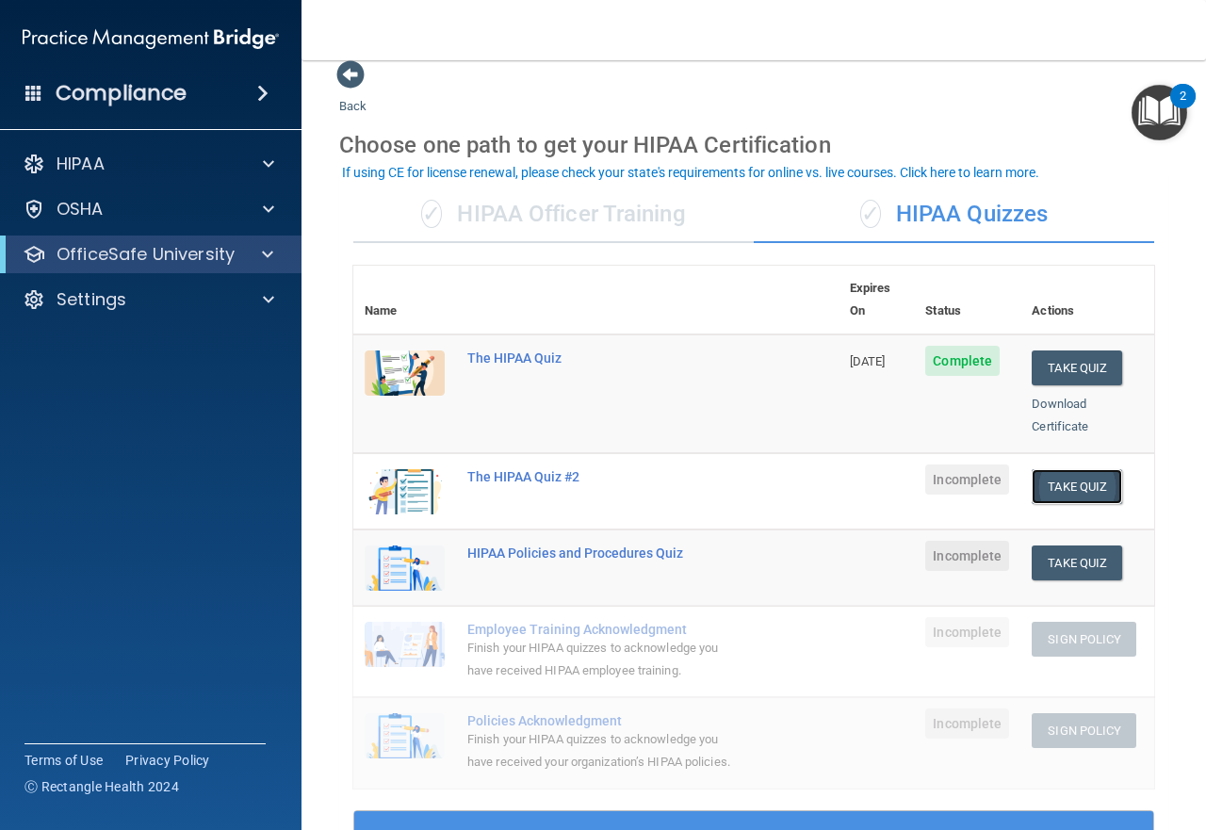
click at [1066, 469] on button "Take Quiz" at bounding box center [1077, 486] width 90 height 35
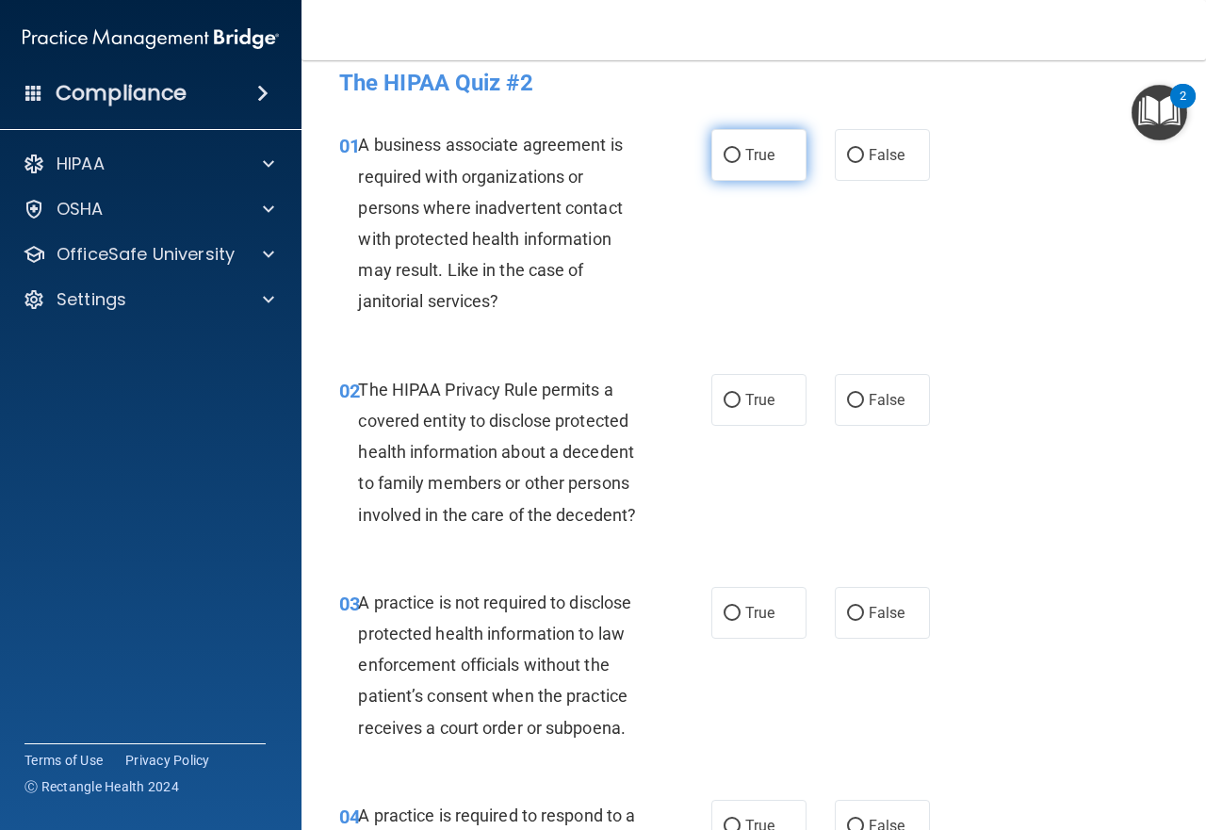
click at [774, 156] on label "True" at bounding box center [758, 155] width 95 height 52
click at [741, 156] on input "True" at bounding box center [732, 156] width 17 height 14
radio input "true"
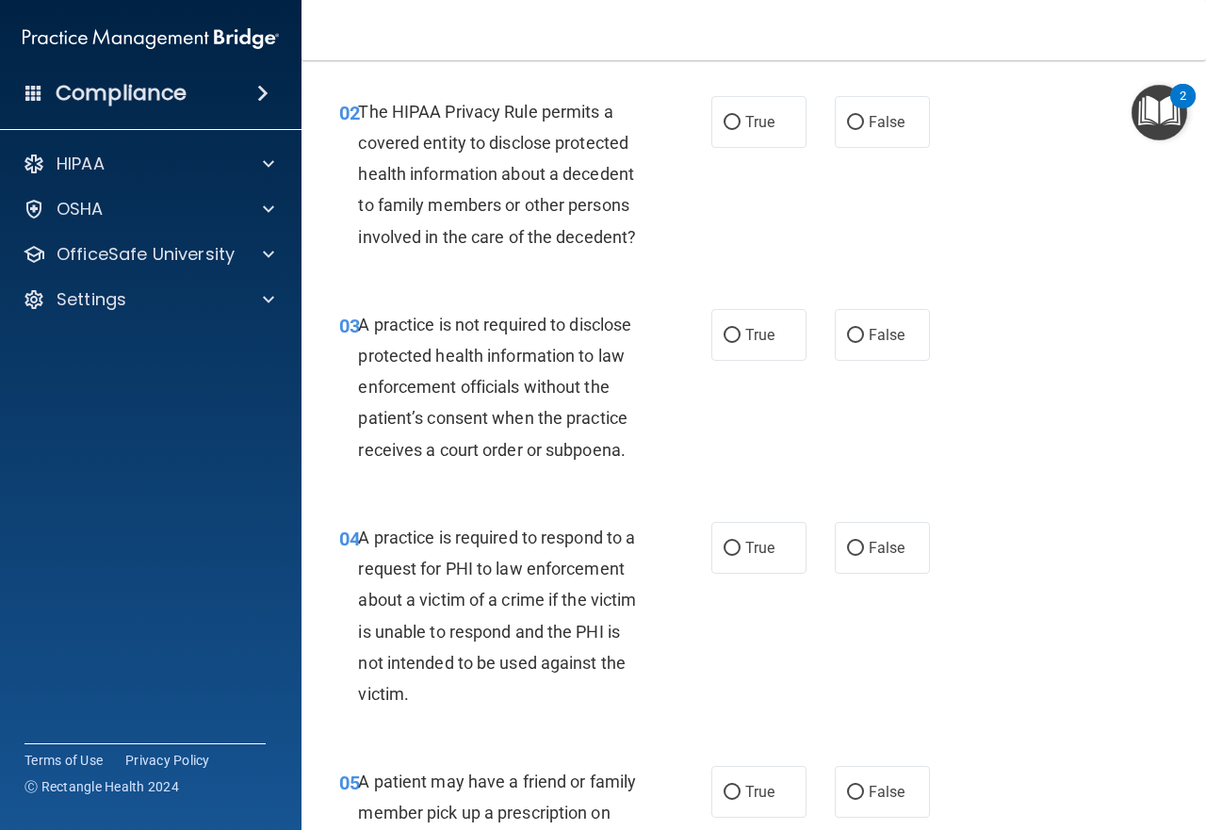
scroll to position [302, 0]
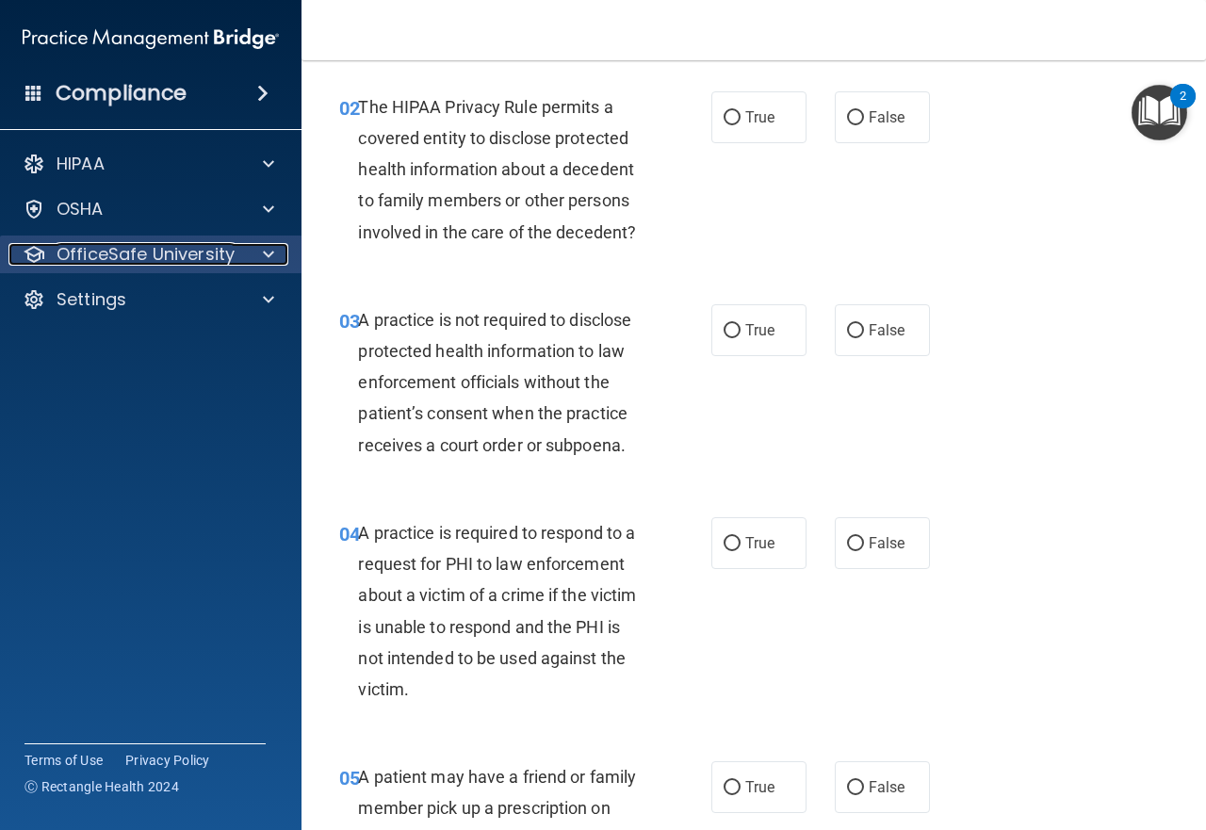
click at [233, 253] on div "OfficeSafe University" at bounding box center [125, 254] width 234 height 23
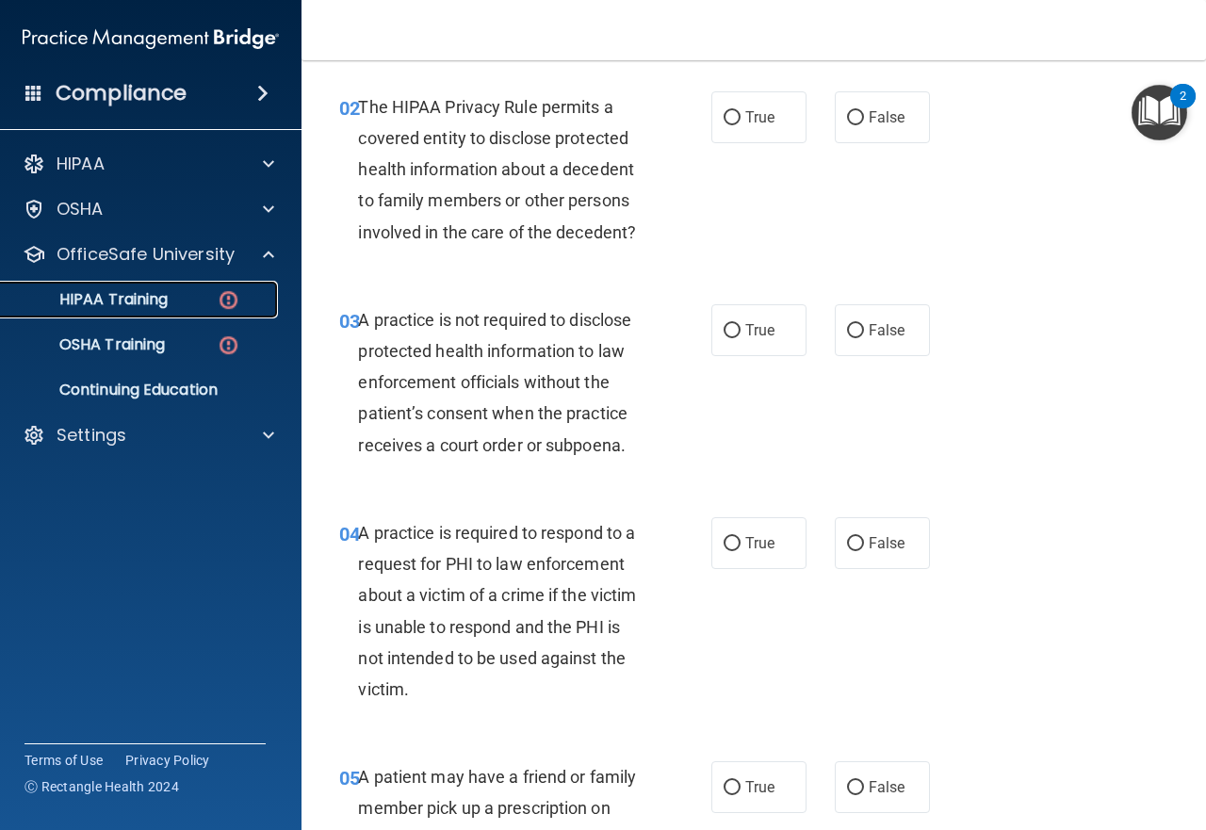
click at [156, 306] on p "HIPAA Training" at bounding box center [89, 299] width 155 height 19
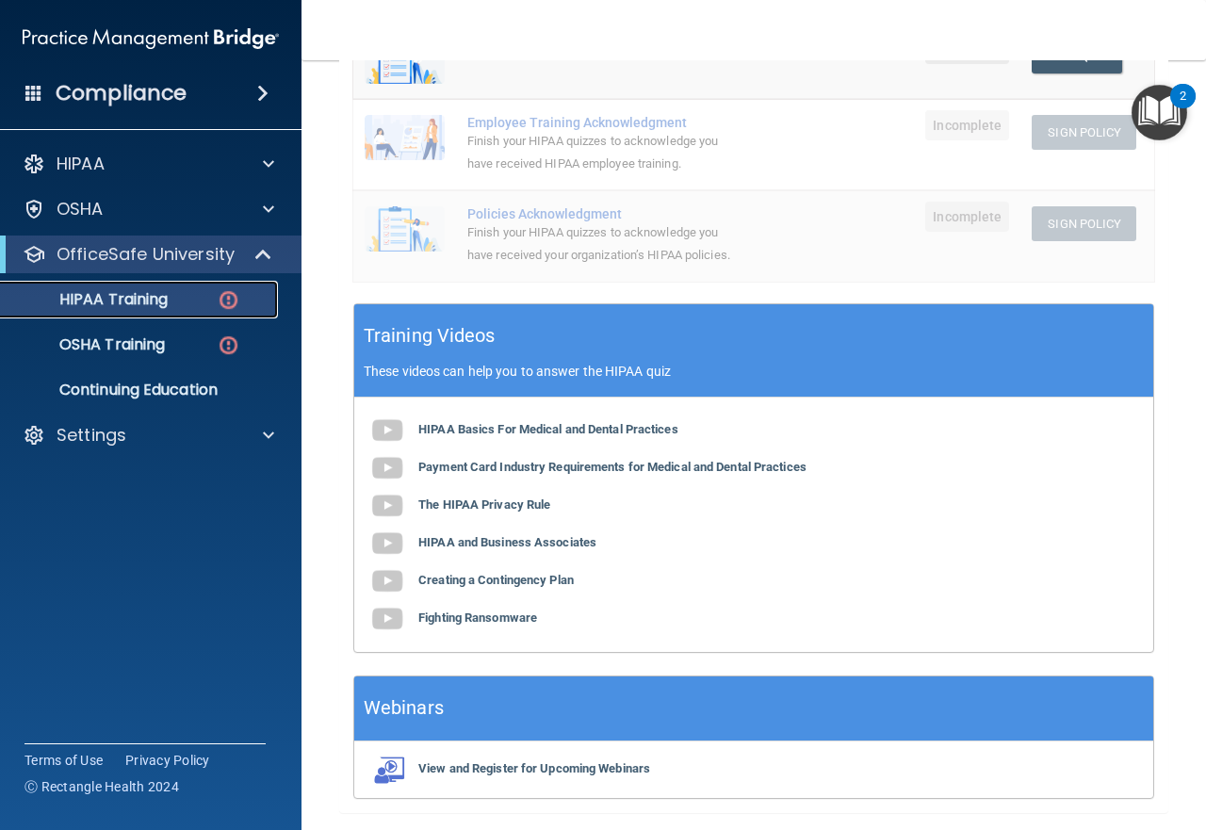
scroll to position [585, 0]
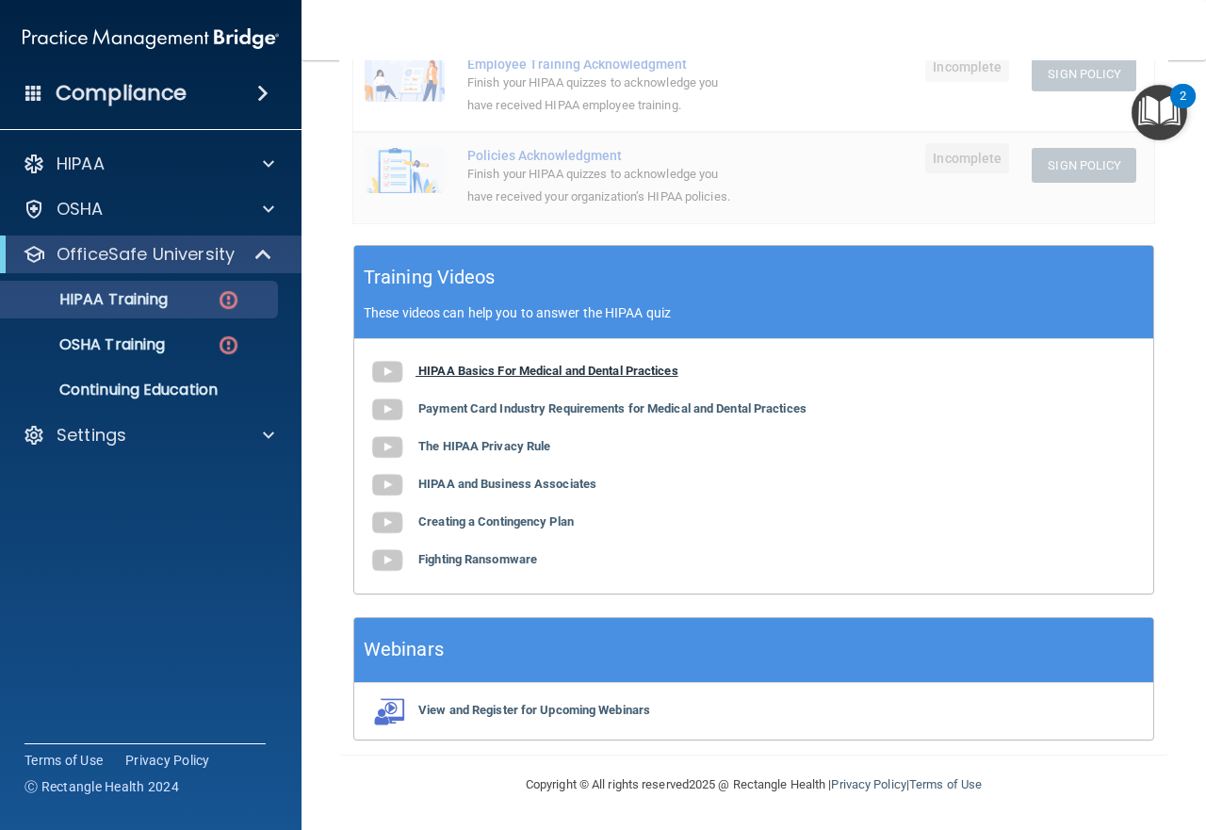
click at [590, 369] on b "HIPAA Basics For Medical and Dental Practices" at bounding box center [548, 371] width 260 height 14
click at [632, 402] on b "Payment Card Industry Requirements for Medical and Dental Practices" at bounding box center [612, 408] width 388 height 14
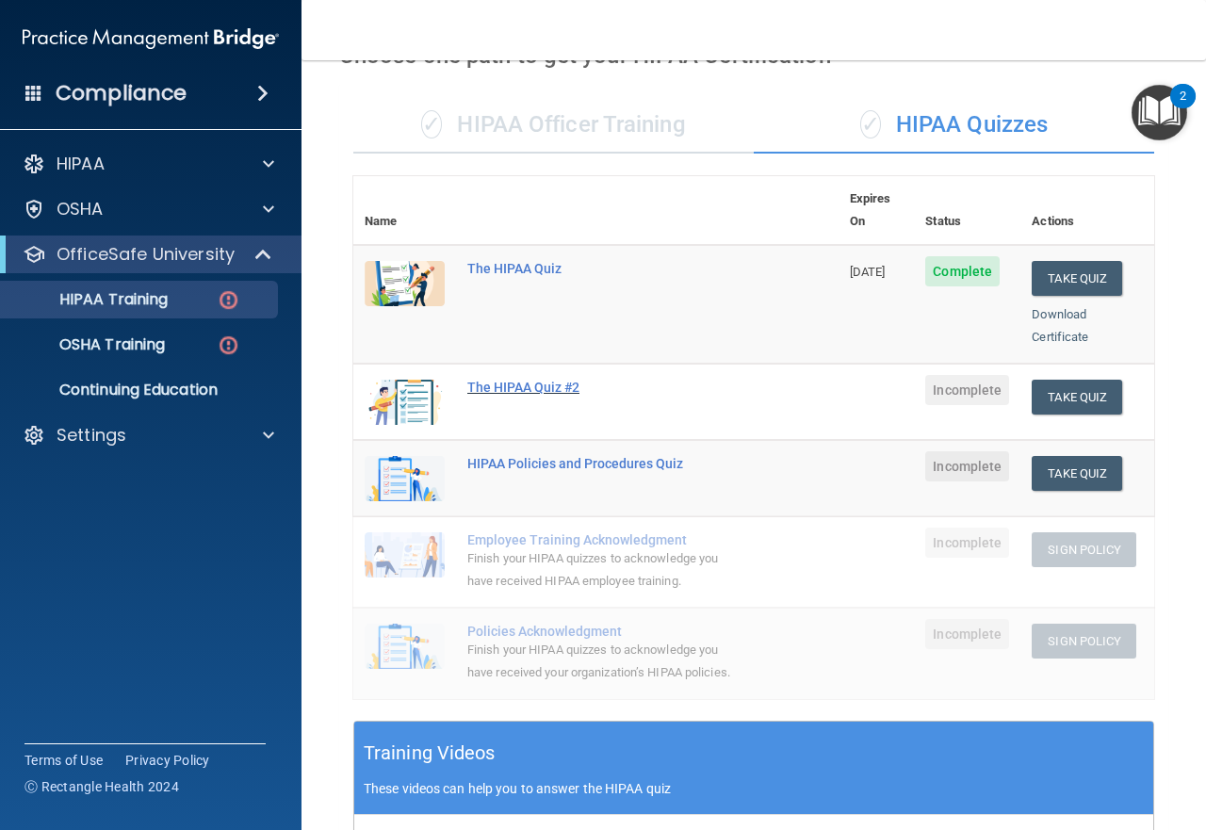
scroll to position [0, 0]
